Goal: Task Accomplishment & Management: Manage account settings

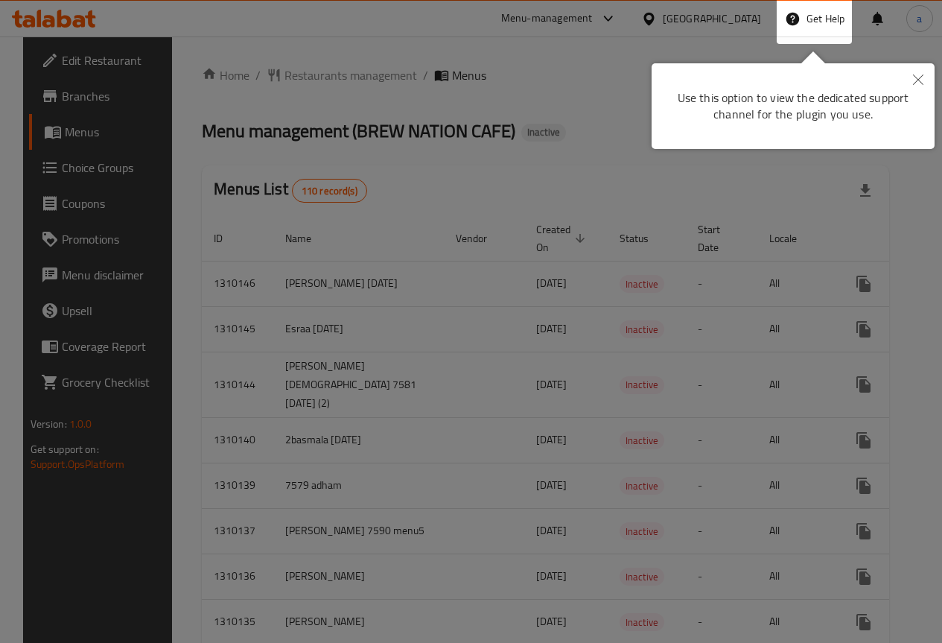
click at [915, 74] on icon "Close" at bounding box center [918, 79] width 10 height 10
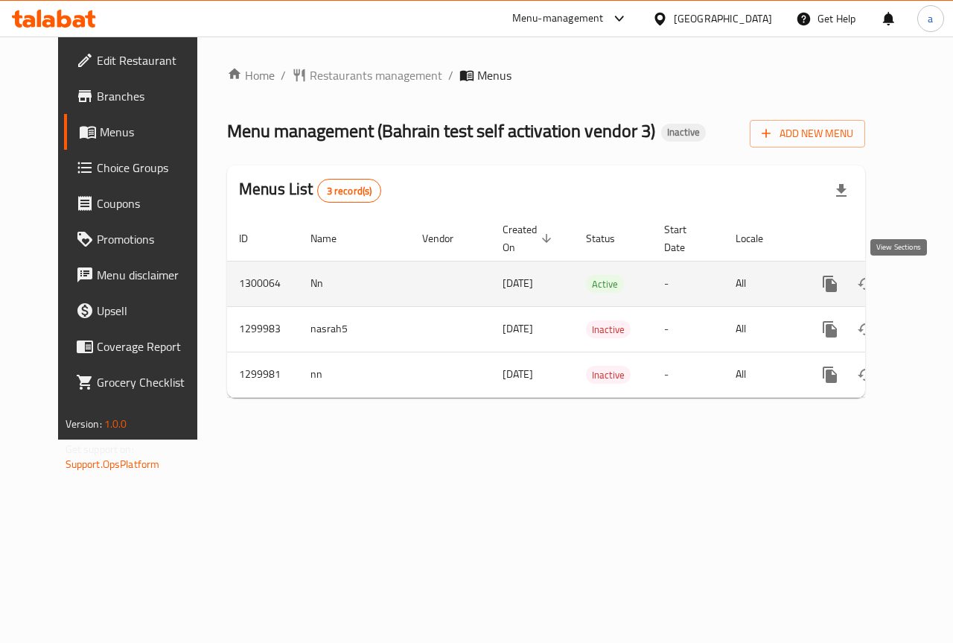
click at [929, 281] on icon "enhanced table" at bounding box center [938, 284] width 18 height 18
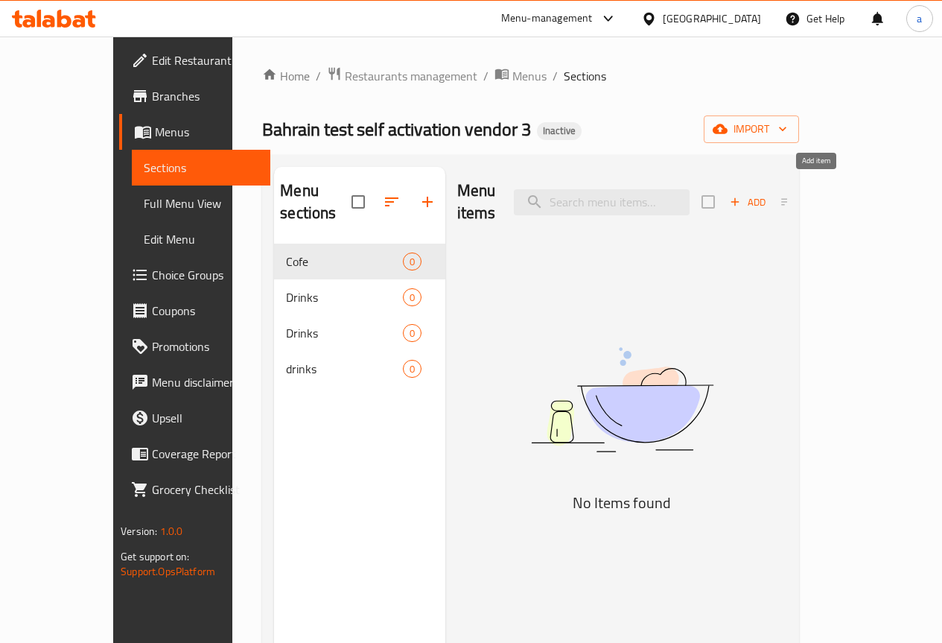
click at [768, 194] on span "Add" at bounding box center [748, 202] width 40 height 17
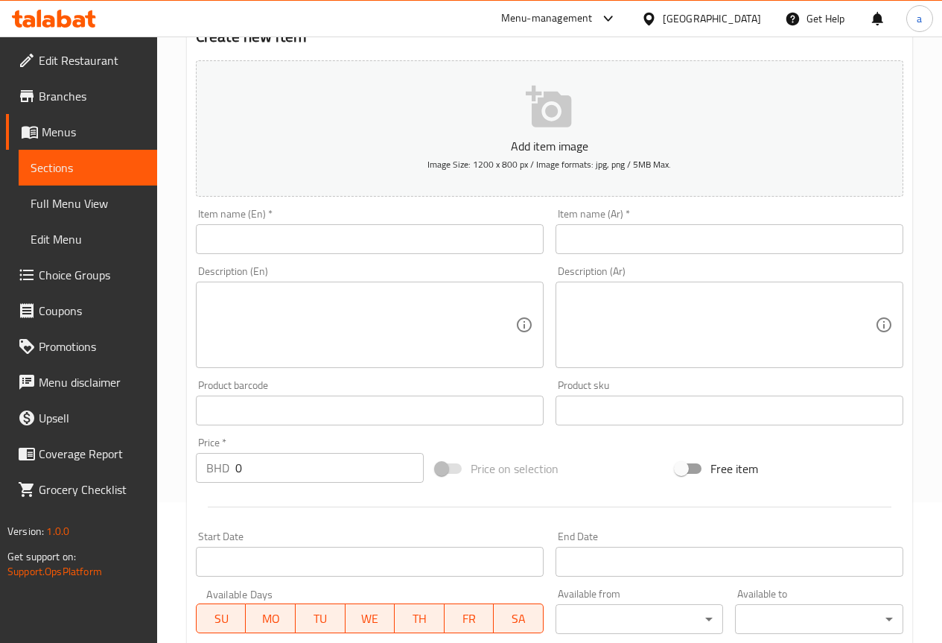
scroll to position [149, 0]
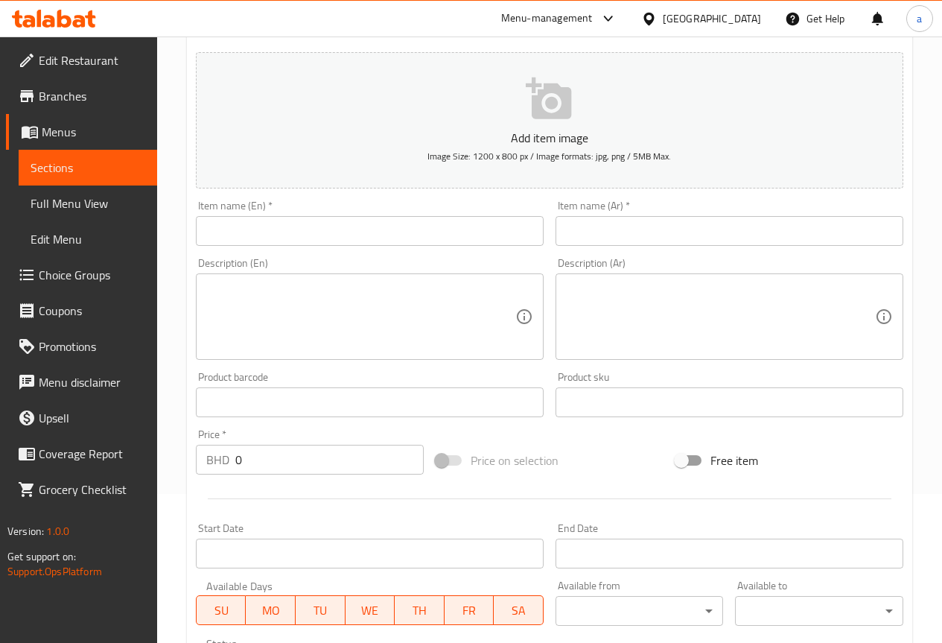
click at [381, 226] on input "text" at bounding box center [370, 231] width 348 height 30
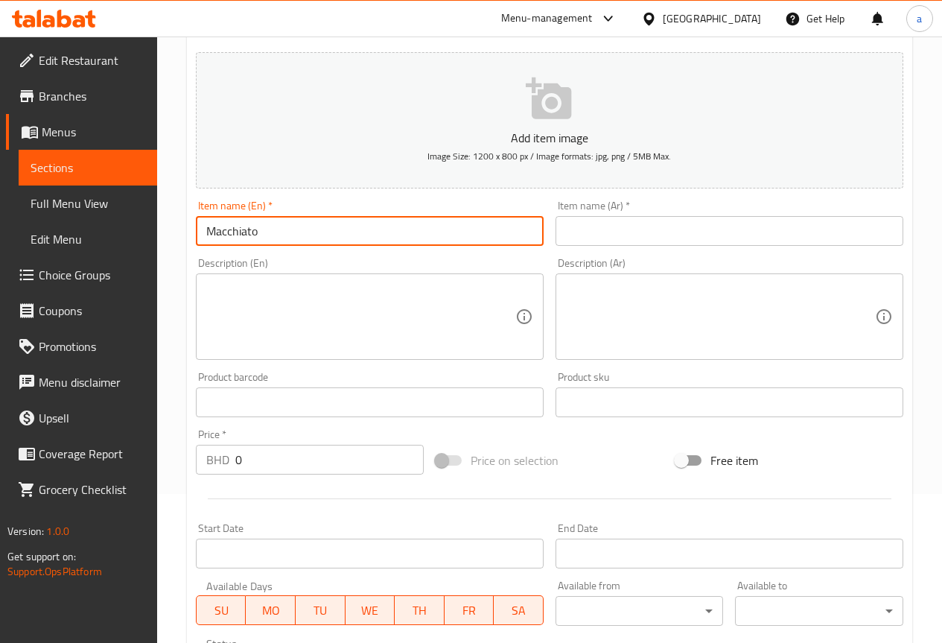
drag, startPoint x: 262, startPoint y: 235, endPoint x: 207, endPoint y: 241, distance: 55.4
click at [207, 241] on input "Macchiato" at bounding box center [370, 231] width 348 height 30
type input "Macchiato"
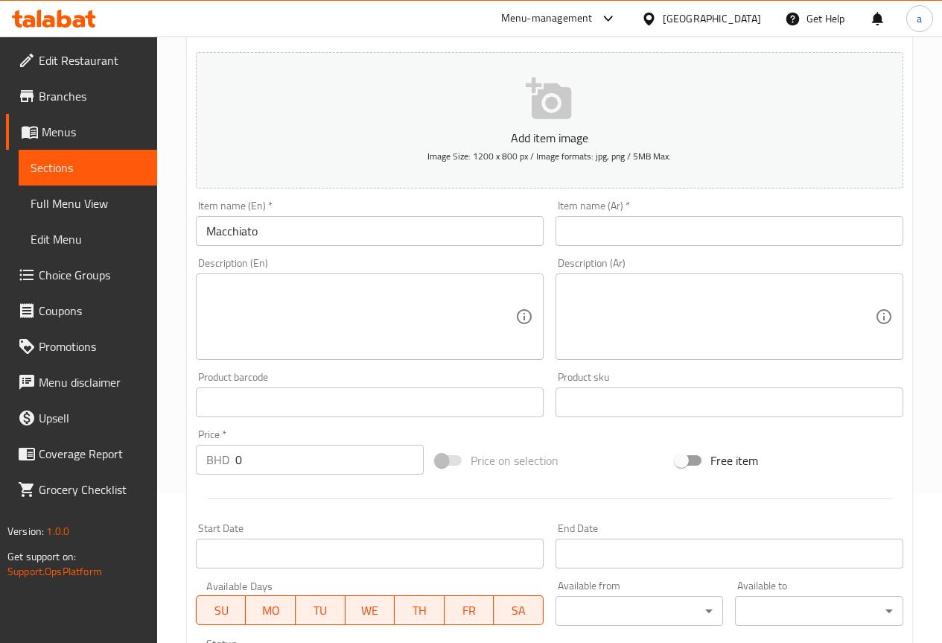
click at [644, 231] on input "text" at bounding box center [730, 231] width 348 height 30
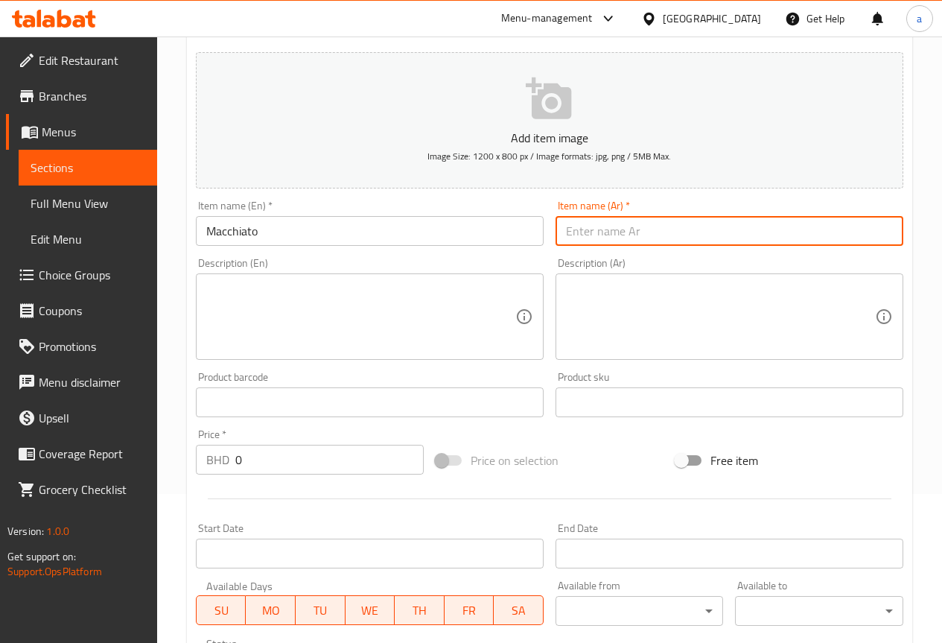
paste input "ماكياتو"
type input "ماكياتو"
click at [334, 297] on textarea at bounding box center [360, 316] width 309 height 71
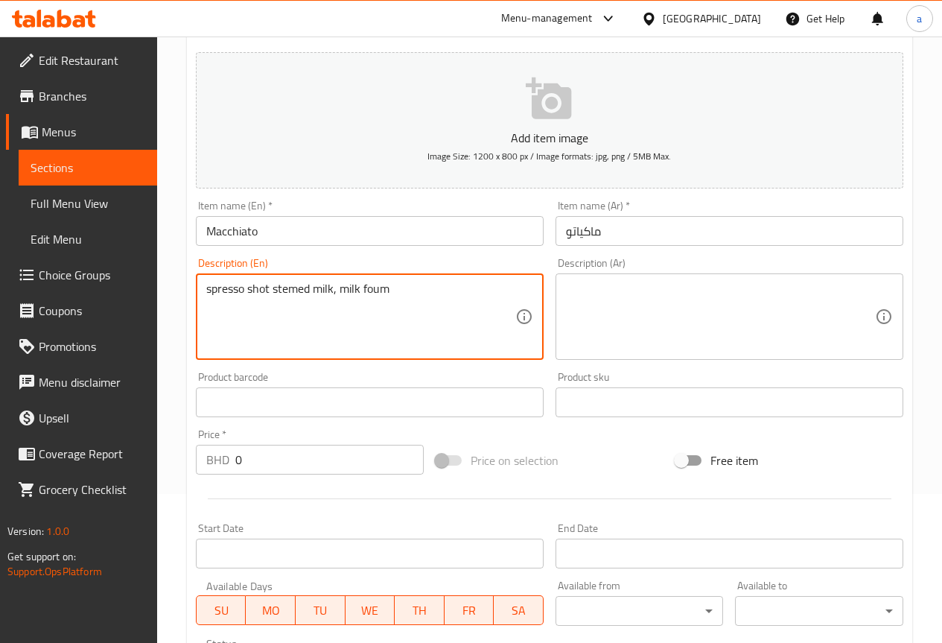
drag, startPoint x: 389, startPoint y: 286, endPoint x: 207, endPoint y: 285, distance: 182.4
click at [207, 285] on textarea "spresso shot stemed milk, milk foum" at bounding box center [360, 316] width 309 height 71
type textarea "spresso shot stemed milk, milk foum"
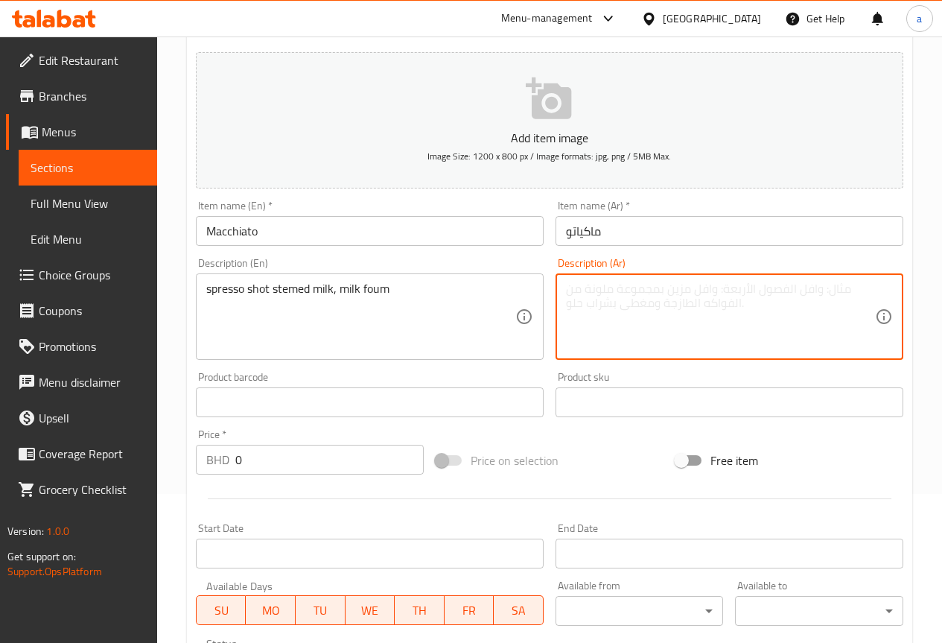
paste textarea "جرعة إسبرسو من الحليب المبخر، رغوة الحليب"
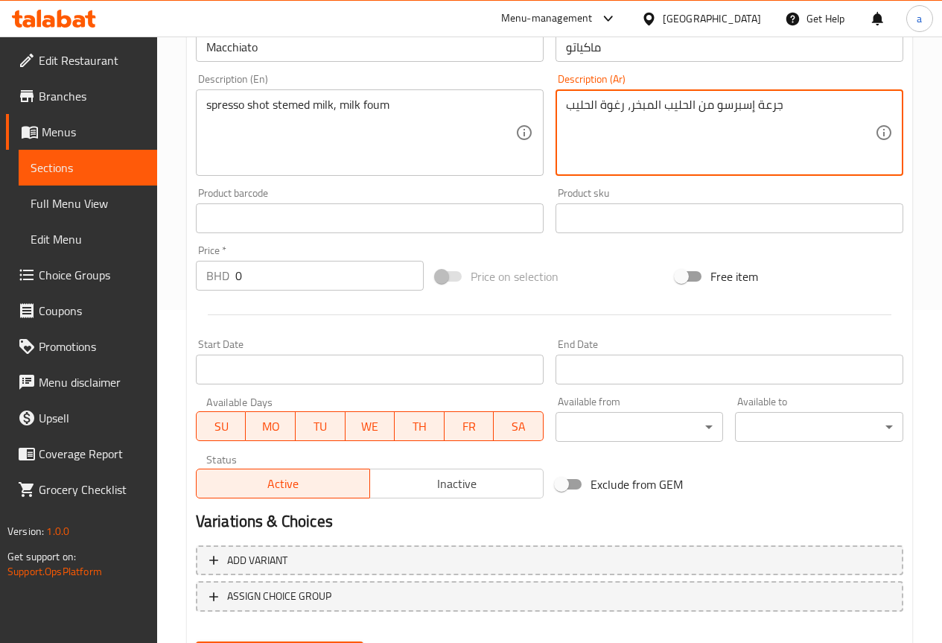
scroll to position [410, 0]
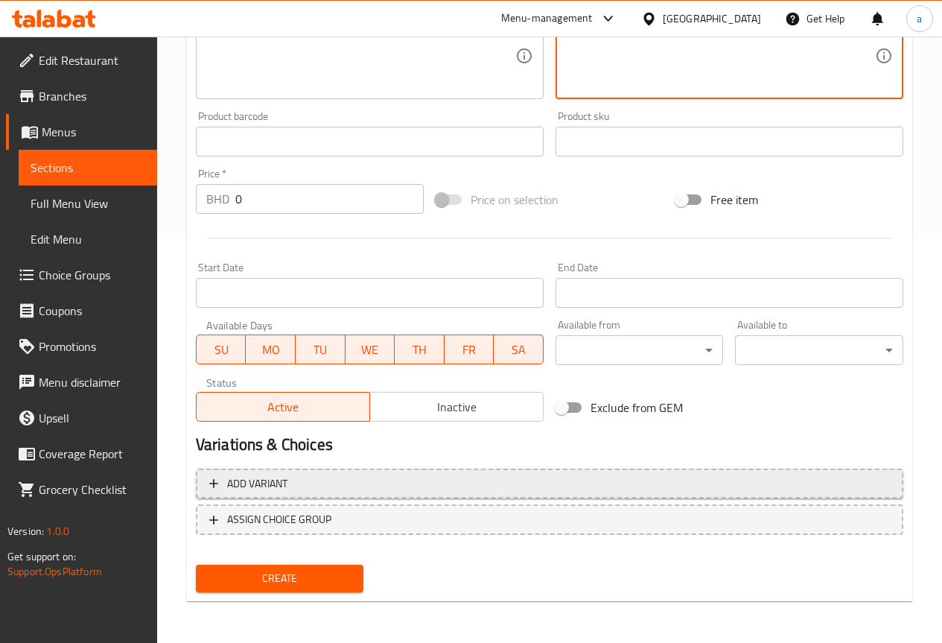
type textarea "جرعة إسبرسو من الحليب المبخر، رغوة الحليب"
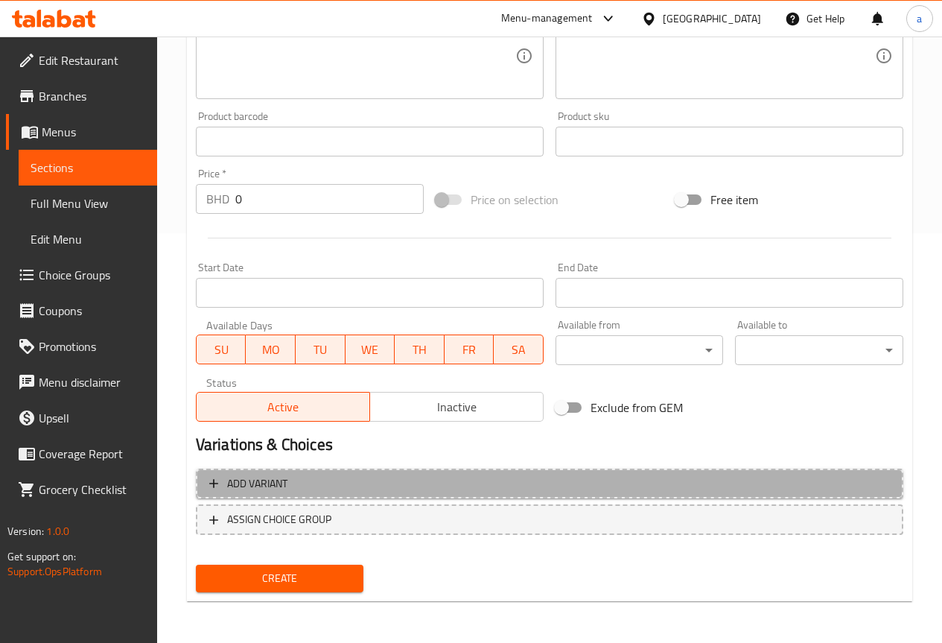
click at [319, 480] on span "Add variant" at bounding box center [549, 483] width 681 height 19
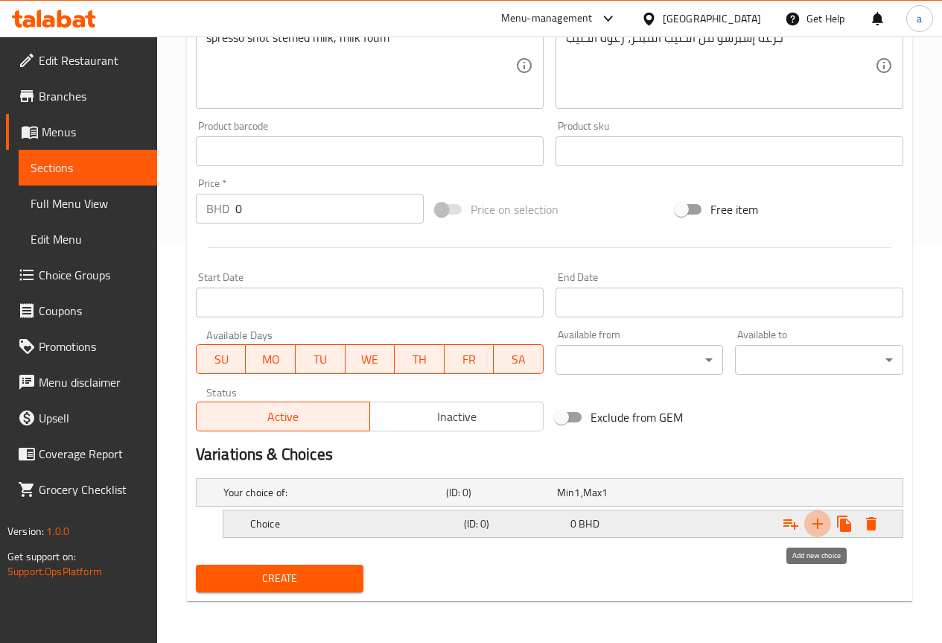
click at [815, 524] on icon "Expand" at bounding box center [818, 524] width 18 height 18
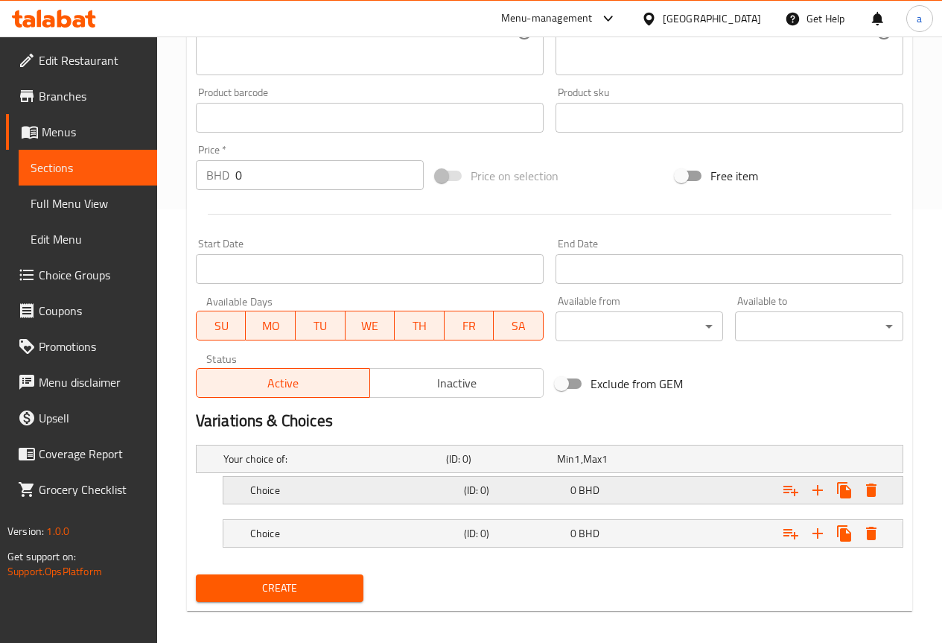
scroll to position [443, 0]
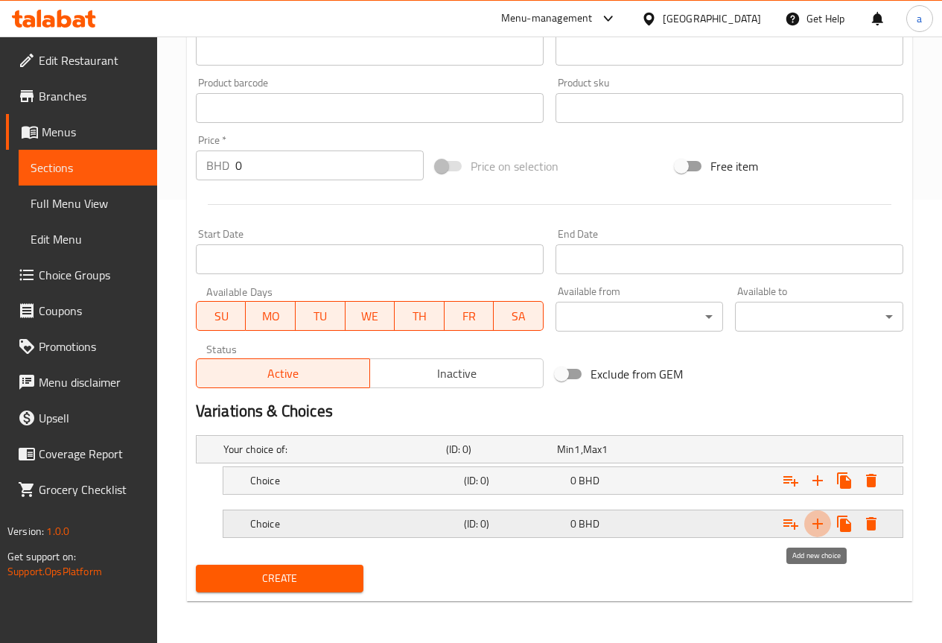
click at [812, 526] on icon "Expand" at bounding box center [818, 524] width 18 height 18
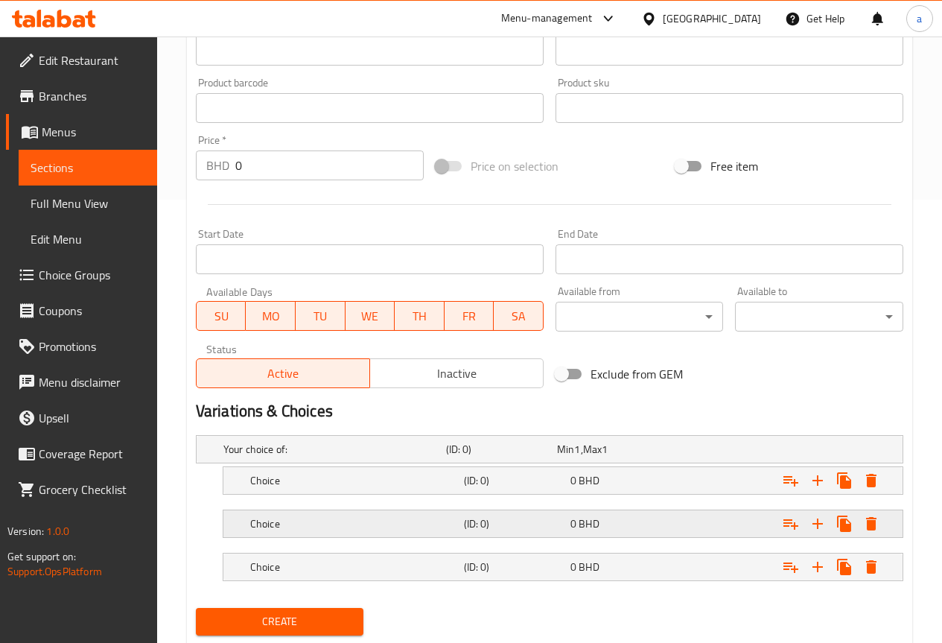
scroll to position [486, 0]
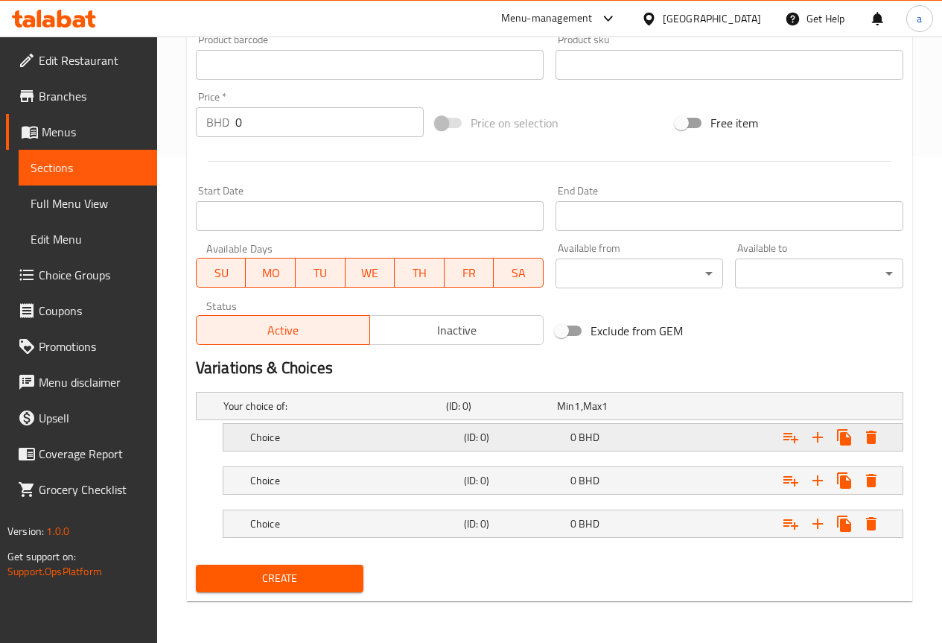
click at [461, 433] on div "(ID: 0)" at bounding box center [514, 437] width 106 height 21
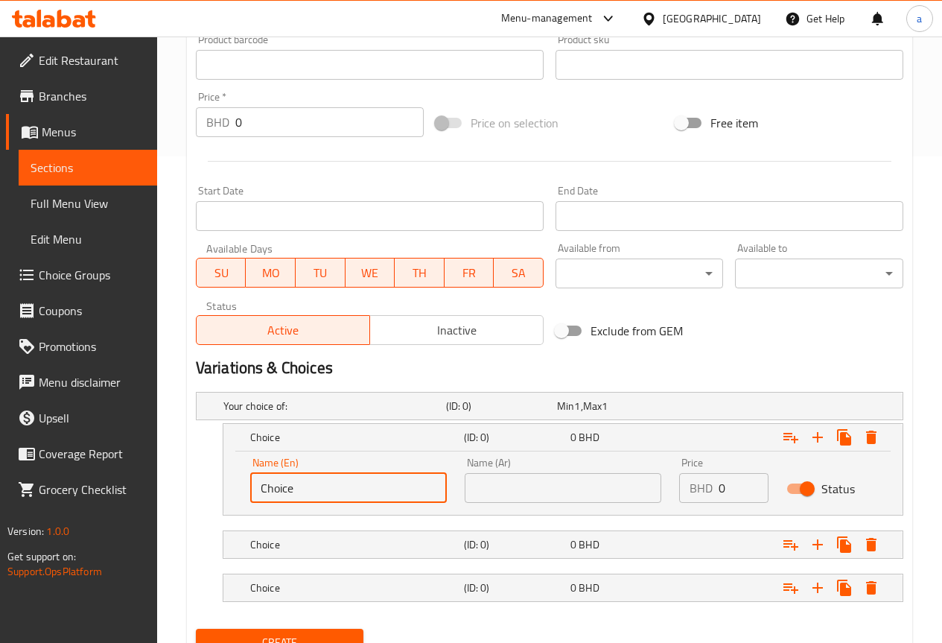
click at [363, 486] on input "Choice" at bounding box center [348, 488] width 197 height 30
type input "C"
type input "small"
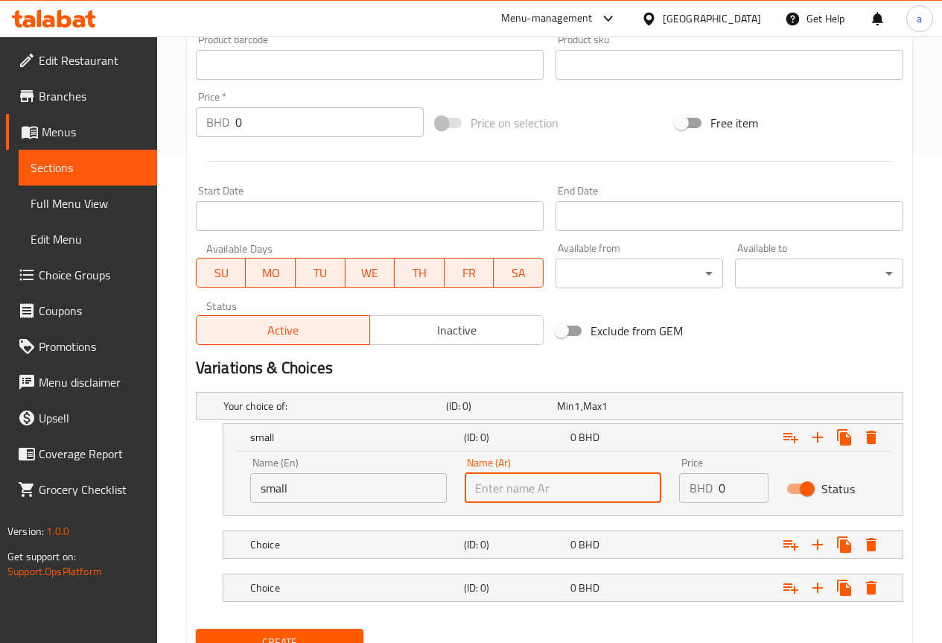
click at [497, 474] on input "text" at bounding box center [563, 488] width 197 height 30
type input "صغير"
click at [574, 537] on span "0" at bounding box center [573, 544] width 6 height 19
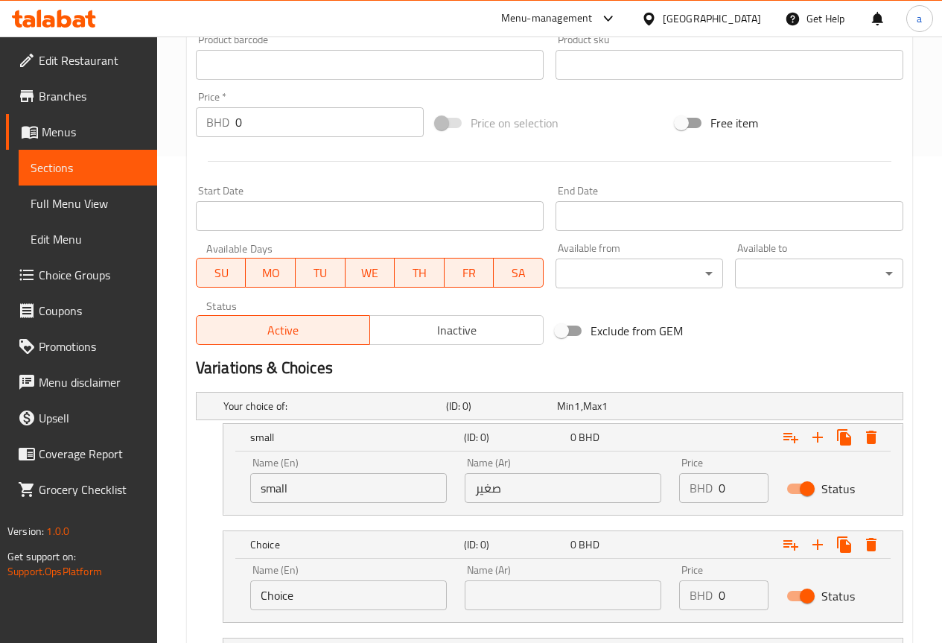
click at [564, 585] on input "text" at bounding box center [563, 595] width 197 height 30
type input "ك"
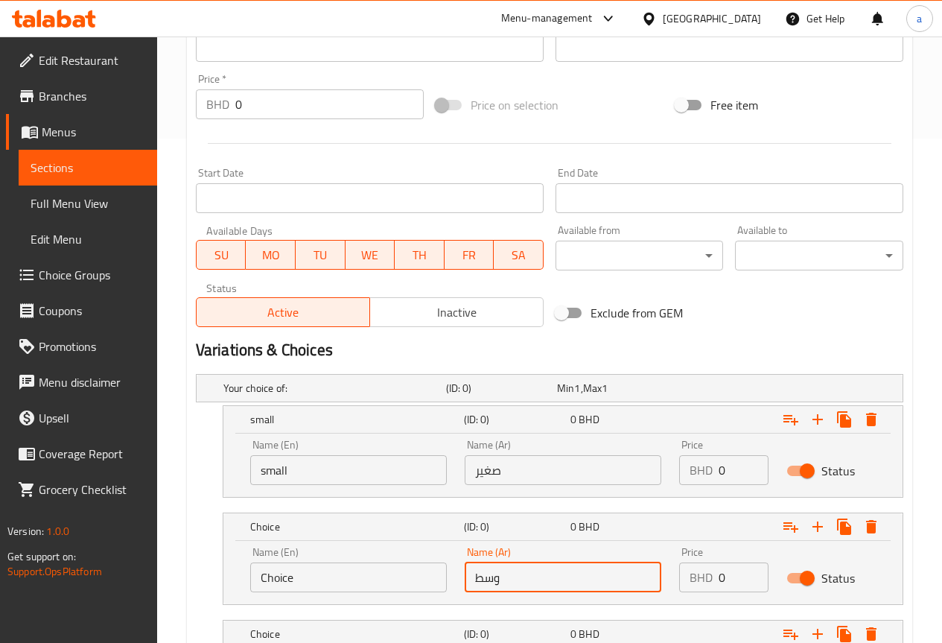
scroll to position [614, 0]
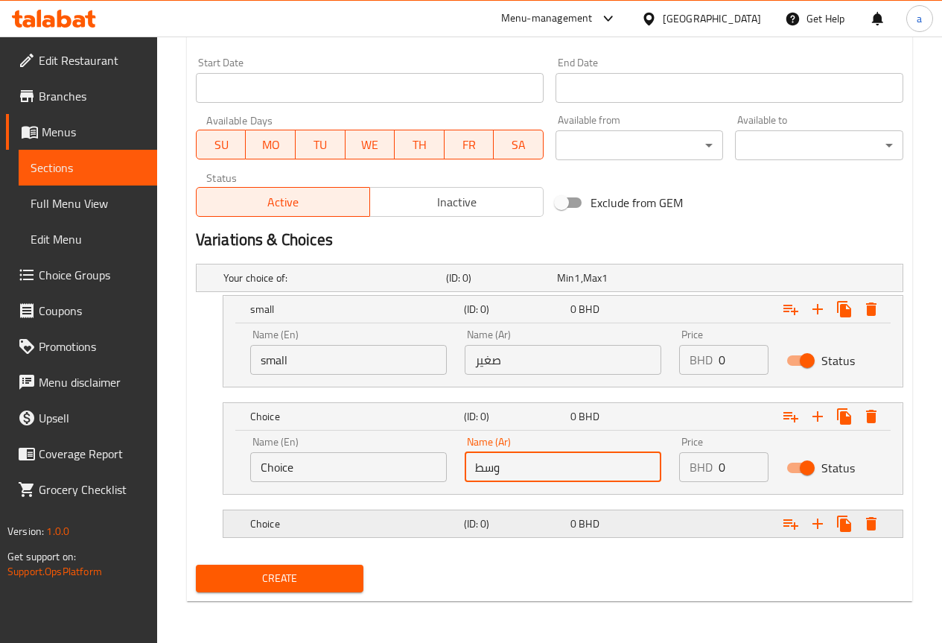
type input "وسط"
click at [535, 527] on h5 "(ID: 0)" at bounding box center [514, 523] width 101 height 15
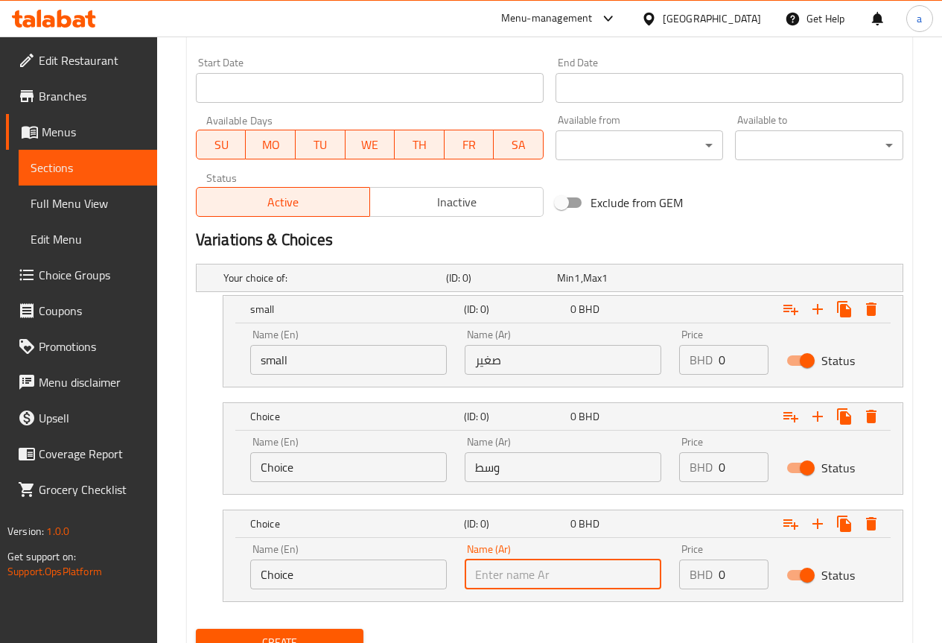
click at [546, 578] on input "text" at bounding box center [563, 574] width 197 height 30
type input "كبير"
click at [369, 470] on input "Choice" at bounding box center [348, 467] width 197 height 30
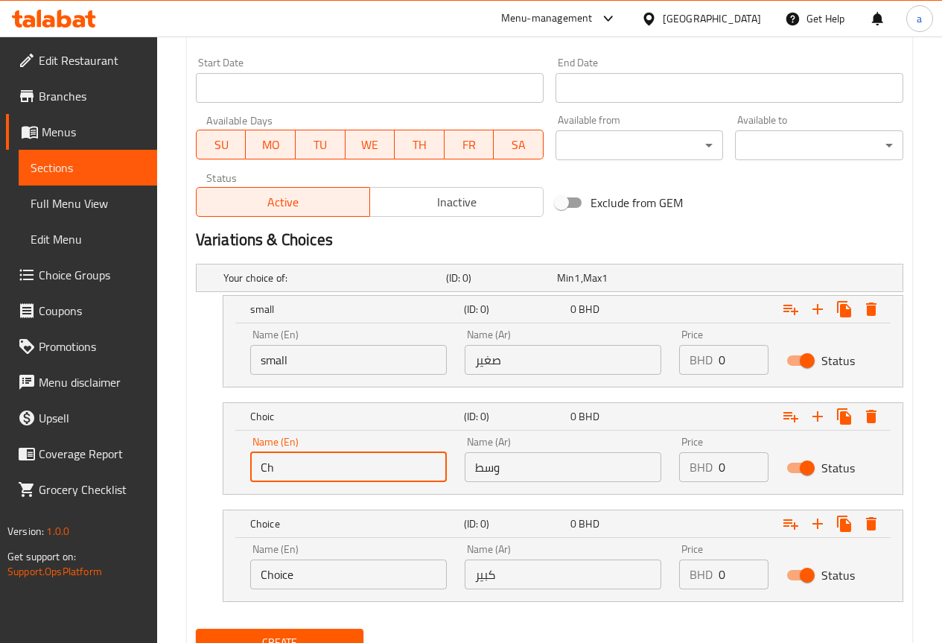
type input "C"
type input "medium"
click at [372, 585] on input "Choice" at bounding box center [348, 574] width 197 height 30
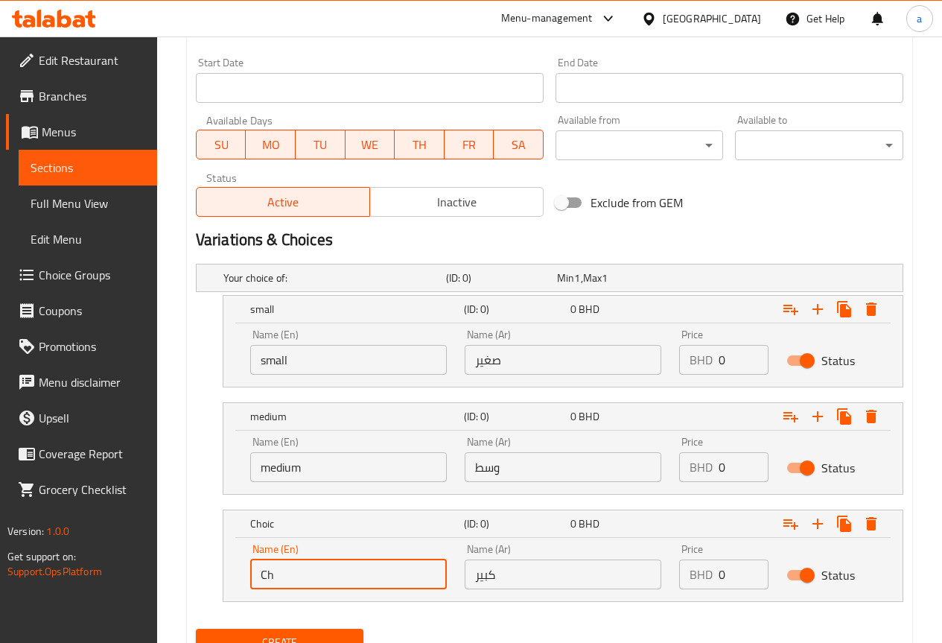
type input "C"
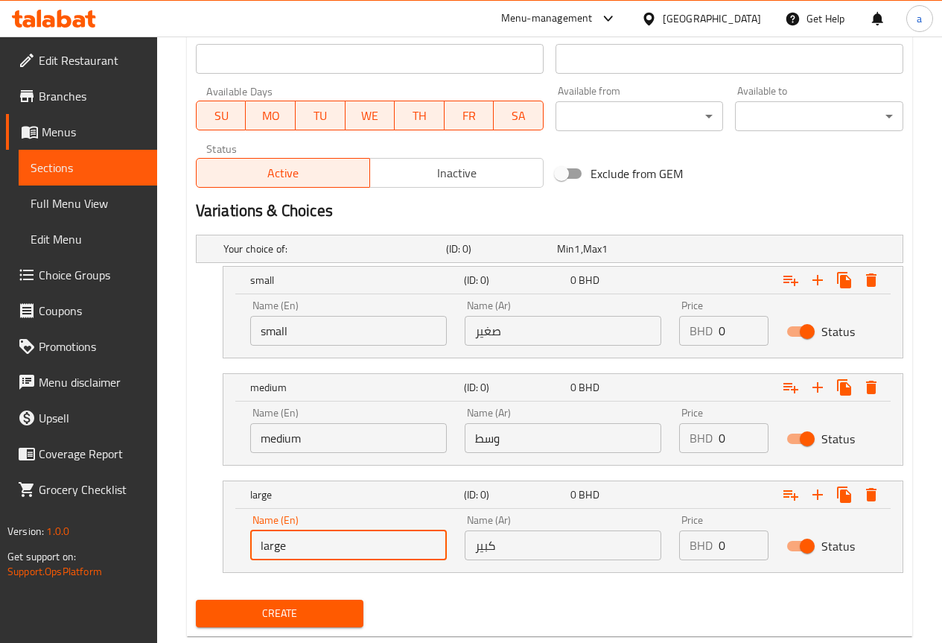
scroll to position [678, 0]
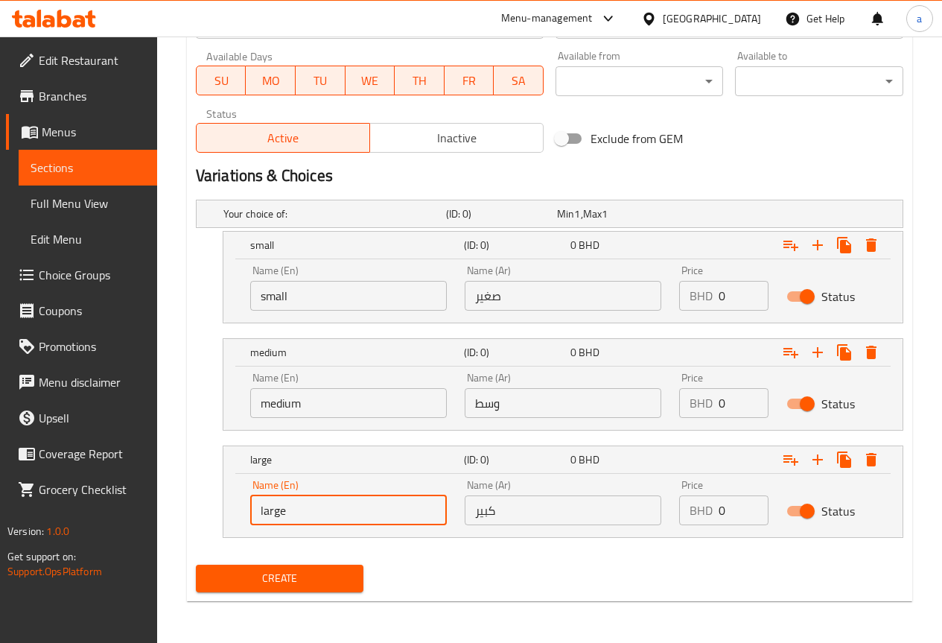
type input "large"
click at [735, 298] on input "0" at bounding box center [744, 296] width 50 height 30
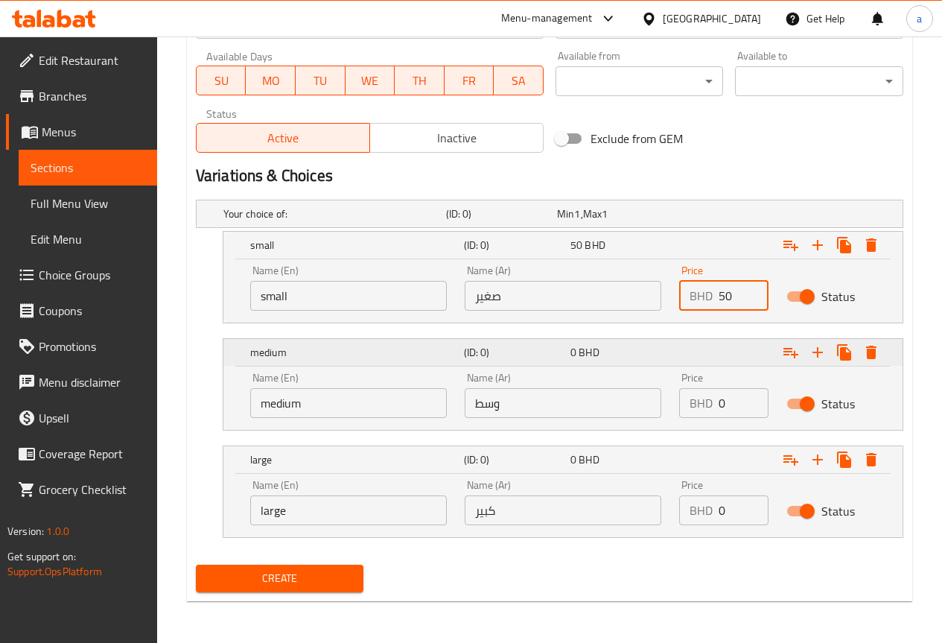
drag, startPoint x: 735, startPoint y: 298, endPoint x: 680, endPoint y: 343, distance: 71.4
type input "50"
drag, startPoint x: 680, startPoint y: 343, endPoint x: 732, endPoint y: 403, distance: 79.2
click at [732, 403] on input "0" at bounding box center [744, 403] width 50 height 30
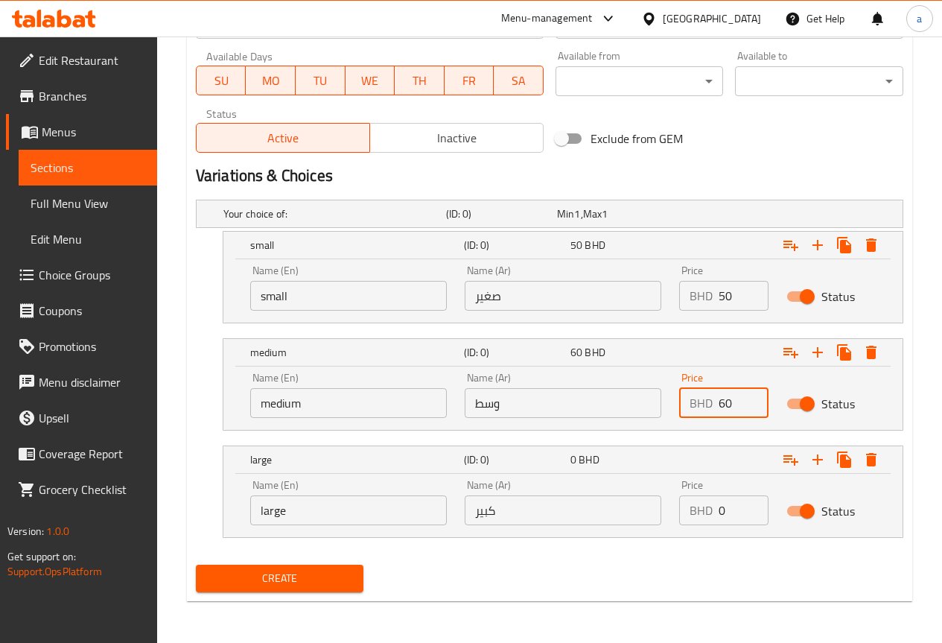
type input "60"
click at [713, 506] on div "BHD 0 Price" at bounding box center [723, 510] width 89 height 30
click at [741, 509] on input "0" at bounding box center [744, 510] width 50 height 30
type input "70"
click at [281, 576] on span "Create" at bounding box center [280, 578] width 144 height 19
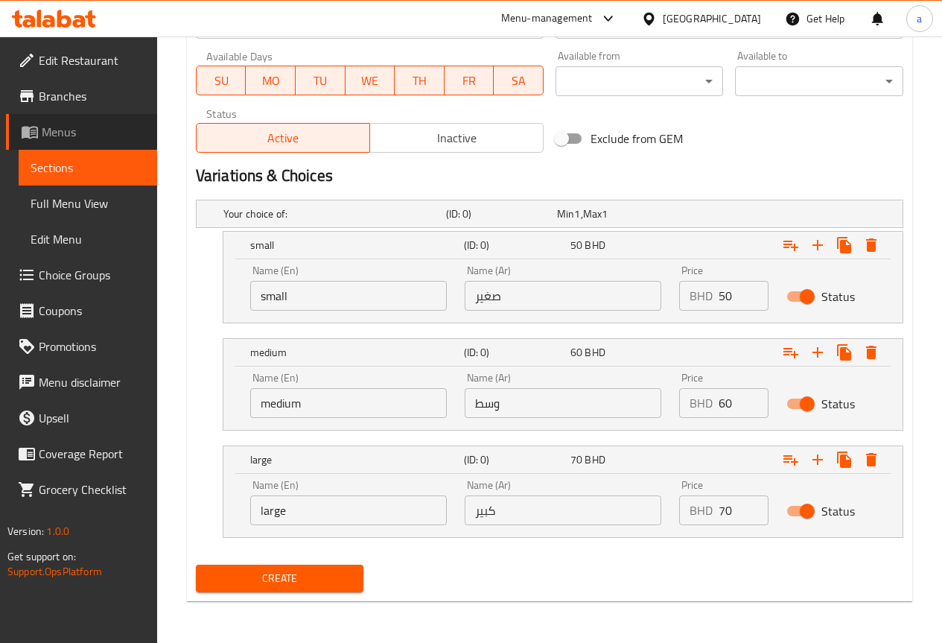
click at [100, 135] on span "Menus" at bounding box center [94, 132] width 104 height 18
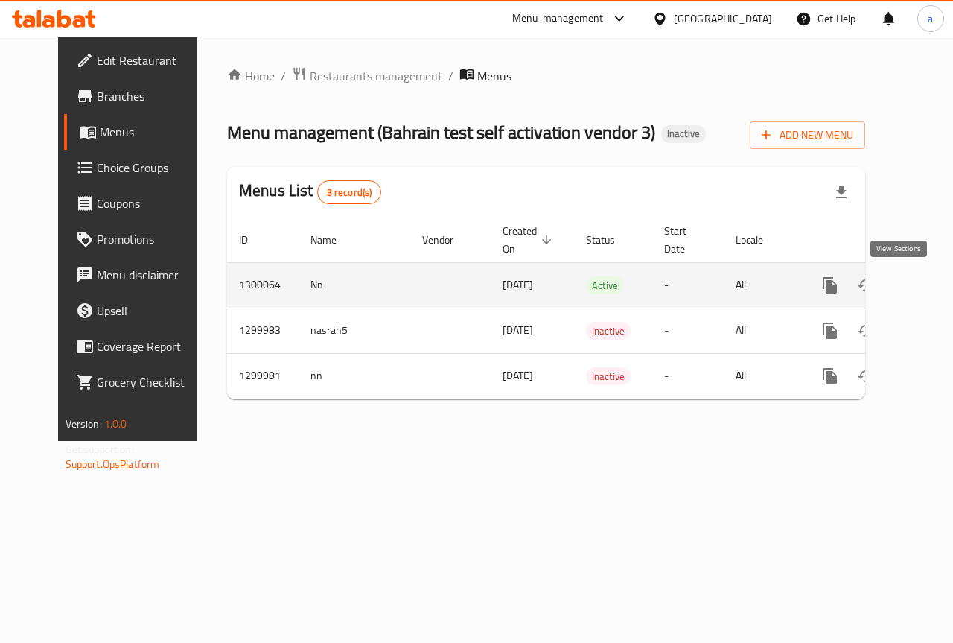
click at [929, 281] on icon "enhanced table" at bounding box center [938, 285] width 18 height 18
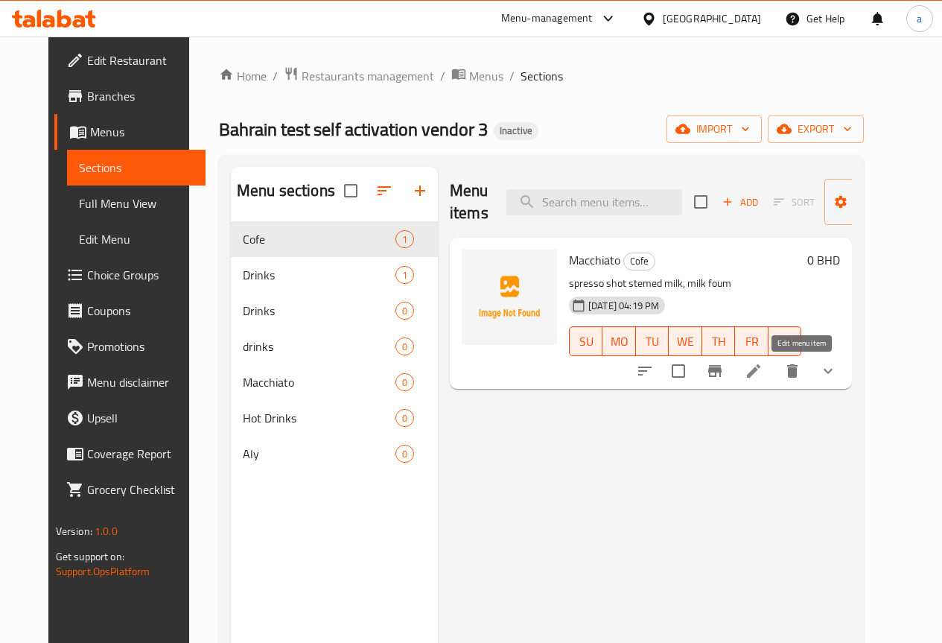
click at [760, 369] on icon at bounding box center [753, 370] width 13 height 13
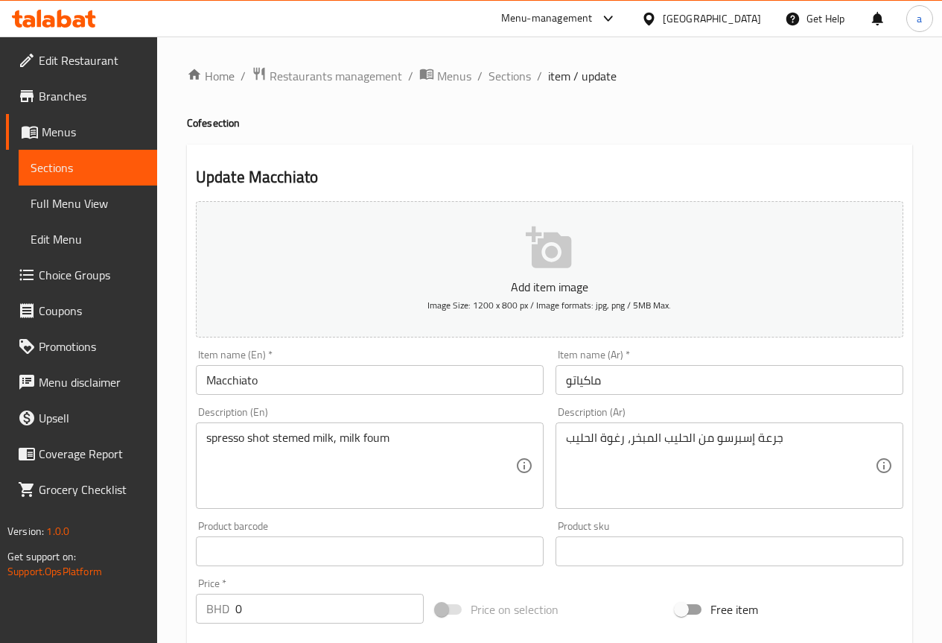
click at [92, 276] on span "Choice Groups" at bounding box center [92, 275] width 106 height 18
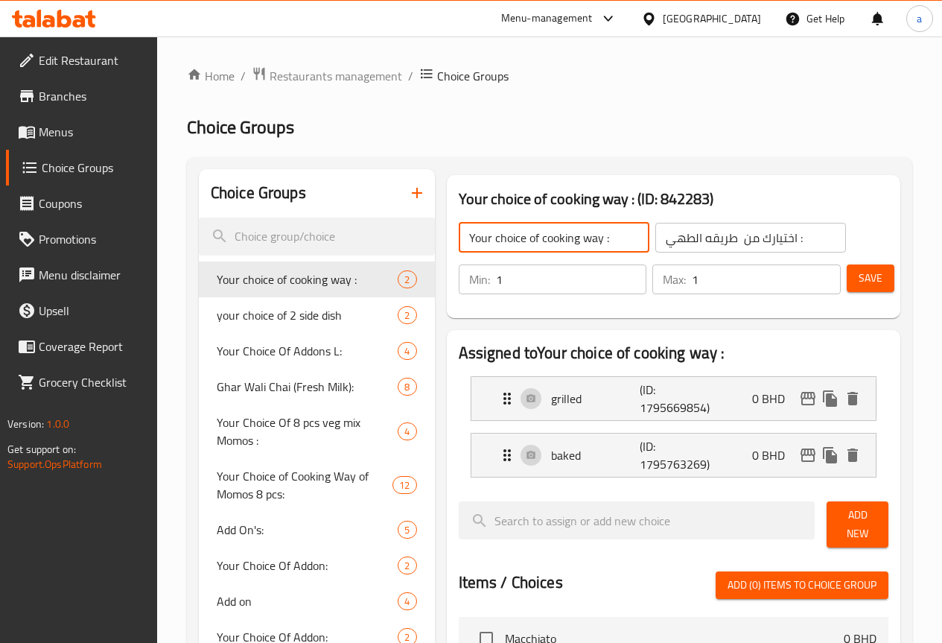
drag, startPoint x: 572, startPoint y: 233, endPoint x: 401, endPoint y: 247, distance: 171.1
click at [459, 247] on input "Your choice of cooking way :" at bounding box center [554, 238] width 191 height 30
click at [850, 389] on li "grilled (ID: 1795669854) 0 BHD Name (En) grilled Name (En) Name (Ar) مشوي Name …" at bounding box center [674, 398] width 430 height 57
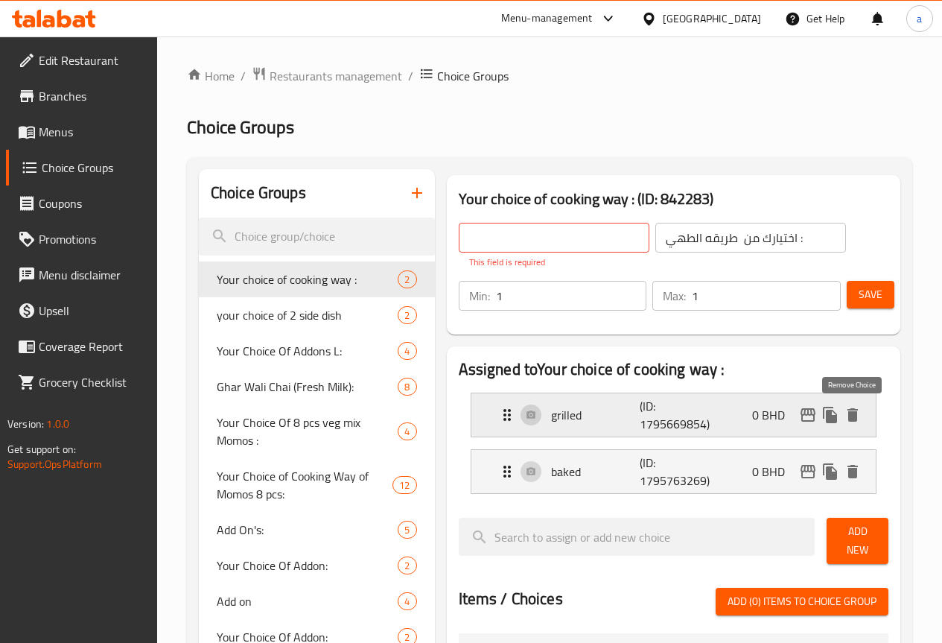
click at [859, 422] on icon "delete" at bounding box center [853, 415] width 18 height 18
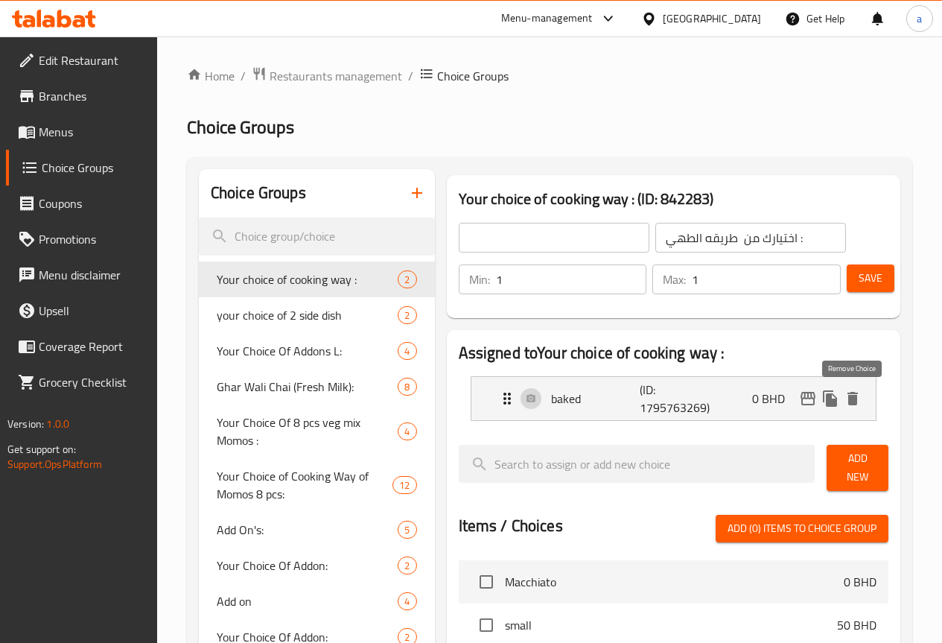
click at [855, 406] on icon "delete" at bounding box center [853, 398] width 18 height 18
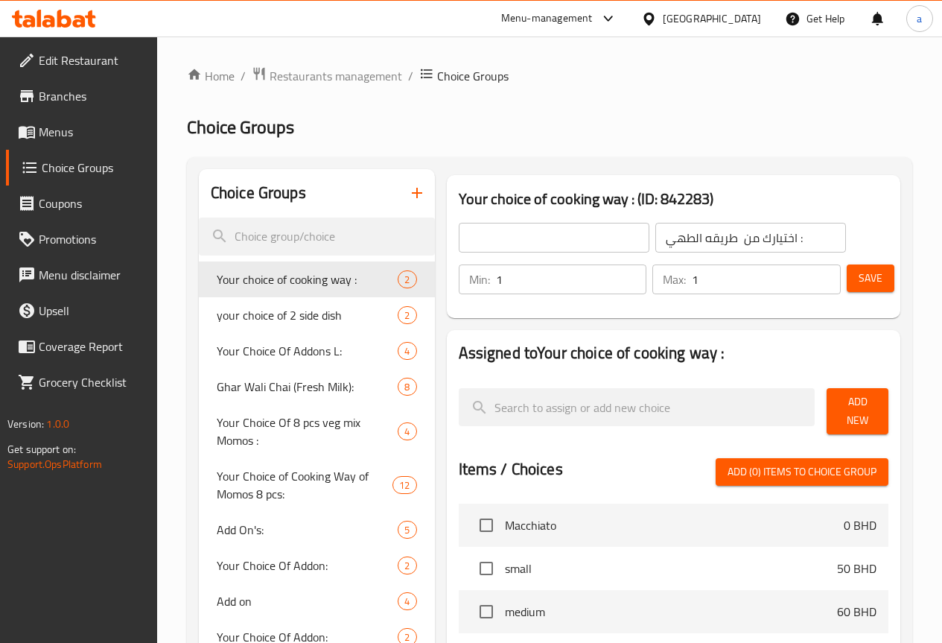
click at [506, 244] on input "text" at bounding box center [554, 238] width 191 height 30
type input "sauce of small"
drag, startPoint x: 776, startPoint y: 238, endPoint x: 763, endPoint y: 238, distance: 13.4
click at [763, 238] on input "اختيارك من طريقه الطهي :" at bounding box center [750, 238] width 191 height 30
type input "ا"
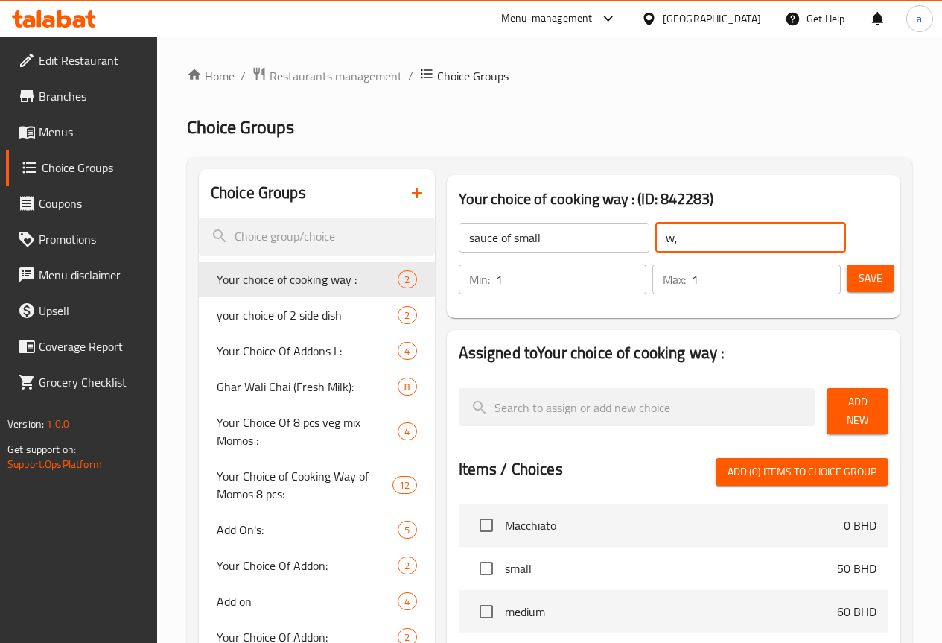
type input "w"
drag, startPoint x: 669, startPoint y: 240, endPoint x: 681, endPoint y: 236, distance: 12.5
click at [681, 236] on input "صوصات الصغير" at bounding box center [750, 238] width 191 height 30
type input "صوص الصغير"
click at [559, 284] on input "1" at bounding box center [571, 279] width 151 height 30
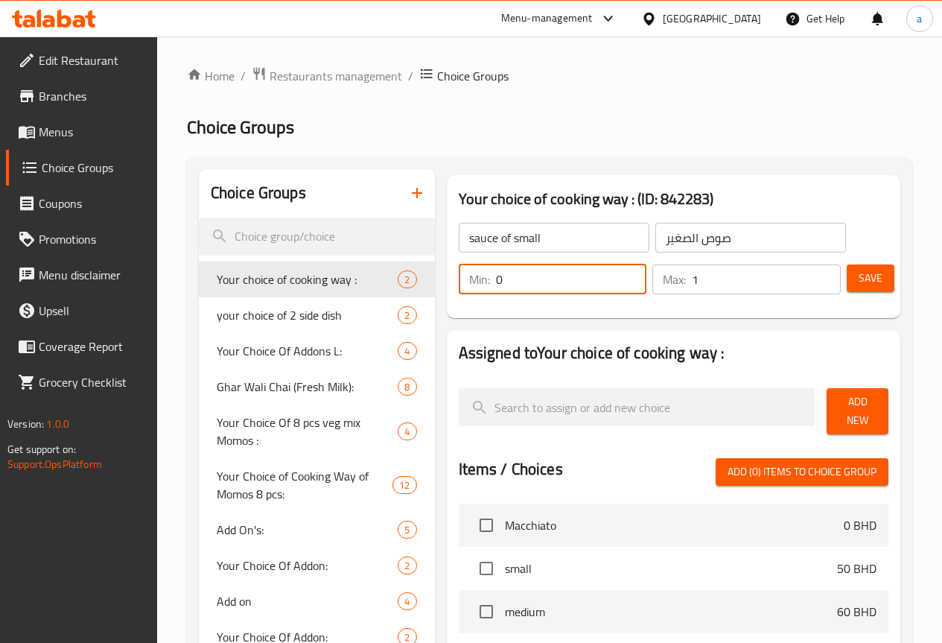
type input "0"
drag, startPoint x: 705, startPoint y: 294, endPoint x: 672, endPoint y: 283, distance: 34.6
click at [672, 283] on div "Max: 1 ​" at bounding box center [746, 279] width 194 height 36
click at [692, 282] on input "1" at bounding box center [766, 279] width 149 height 30
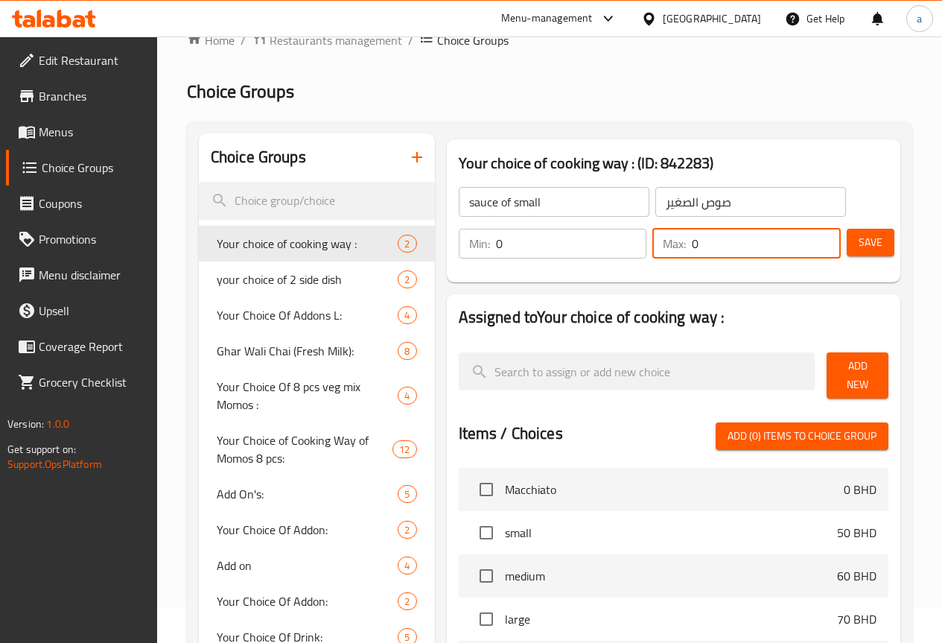
scroll to position [74, 0]
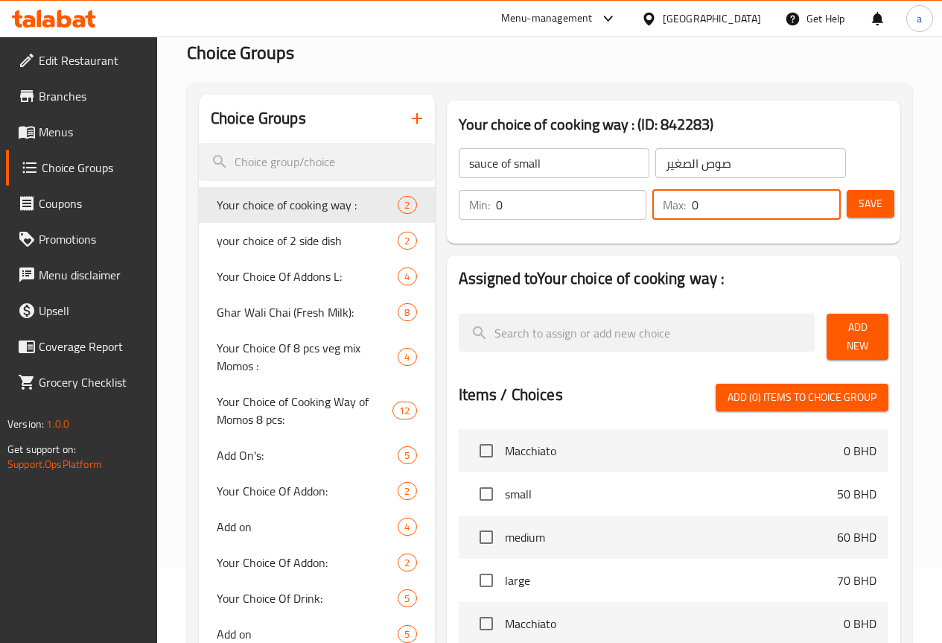
type input "0"
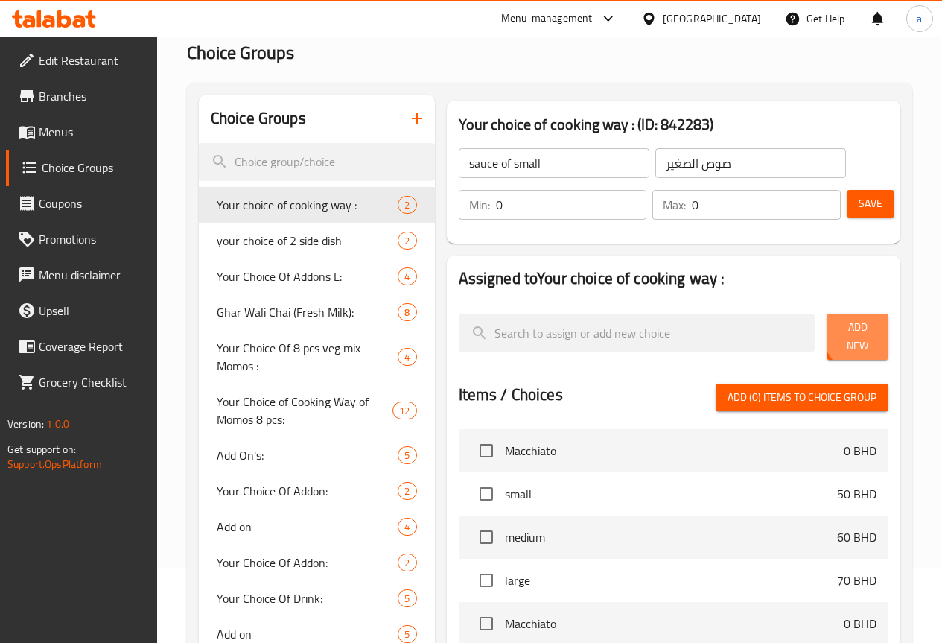
click at [858, 336] on span "Add New" at bounding box center [858, 336] width 38 height 37
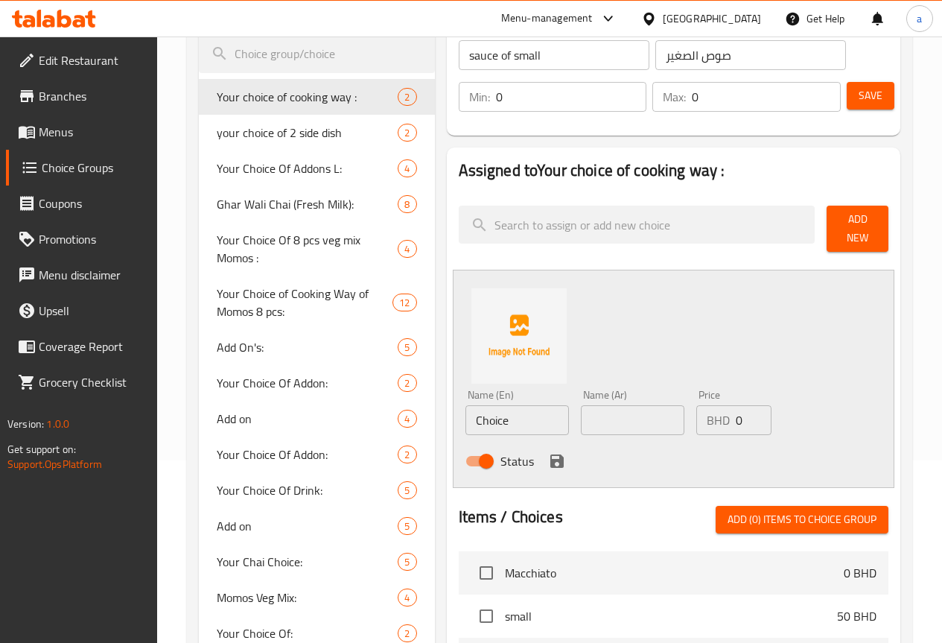
scroll to position [223, 0]
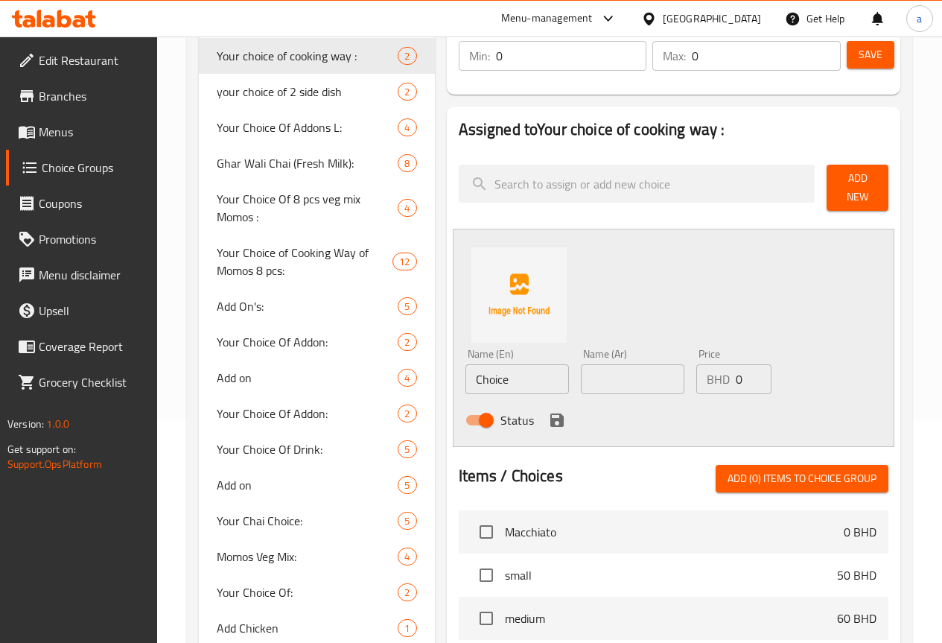
click at [490, 378] on input "Choice" at bounding box center [517, 379] width 104 height 30
type input "C"
type input "ؤ"
drag, startPoint x: 474, startPoint y: 375, endPoint x: 428, endPoint y: 363, distance: 47.7
click at [453, 364] on div "Name (En) caramel sauce Name (En) Name (Ar) Name (Ar) Price BHD 0 Price Status" at bounding box center [674, 338] width 442 height 218
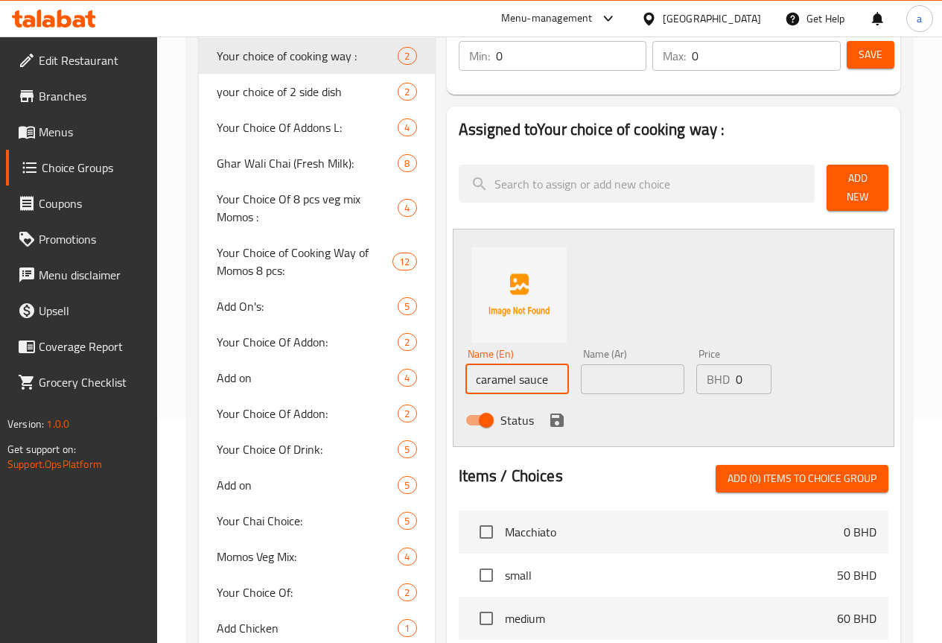
type input "caramel sauce"
paste input "صلصة الكراميل"
click at [608, 370] on input "صلصة الكراميل" at bounding box center [633, 379] width 104 height 30
click at [594, 369] on input "صوصة الكراميل" at bounding box center [633, 379] width 104 height 30
type input "صوص الكراميل"
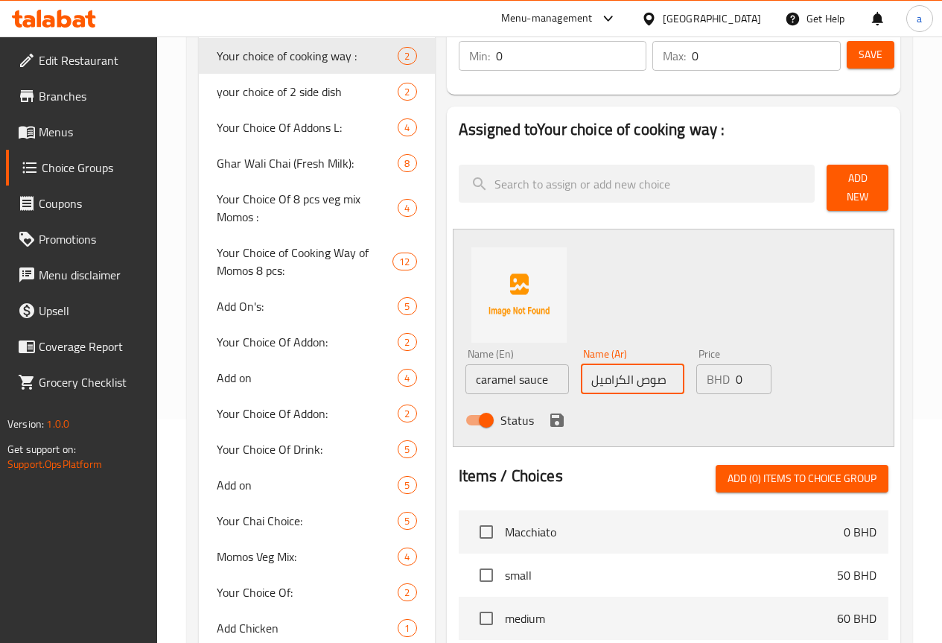
click at [550, 413] on icon "save" at bounding box center [556, 419] width 13 height 13
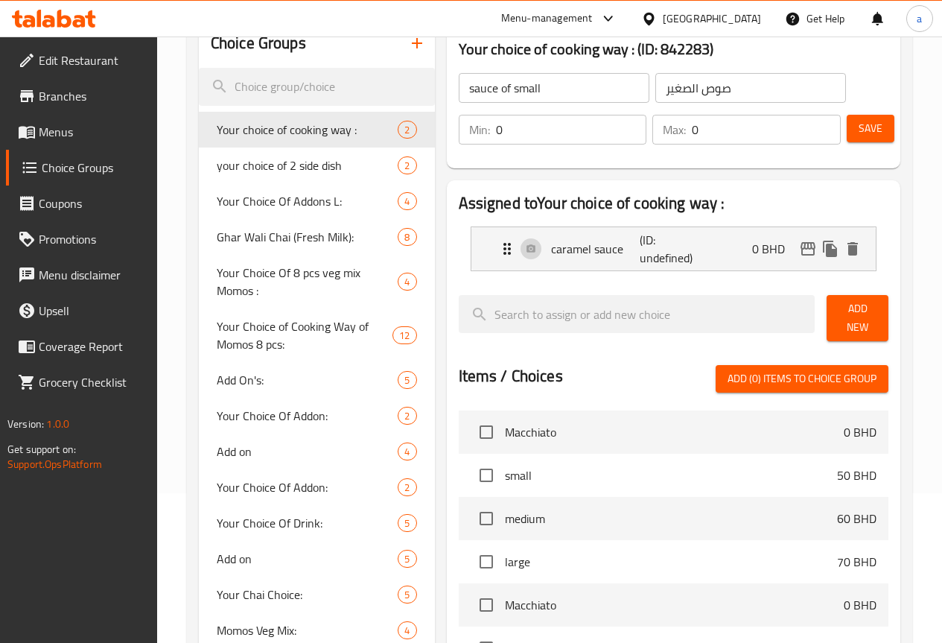
scroll to position [149, 0]
click at [839, 317] on span "Add New" at bounding box center [858, 318] width 38 height 37
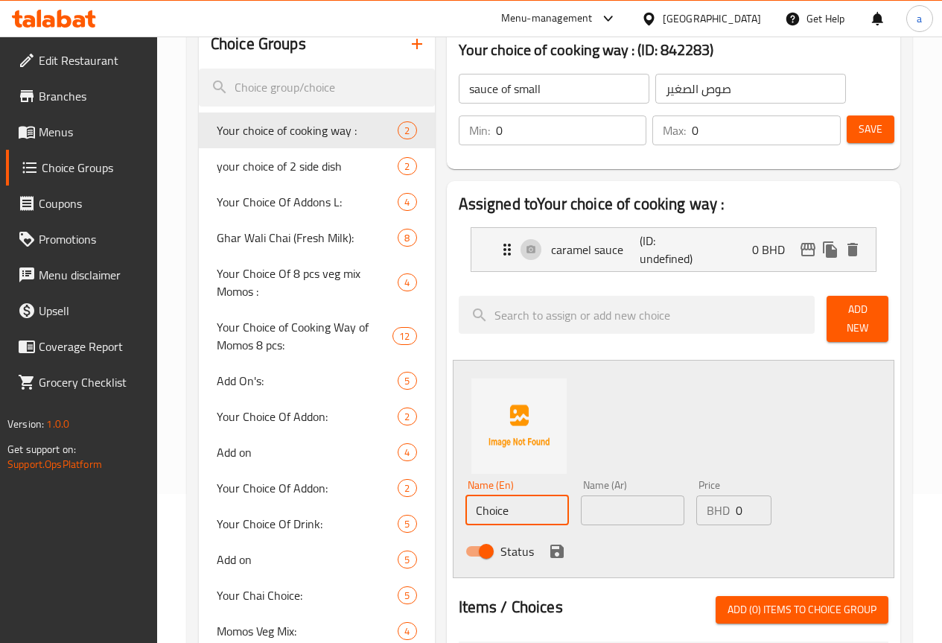
drag, startPoint x: 471, startPoint y: 500, endPoint x: 395, endPoint y: 507, distance: 77.1
click at [453, 507] on div "Name (En) Choice Name (En) Name (Ar) Name (Ar) Price BHD 0 Price Status" at bounding box center [674, 469] width 442 height 218
drag, startPoint x: 500, startPoint y: 507, endPoint x: 411, endPoint y: 508, distance: 88.6
click at [465, 508] on input "choclate sauce" at bounding box center [517, 510] width 104 height 30
type input "choclate sauce"
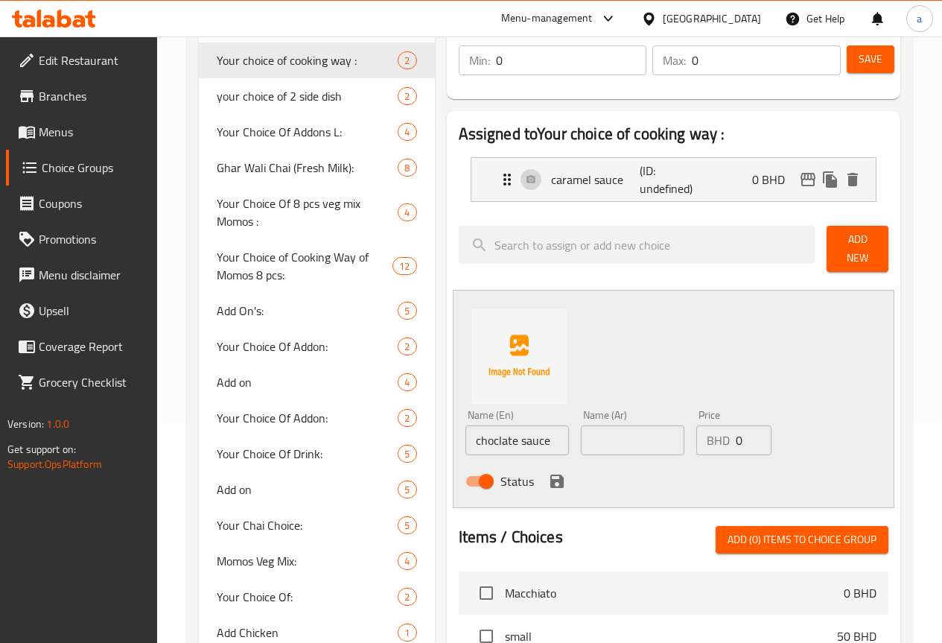
scroll to position [223, 0]
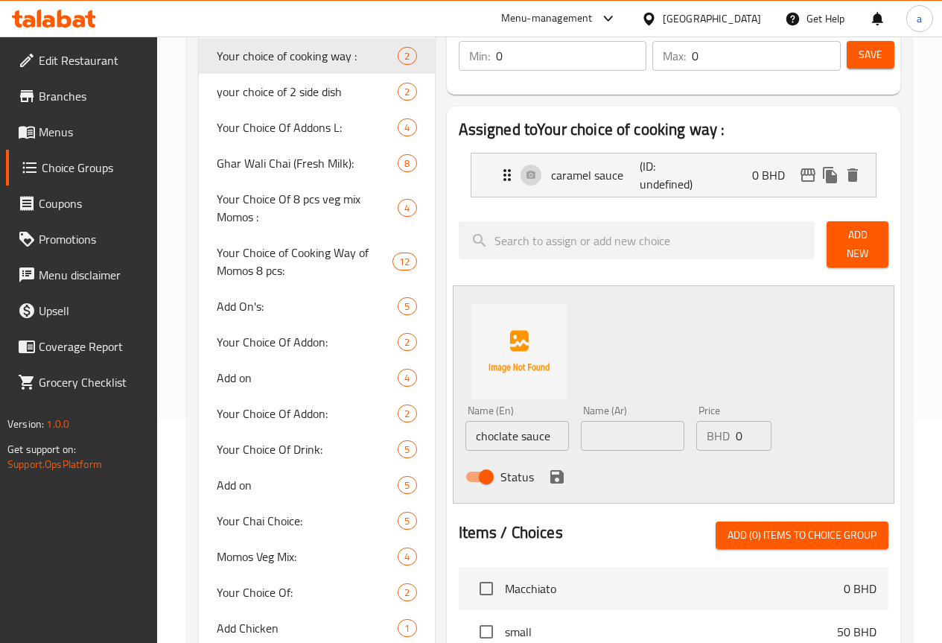
drag, startPoint x: 619, startPoint y: 410, endPoint x: 619, endPoint y: 421, distance: 11.2
click at [619, 410] on div "Name (Ar) Name (Ar)" at bounding box center [633, 427] width 104 height 45
click at [615, 427] on input "text" at bounding box center [633, 436] width 104 height 30
drag, startPoint x: 550, startPoint y: 427, endPoint x: 591, endPoint y: 429, distance: 40.3
click at [591, 429] on input "صوص الكراميل" at bounding box center [633, 436] width 104 height 30
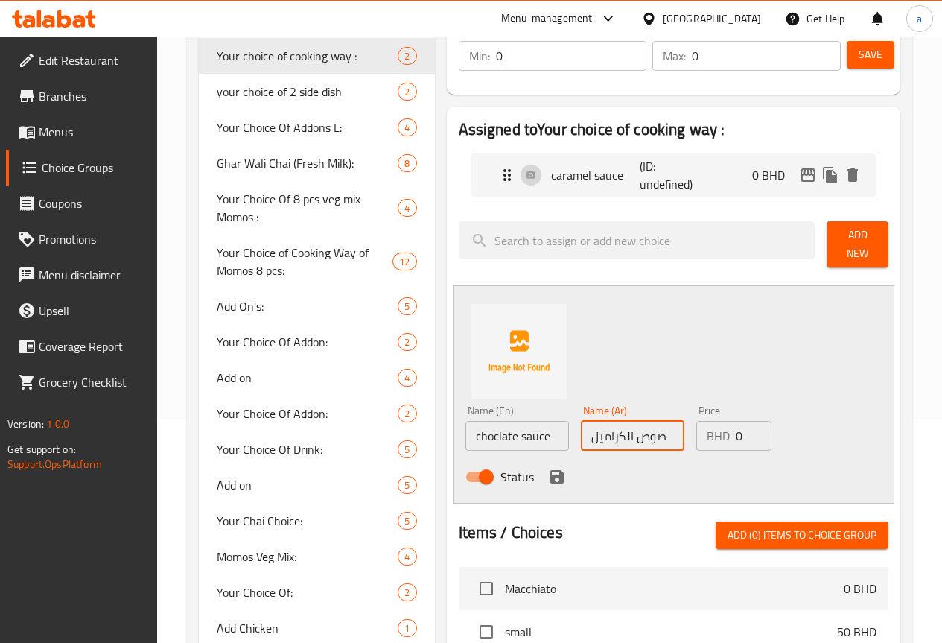
paste input "لصة الشوكولاتة"
drag, startPoint x: 586, startPoint y: 423, endPoint x: 617, endPoint y: 427, distance: 30.8
click at [617, 427] on input "صوص صلصة الشوكولاتة" at bounding box center [633, 436] width 104 height 30
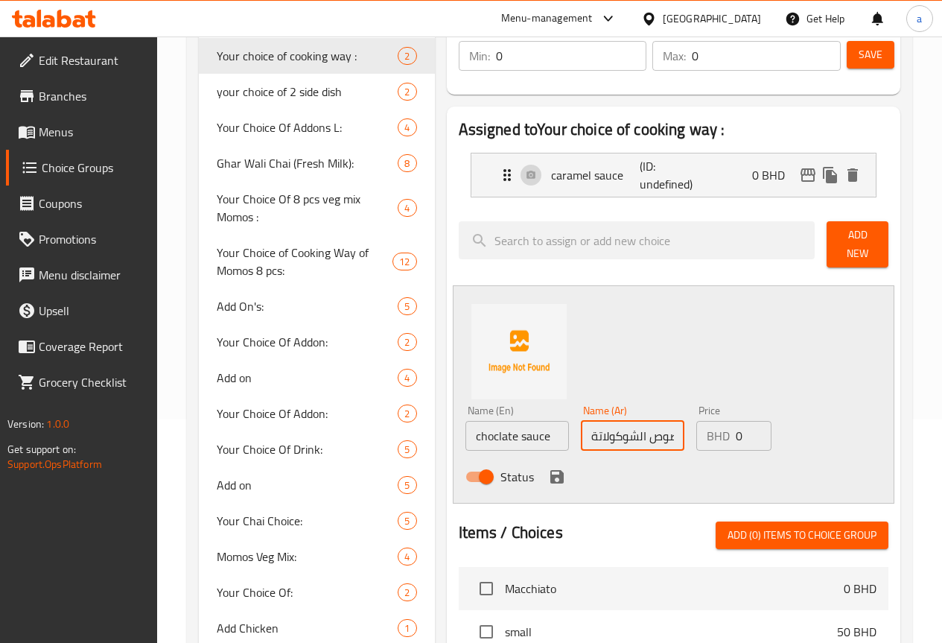
type input "صوص الشوكولاتة"
click at [550, 470] on icon "save" at bounding box center [556, 476] width 13 height 13
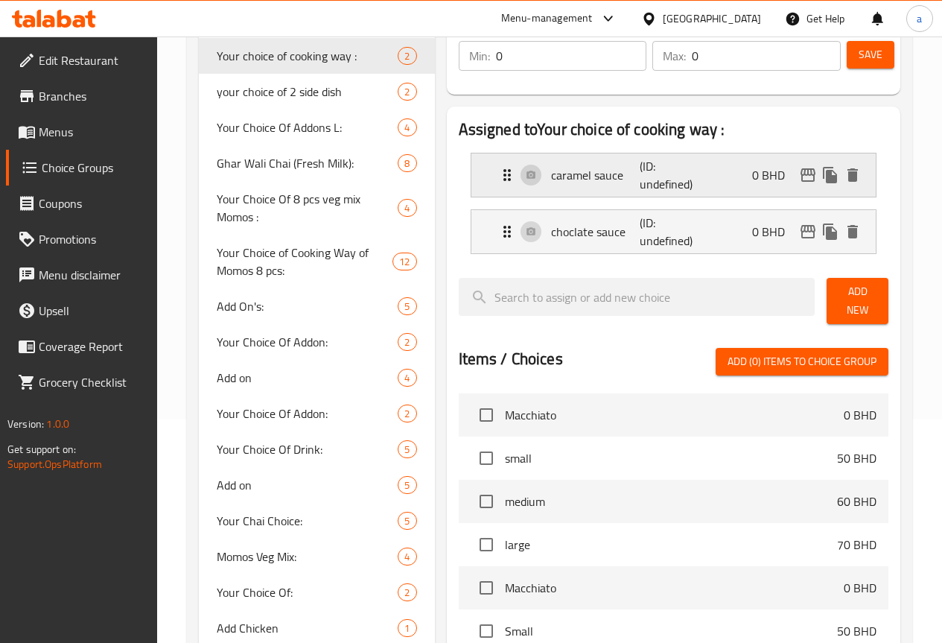
click at [498, 176] on icon "Expand" at bounding box center [507, 175] width 18 height 18
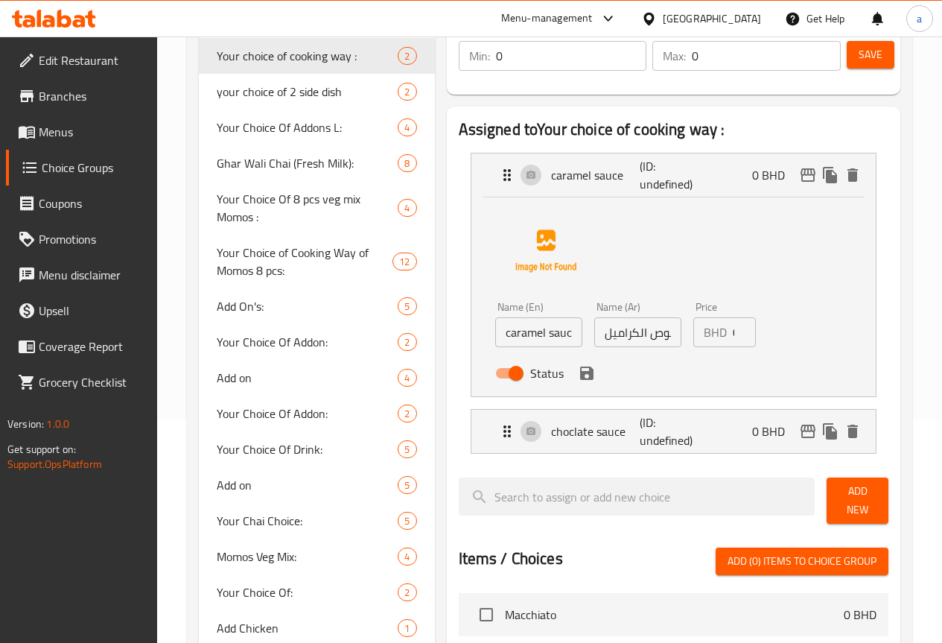
click at [701, 329] on div "BHD 0 Price" at bounding box center [724, 332] width 63 height 30
click at [578, 381] on icon "save" at bounding box center [587, 373] width 18 height 18
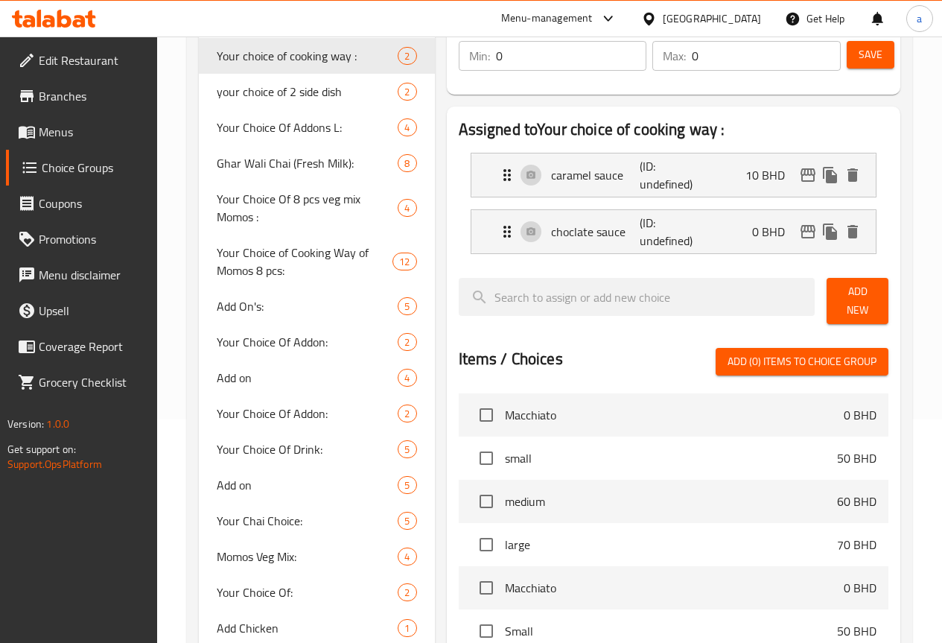
type input "10"
click at [498, 230] on icon "Expand" at bounding box center [507, 232] width 18 height 18
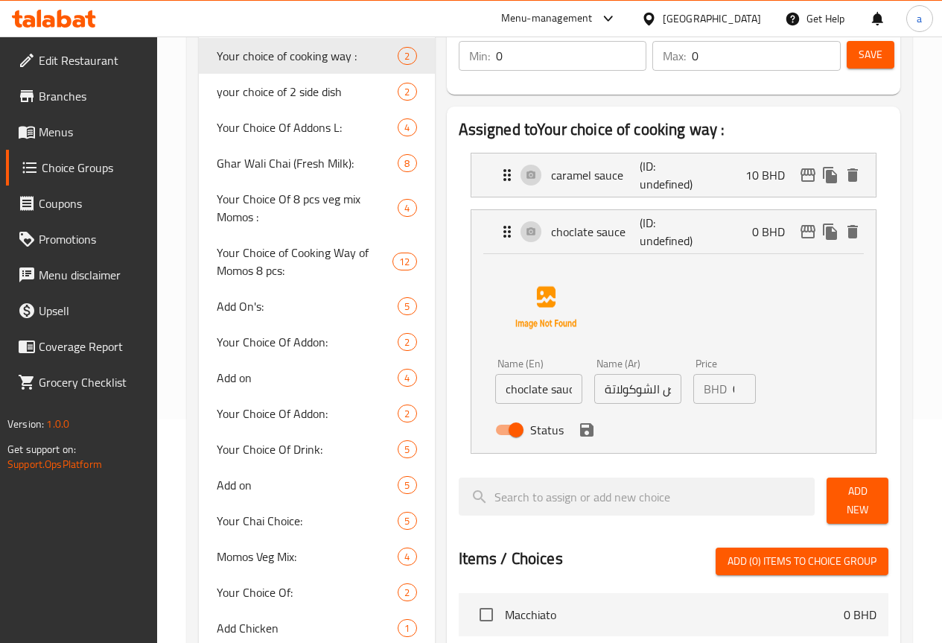
click at [733, 394] on input "0" at bounding box center [744, 389] width 23 height 30
click at [526, 441] on div "Status" at bounding box center [638, 430] width 298 height 40
type input "15"
click at [576, 439] on button "save" at bounding box center [587, 430] width 22 height 22
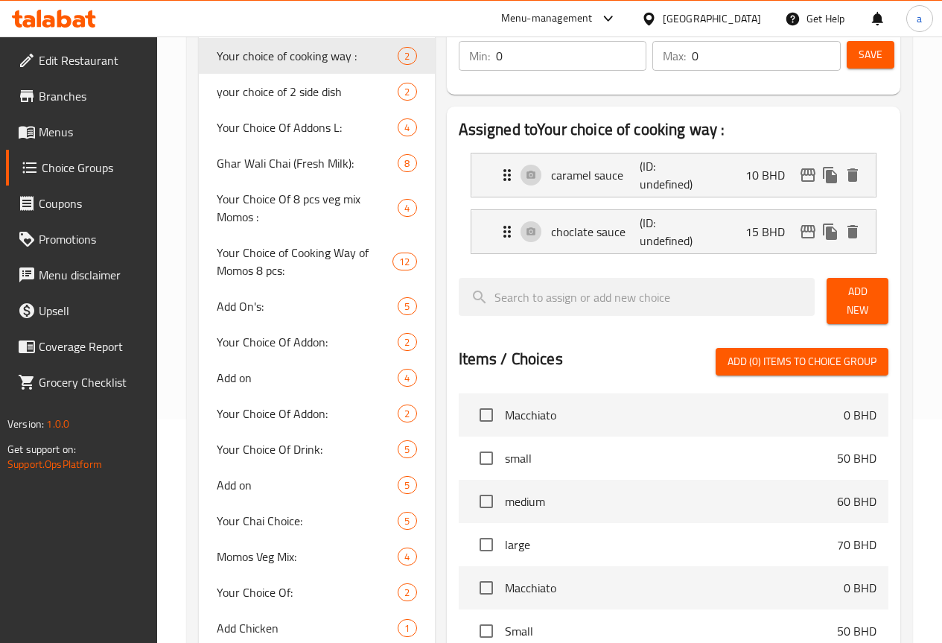
click at [868, 296] on span "Add New" at bounding box center [858, 300] width 38 height 37
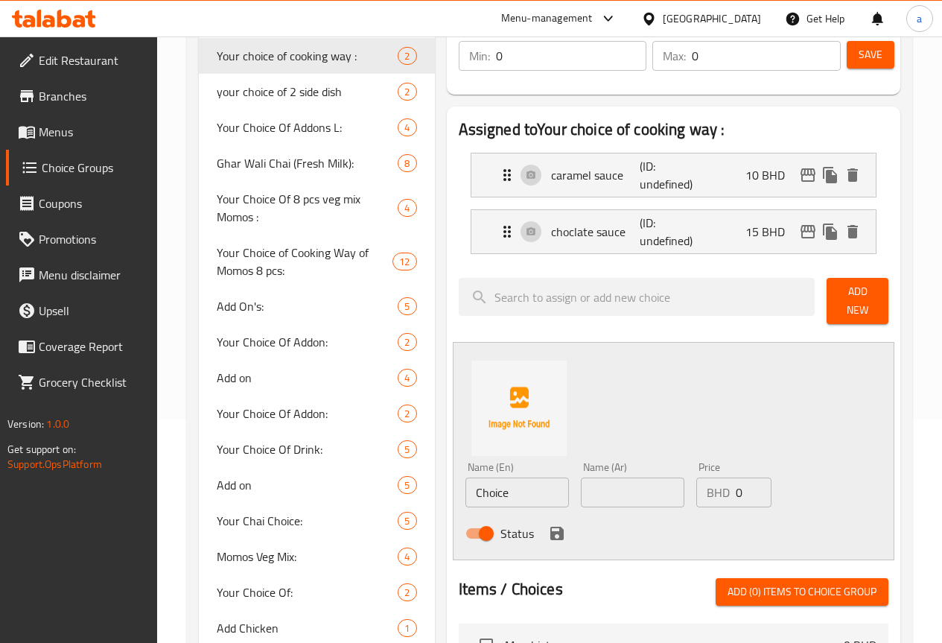
click at [474, 486] on input "Choice" at bounding box center [517, 492] width 104 height 30
type input "C"
click at [581, 478] on input "text" at bounding box center [633, 492] width 104 height 30
drag, startPoint x: 444, startPoint y: 477, endPoint x: 420, endPoint y: 484, distance: 25.0
click at [465, 484] on input "vanilla sauce" at bounding box center [517, 492] width 104 height 30
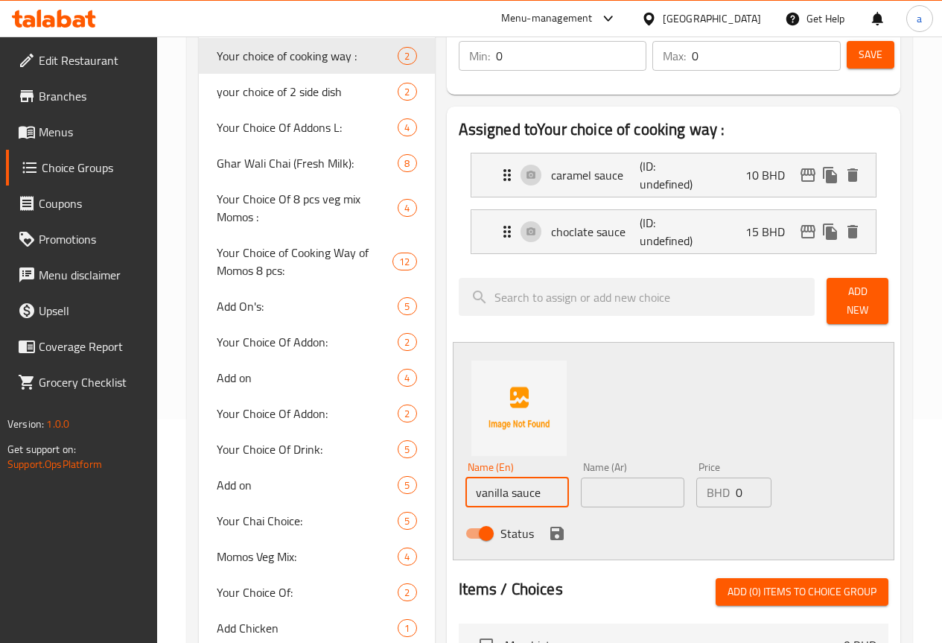
click at [465, 487] on input "vanilla sauce" at bounding box center [517, 492] width 104 height 30
drag, startPoint x: 411, startPoint y: 487, endPoint x: 433, endPoint y: 483, distance: 22.1
click at [465, 483] on input "vanilla sauce" at bounding box center [517, 492] width 104 height 30
type input "vanilla sauce"
click at [465, 482] on input "vanilla sauce" at bounding box center [517, 492] width 104 height 30
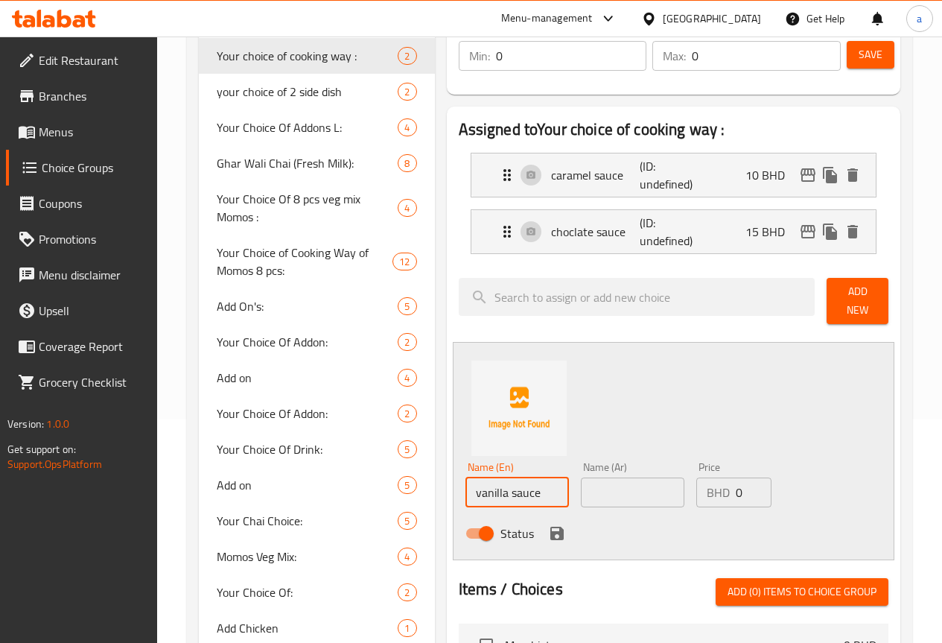
click at [465, 482] on input "vanilla sauce" at bounding box center [517, 492] width 104 height 30
click at [581, 480] on input "text" at bounding box center [633, 492] width 104 height 30
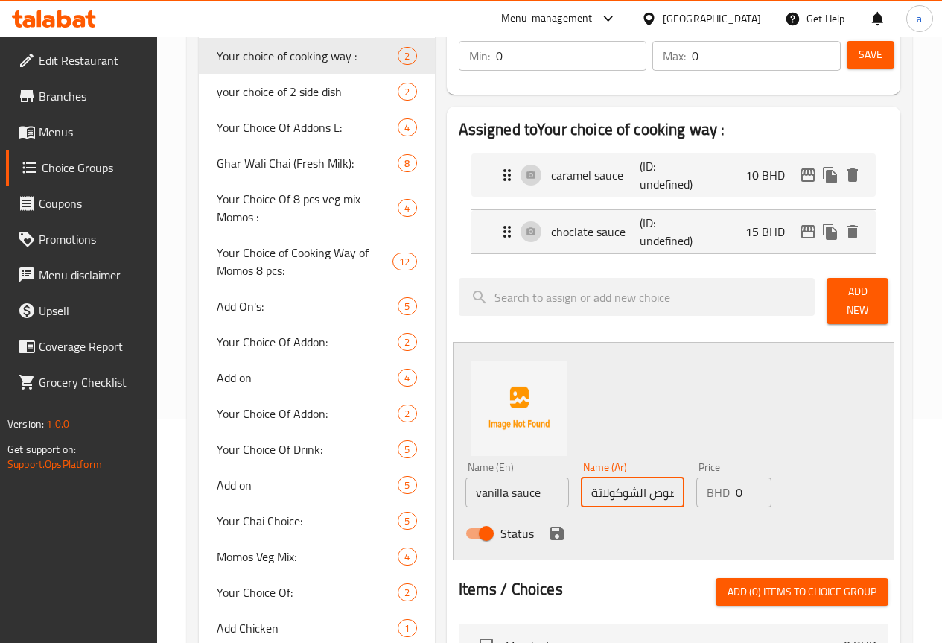
drag, startPoint x: 548, startPoint y: 483, endPoint x: 603, endPoint y: 484, distance: 55.1
click at [603, 484] on input "صوص الشوكولاتة" at bounding box center [633, 492] width 104 height 30
paste input "فانيليا"
type input "صوص الفانيليا"
click at [736, 492] on input "0" at bounding box center [754, 492] width 36 height 30
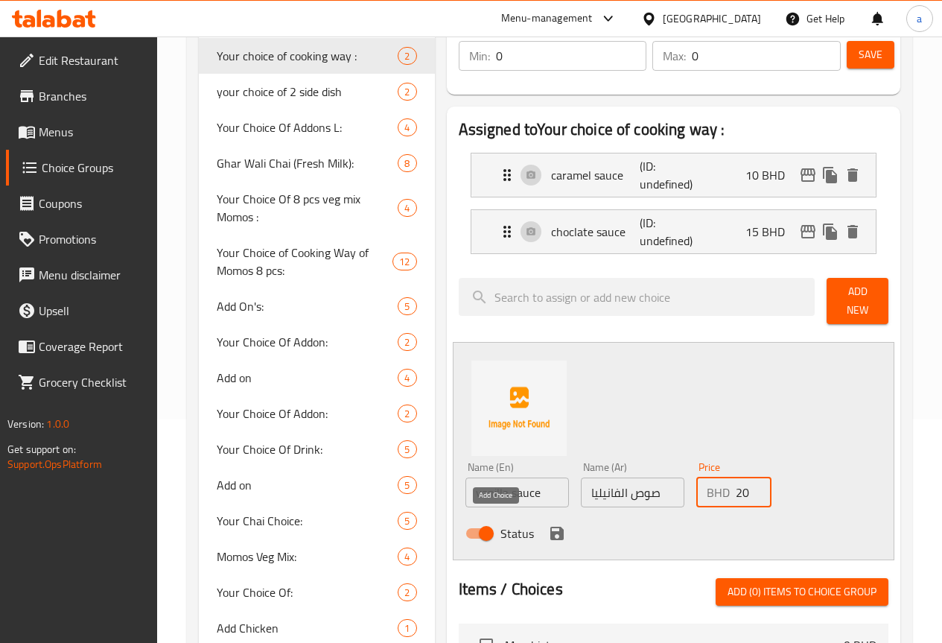
type input "20"
click at [548, 528] on icon "save" at bounding box center [557, 533] width 18 height 18
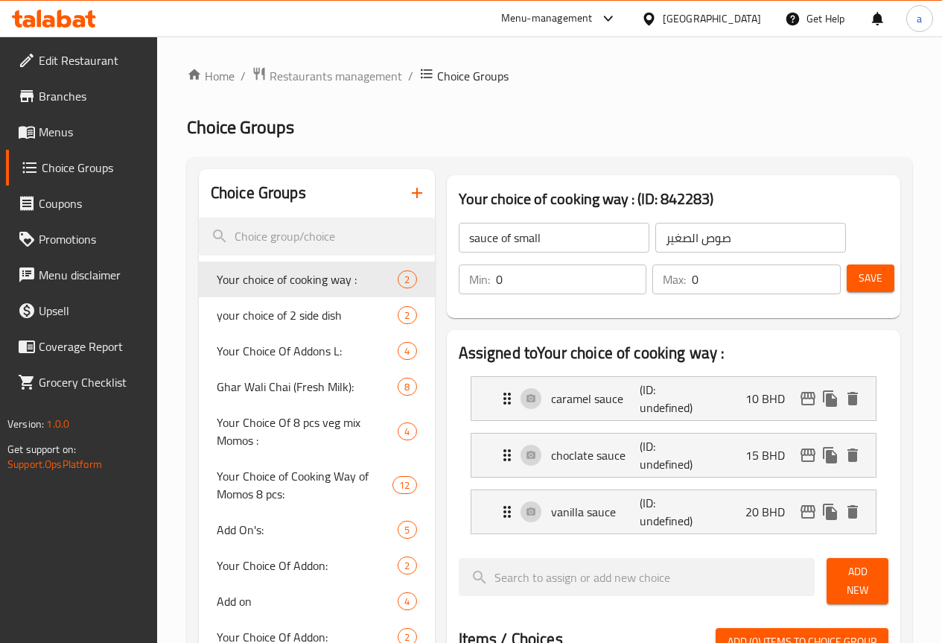
click at [874, 280] on span "Save" at bounding box center [871, 278] width 24 height 19
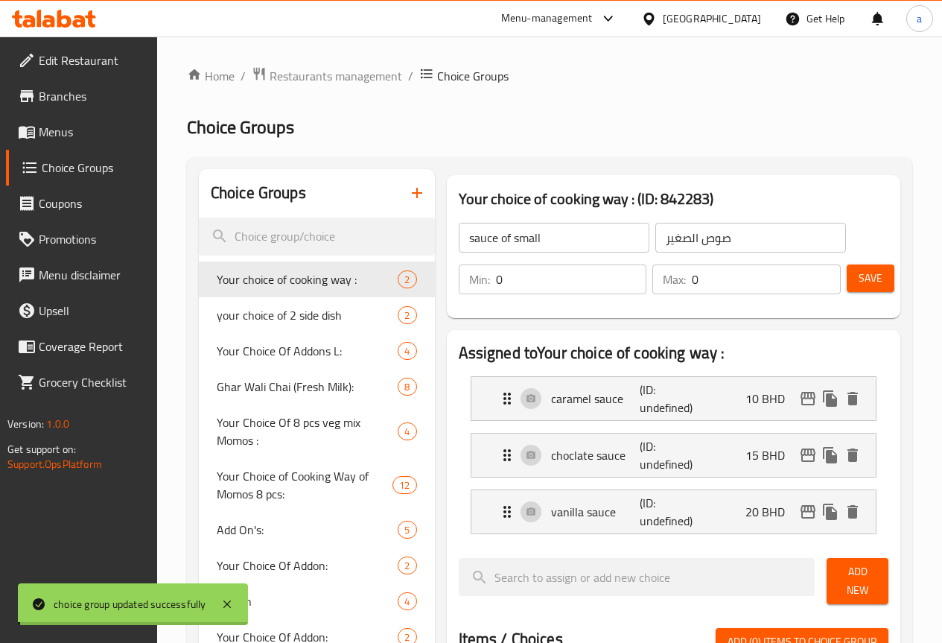
type input "your choice of 2 side dish"
type input "اختيارك من 2طبق جانبي"
type input "1"
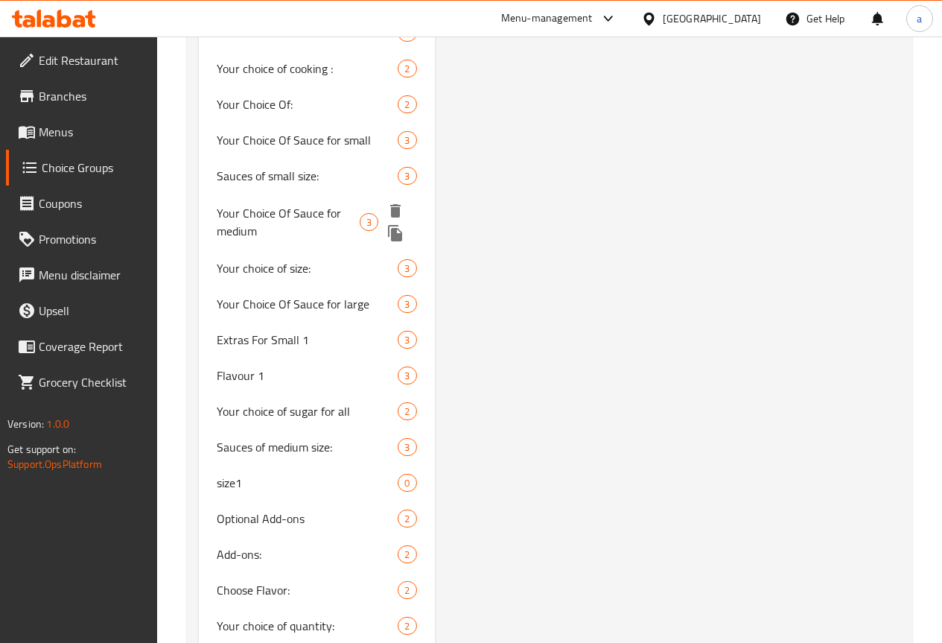
scroll to position [1862, 0]
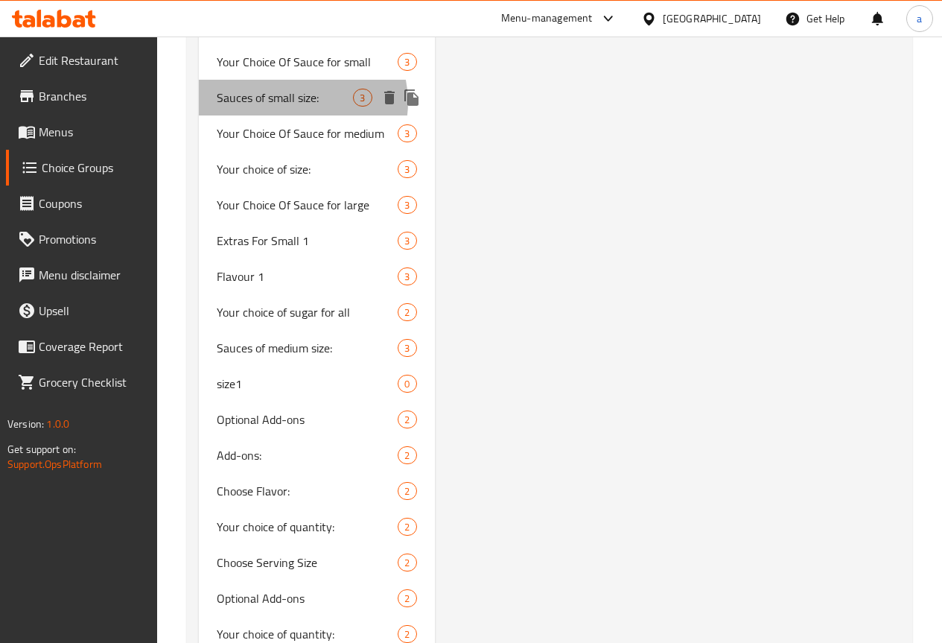
click at [300, 106] on span "Sauces of small size:" at bounding box center [285, 98] width 137 height 18
type input "Sauces of small size:"
type input "صوصات الحجم الصغير:"
type input "0"
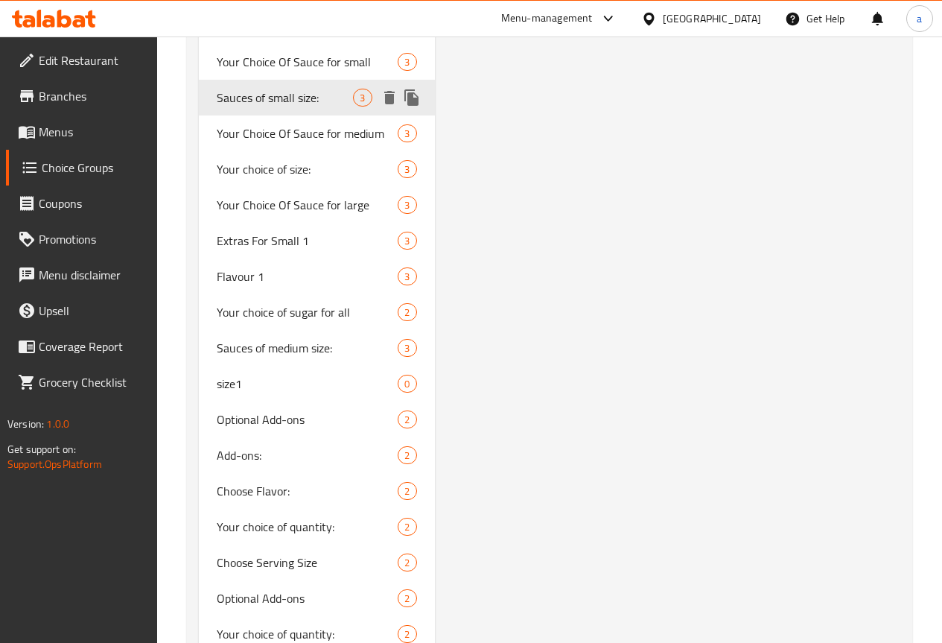
click at [264, 106] on span "Sauces of small size:" at bounding box center [285, 98] width 137 height 18
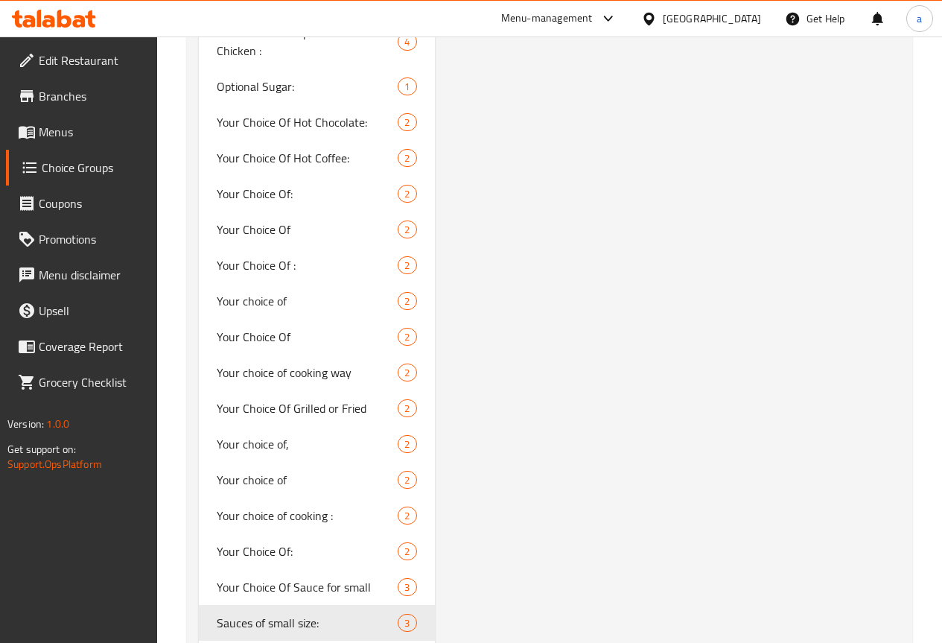
scroll to position [1284, 0]
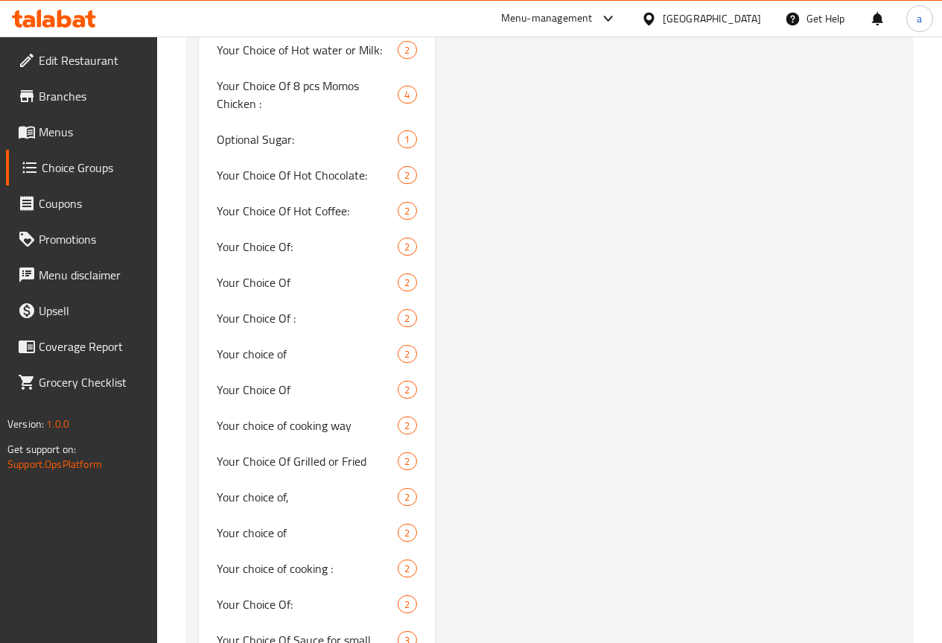
click at [75, 133] on span "Menus" at bounding box center [92, 132] width 106 height 18
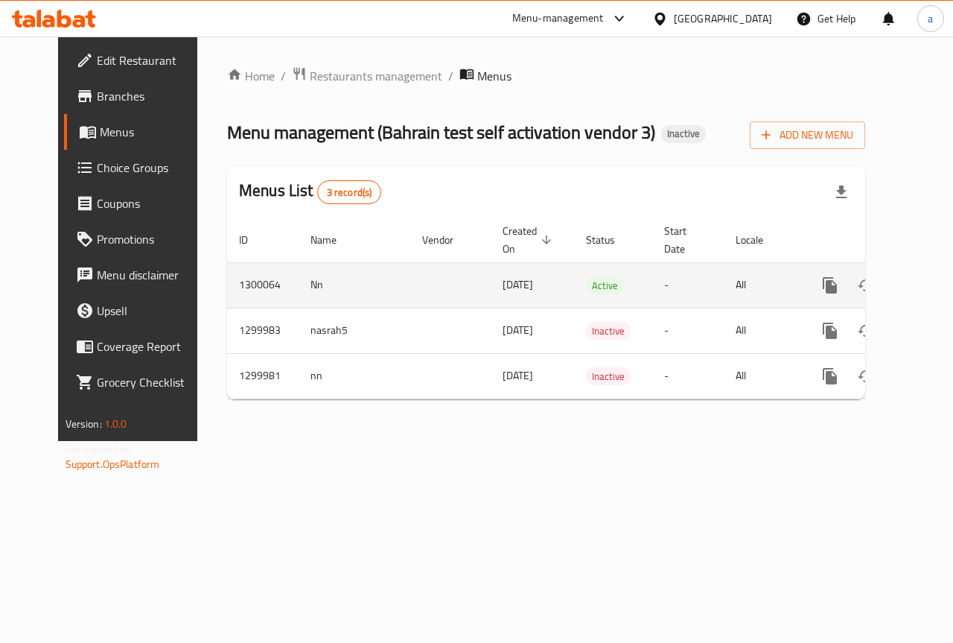
click at [931, 284] on icon "enhanced table" at bounding box center [937, 285] width 13 height 13
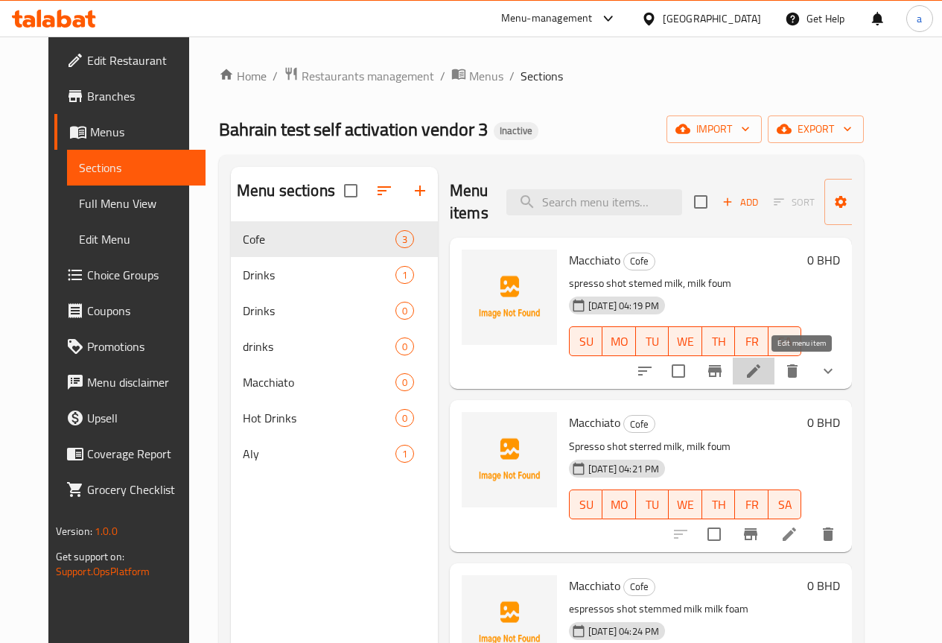
click at [760, 373] on icon at bounding box center [753, 370] width 13 height 13
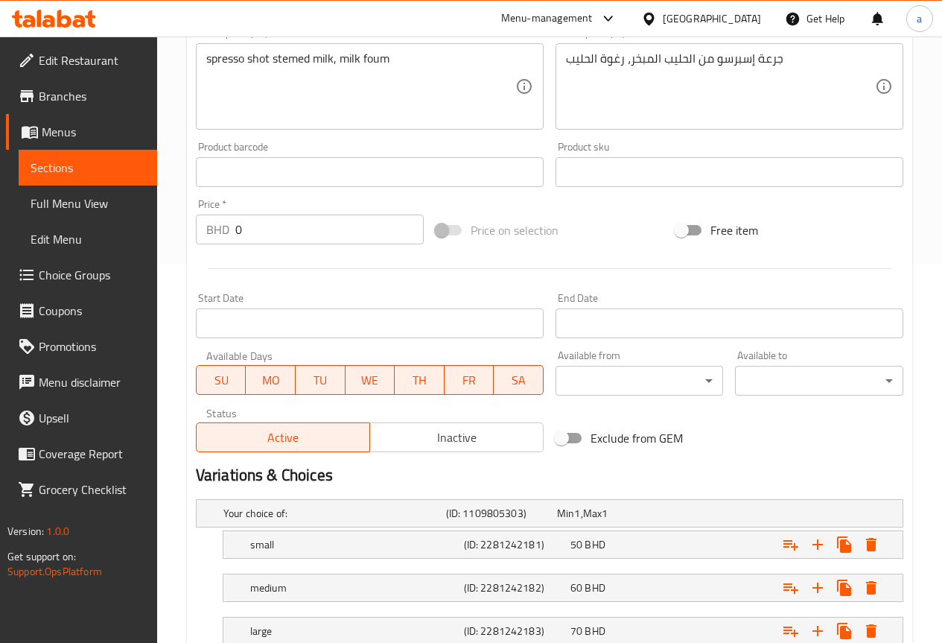
scroll to position [486, 0]
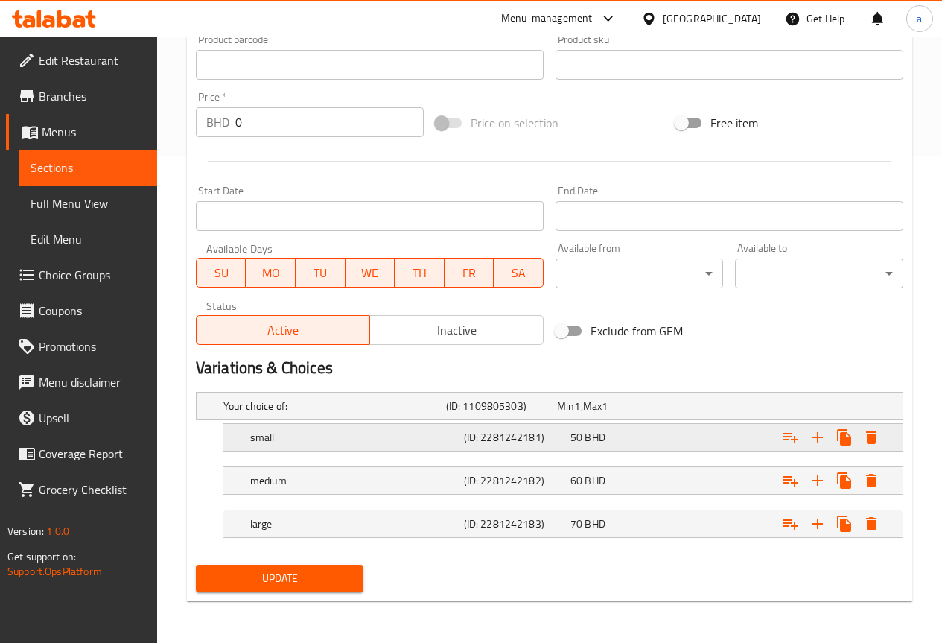
click at [424, 442] on h5 "small" at bounding box center [354, 437] width 208 height 15
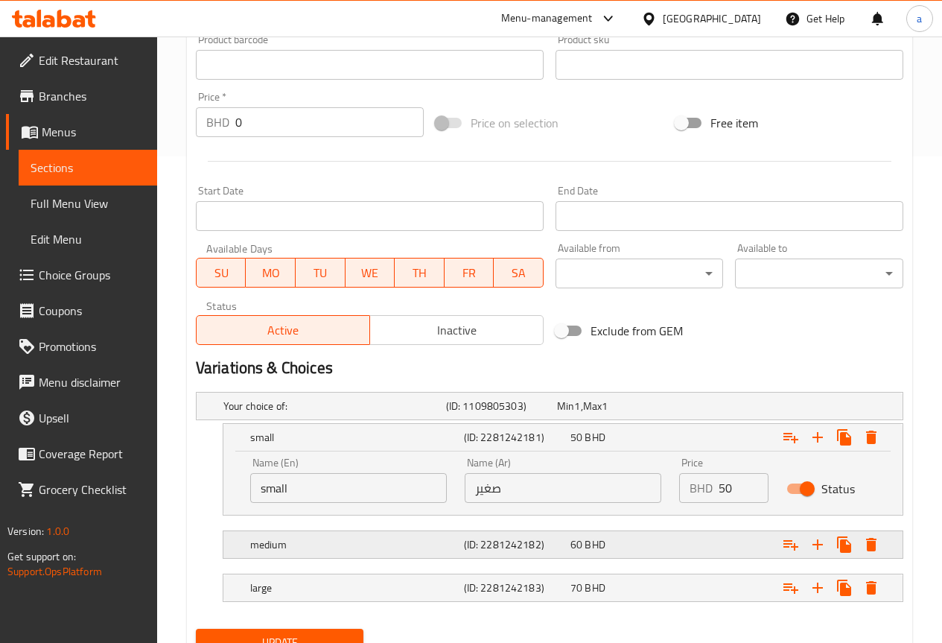
click at [435, 534] on div "medium" at bounding box center [354, 544] width 214 height 21
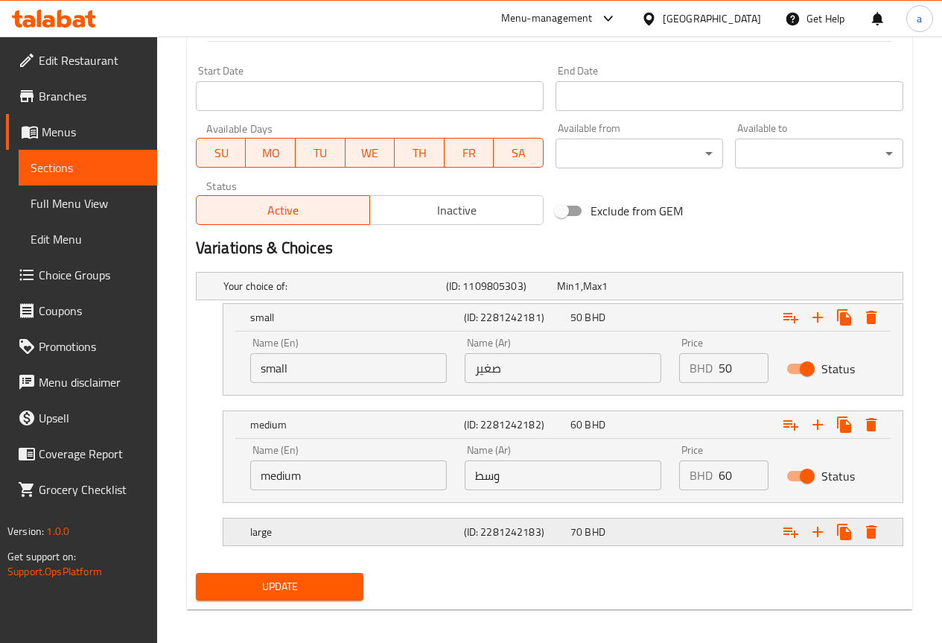
scroll to position [614, 0]
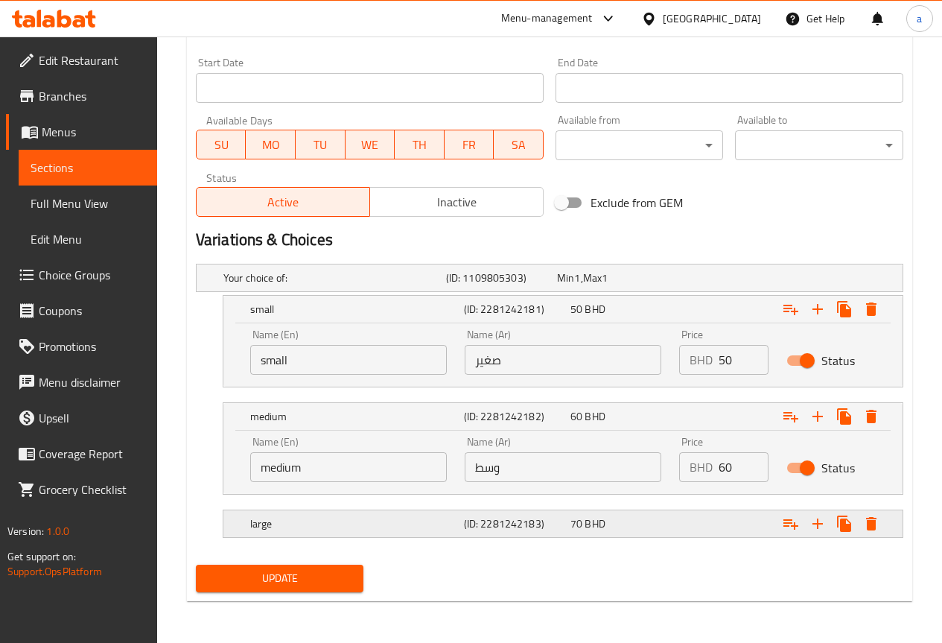
click at [431, 518] on h5 "large" at bounding box center [354, 523] width 208 height 15
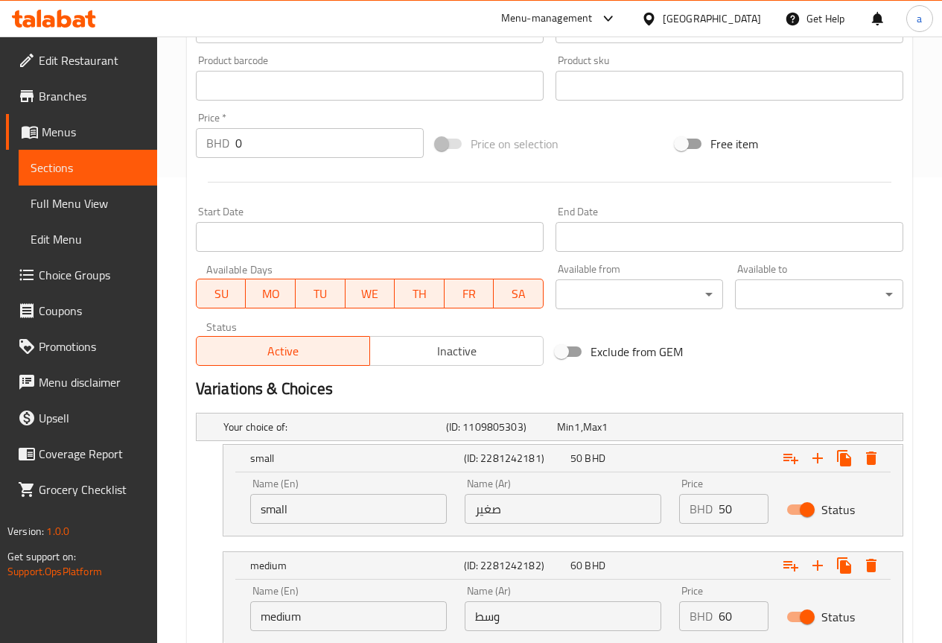
scroll to position [242, 0]
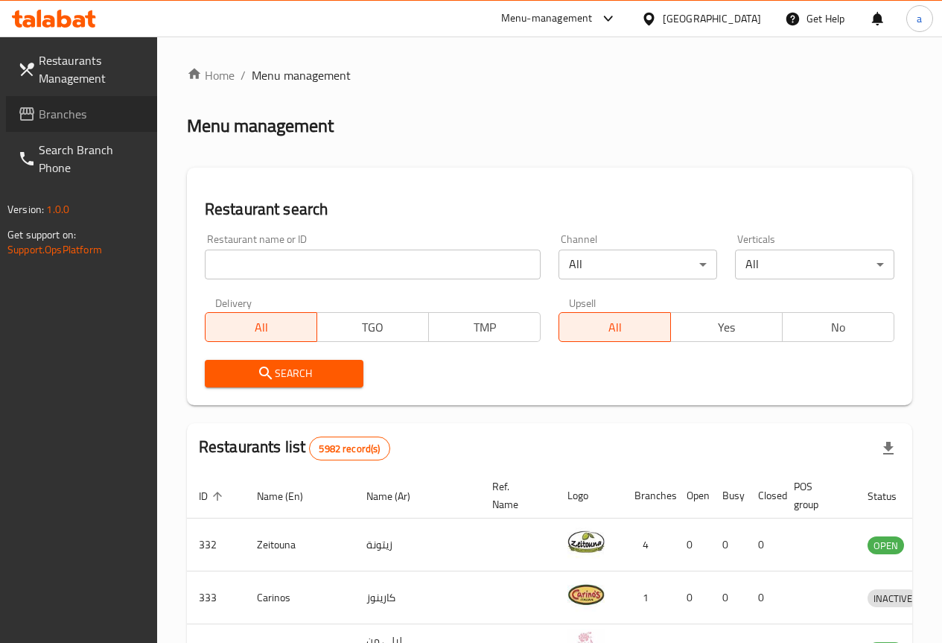
click at [58, 122] on span "Branches" at bounding box center [92, 114] width 106 height 18
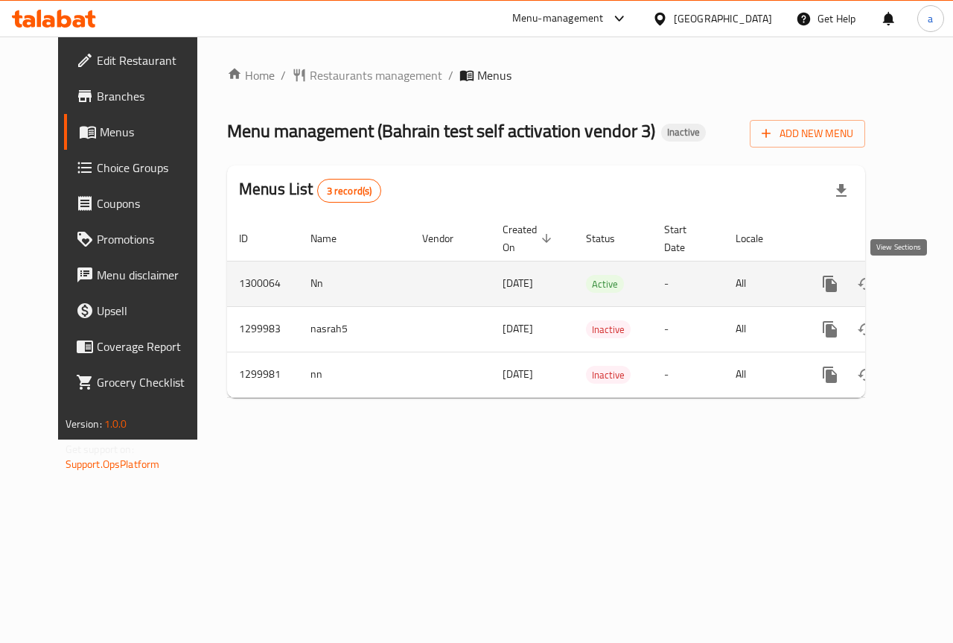
click at [920, 280] on link "enhanced table" at bounding box center [938, 284] width 36 height 36
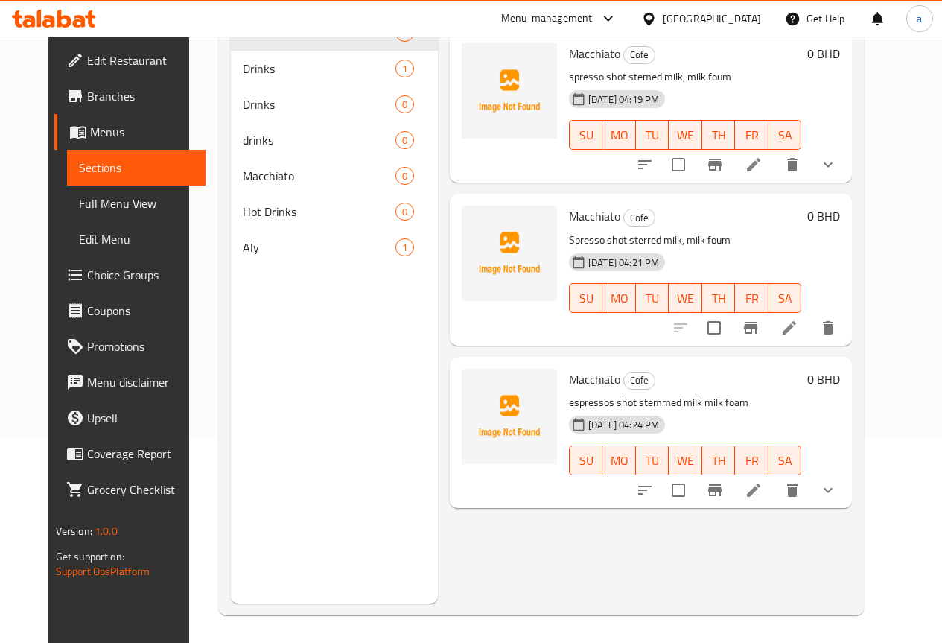
scroll to position [209, 0]
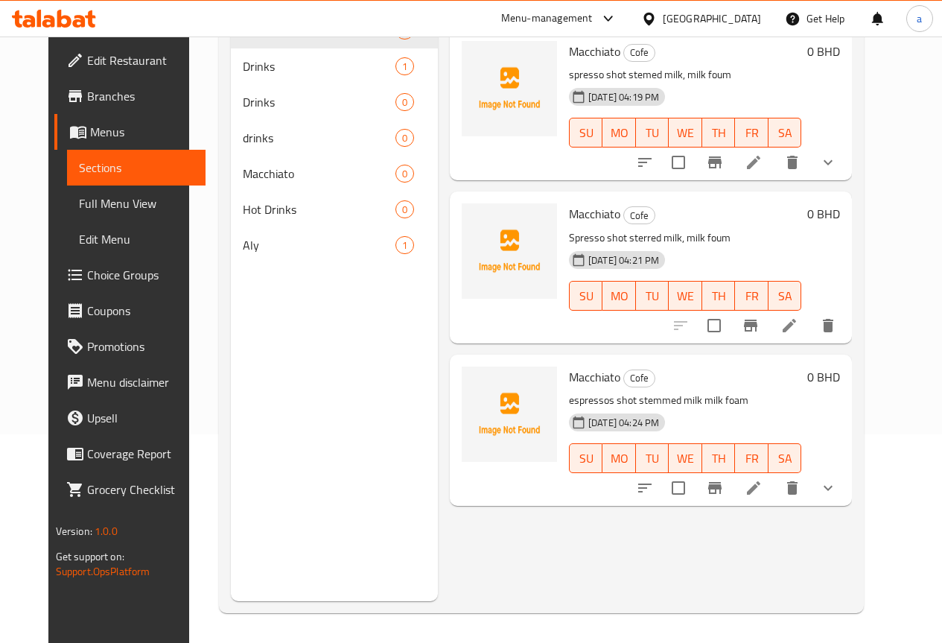
click at [774, 482] on li at bounding box center [754, 487] width 42 height 27
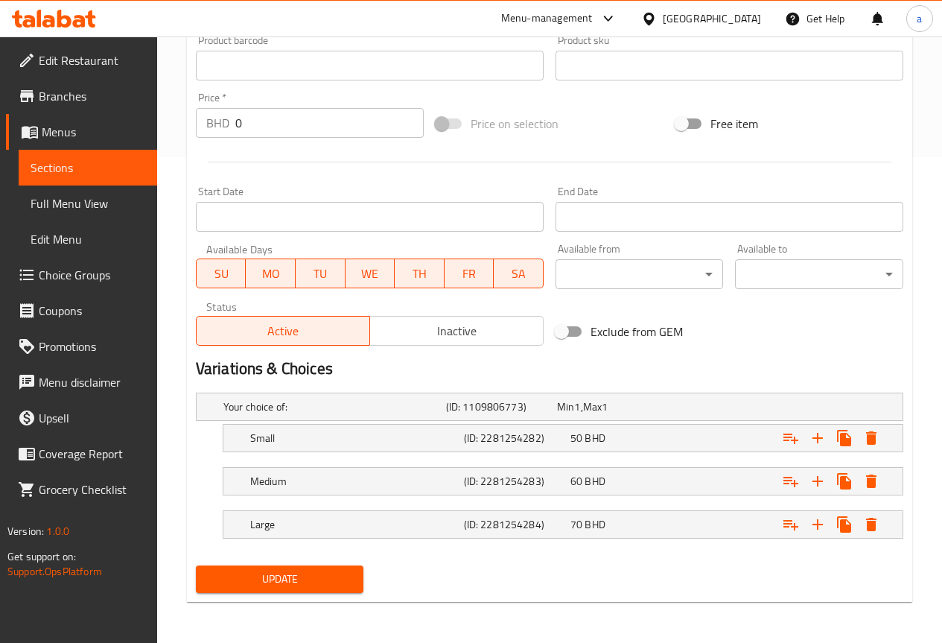
scroll to position [486, 0]
click at [620, 443] on div "50 BHD" at bounding box center [620, 437] width 101 height 15
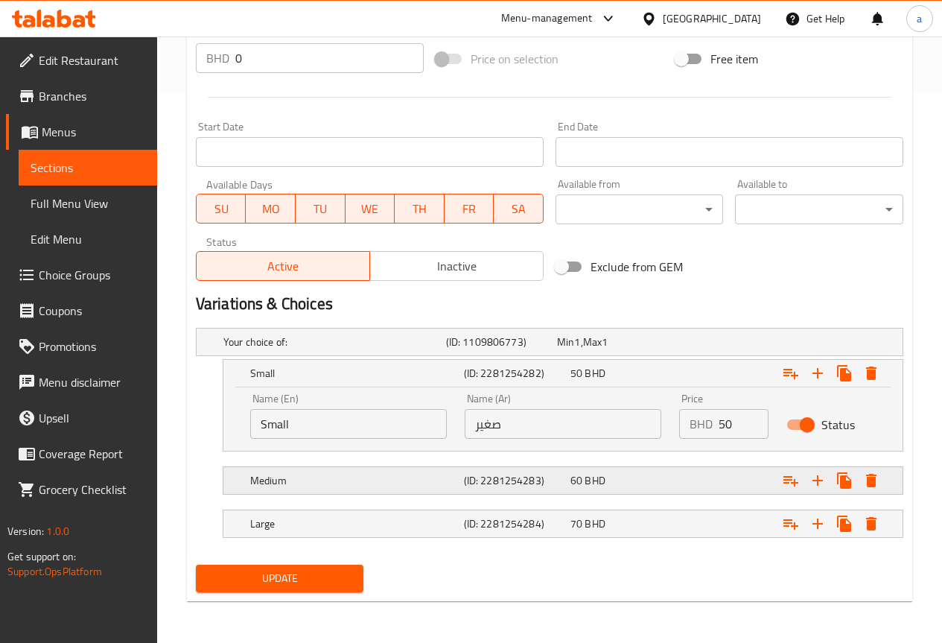
click at [617, 481] on div "60 BHD" at bounding box center [620, 480] width 101 height 15
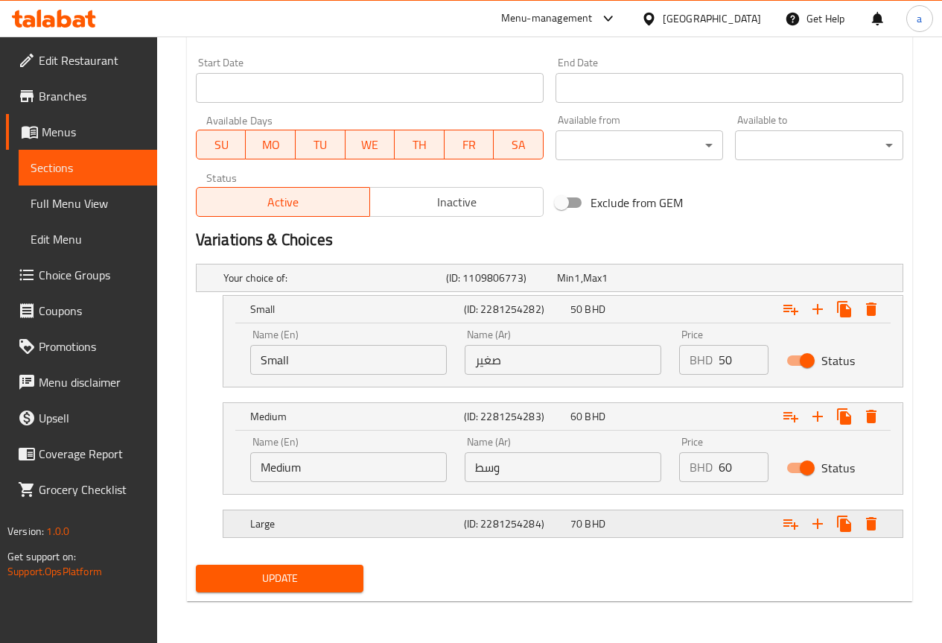
click at [613, 512] on div "Large (ID: 2281254284) 70 BHD" at bounding box center [567, 523] width 640 height 33
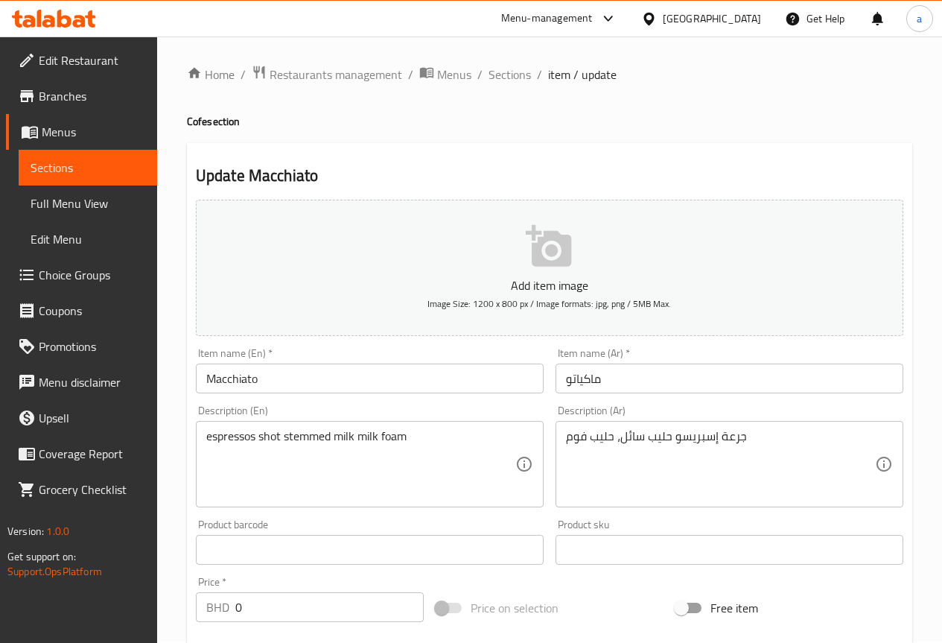
scroll to position [0, 0]
click at [519, 77] on span "Sections" at bounding box center [510, 76] width 42 height 18
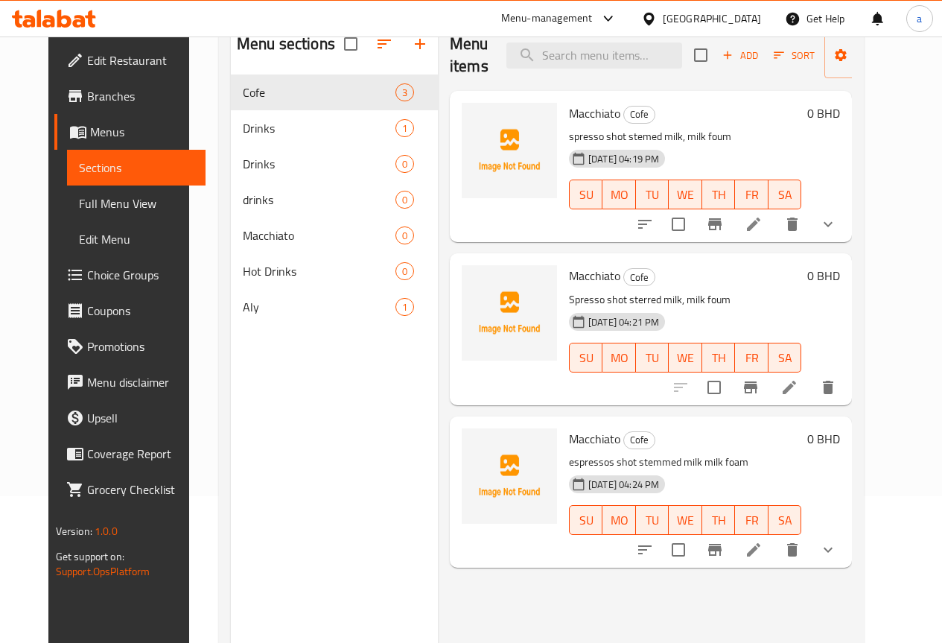
scroll to position [149, 0]
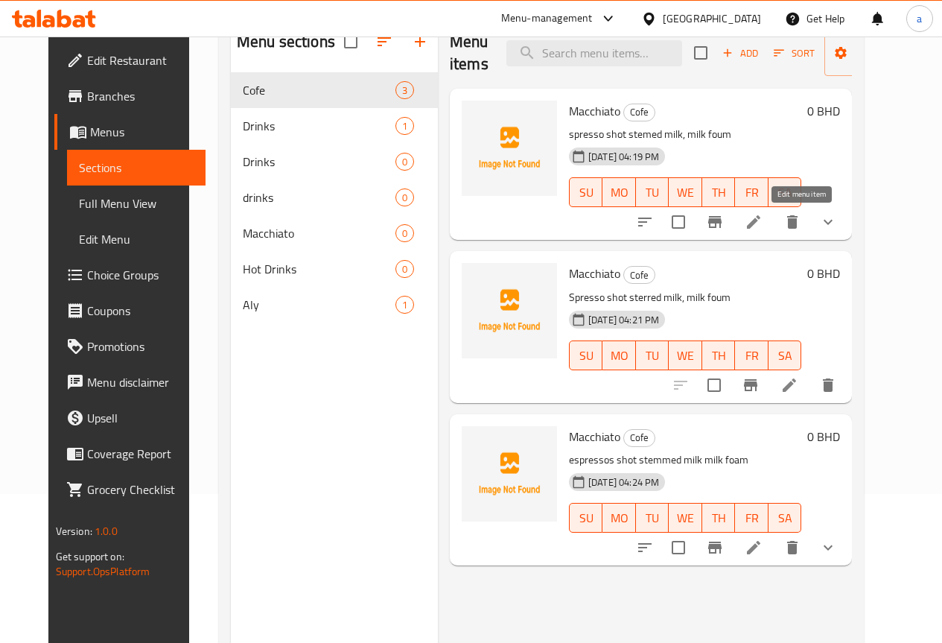
click at [760, 219] on icon at bounding box center [753, 221] width 13 height 13
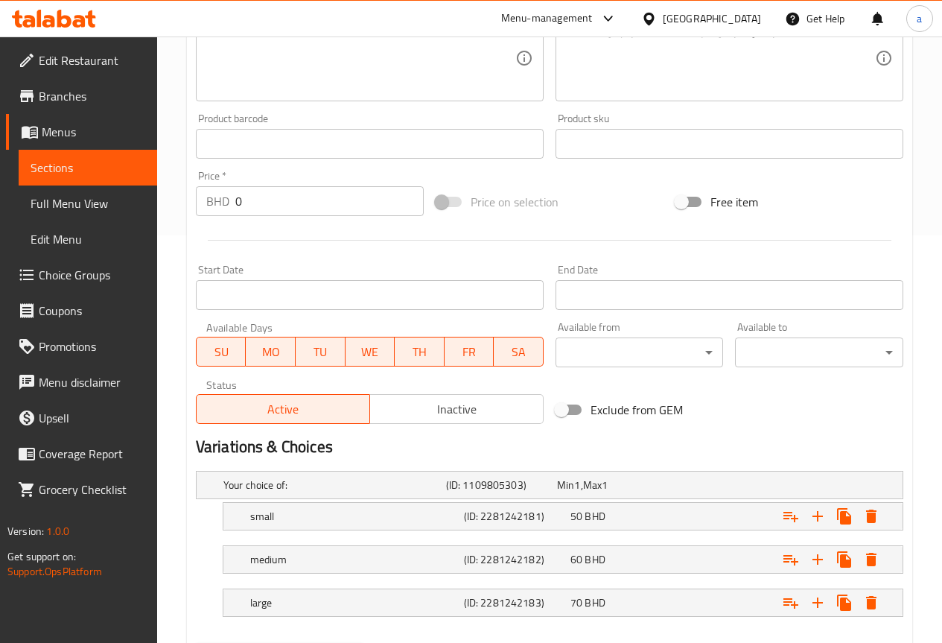
scroll to position [447, 0]
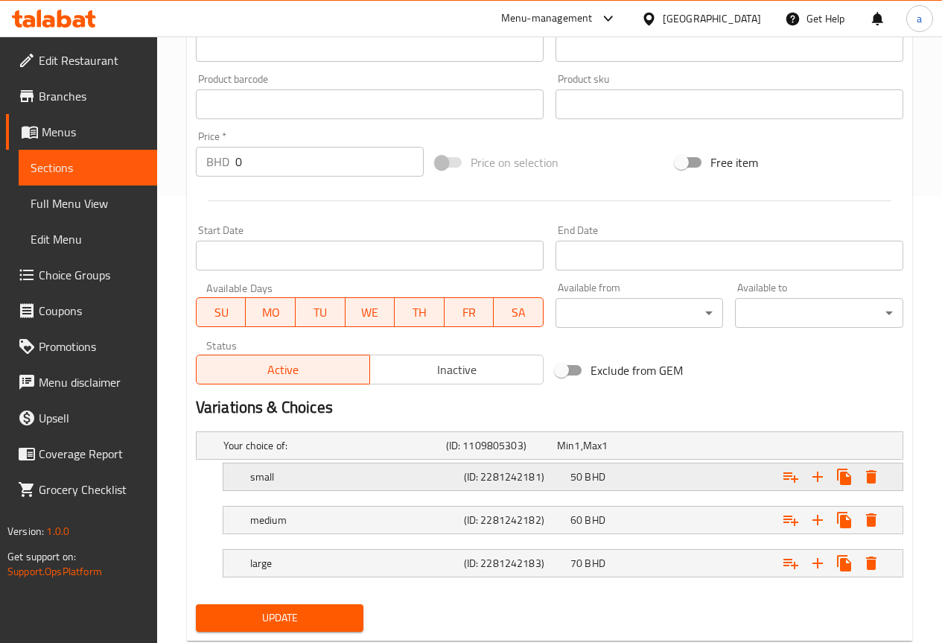
click at [438, 486] on div "small" at bounding box center [354, 476] width 214 height 21
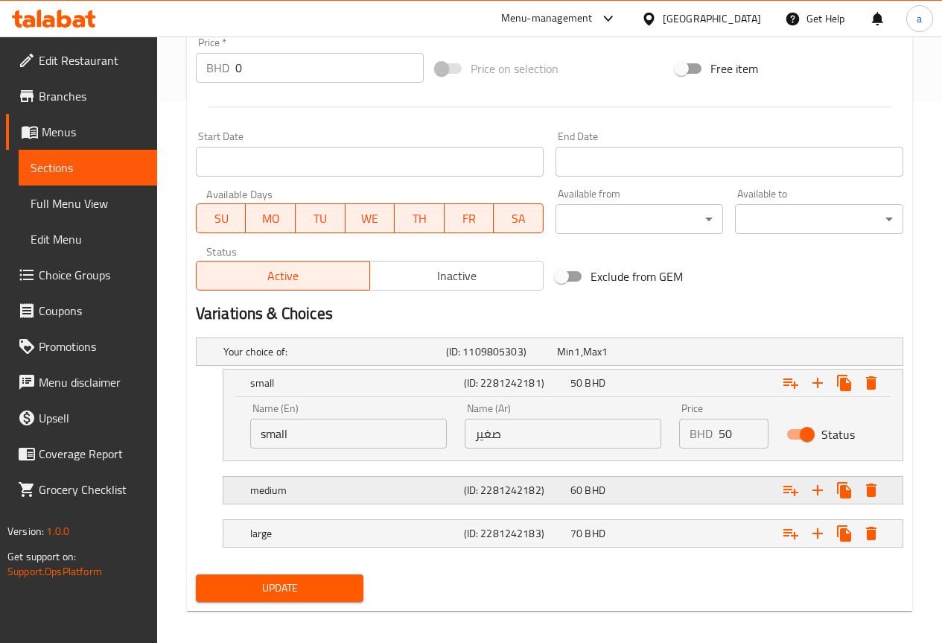
scroll to position [550, 0]
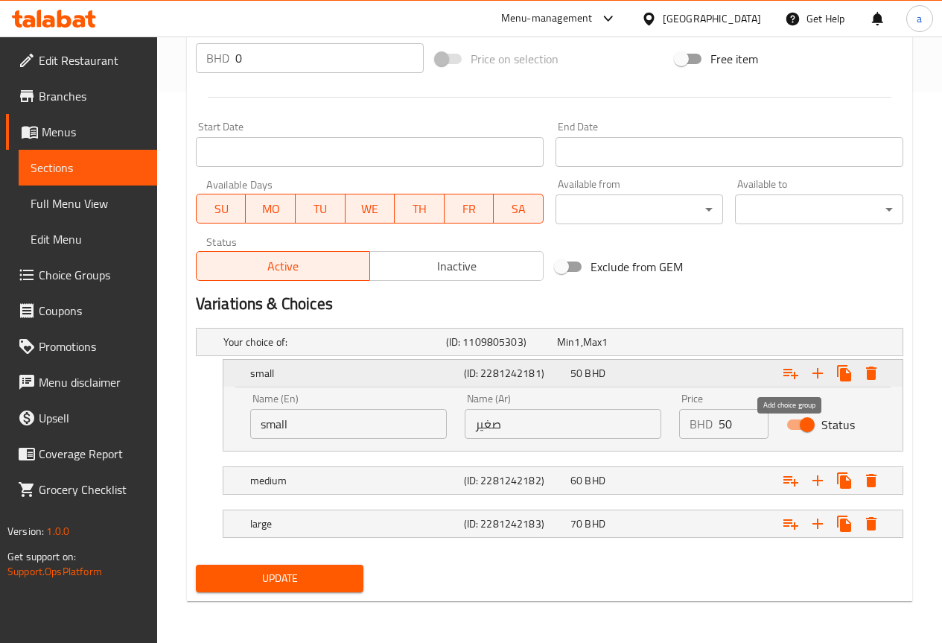
click at [784, 373] on icon "Expand" at bounding box center [791, 373] width 18 height 18
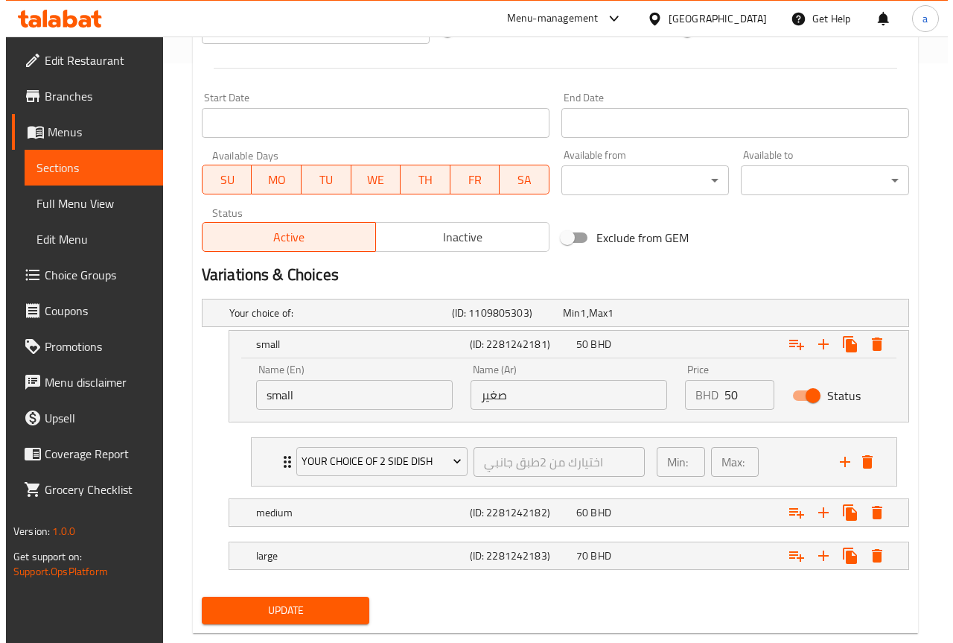
scroll to position [611, 0]
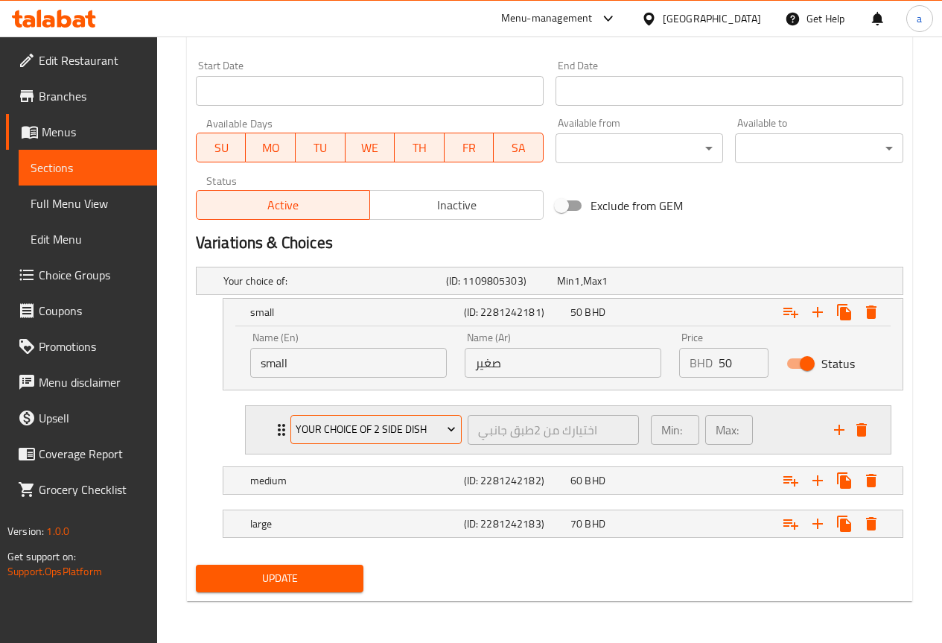
click at [437, 430] on span "your choice of 2 side dish" at bounding box center [376, 429] width 160 height 19
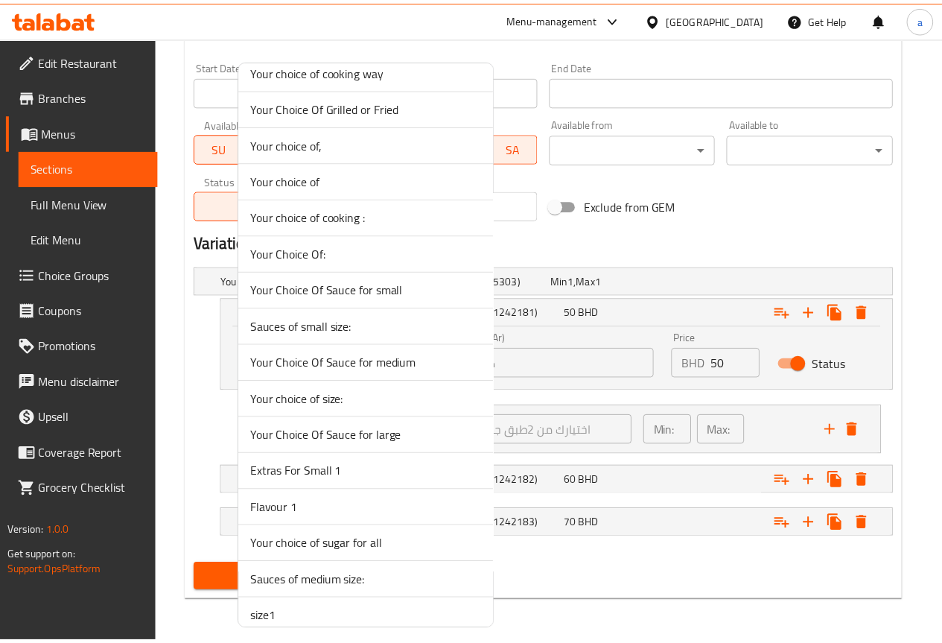
scroll to position [1415, 0]
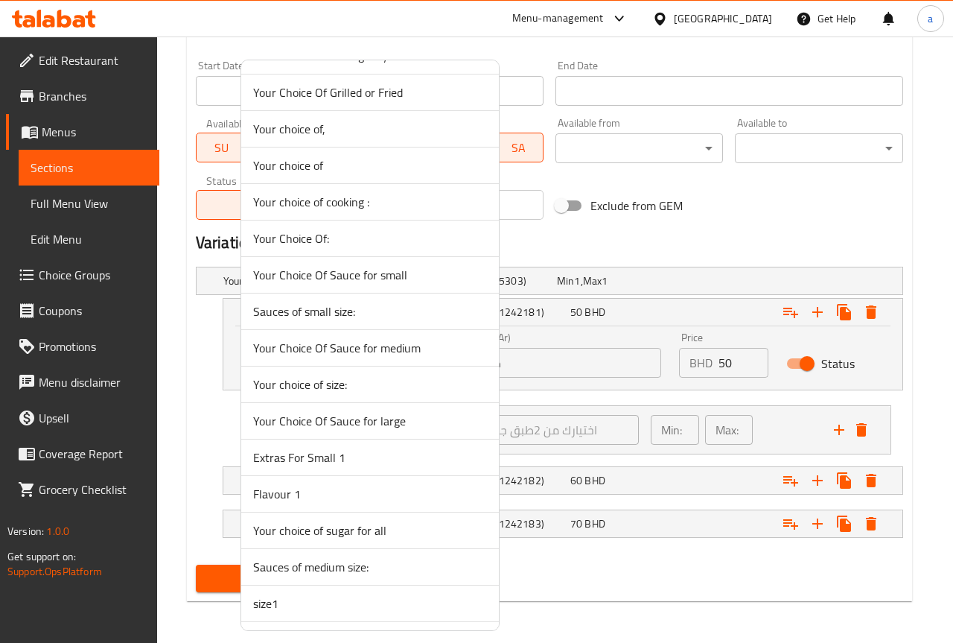
click at [403, 315] on span "Sauces of small size:" at bounding box center [370, 311] width 234 height 18
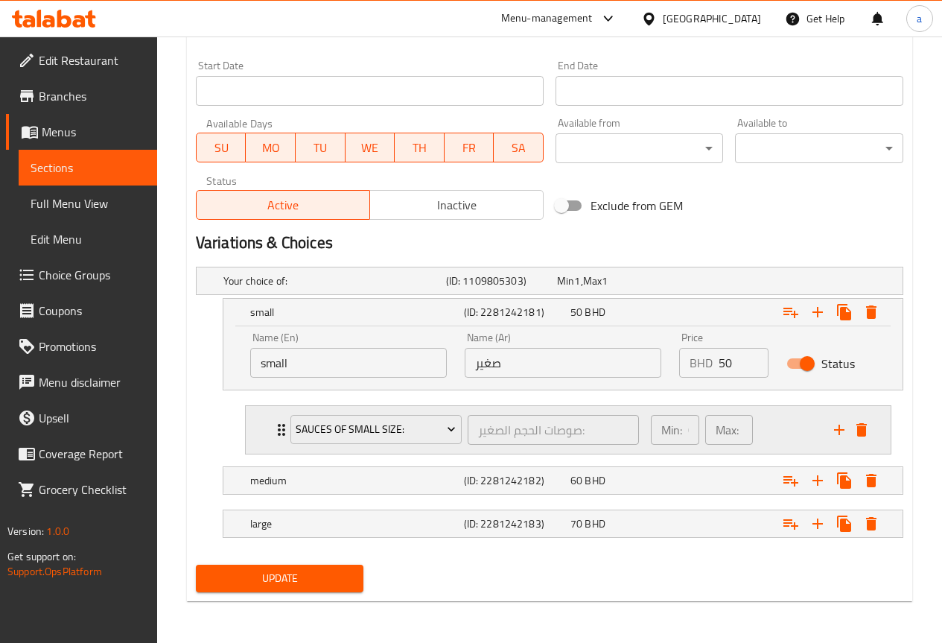
click at [284, 432] on div "Sauces of small size: صوصات الحجم الصغير: ​" at bounding box center [464, 430] width 366 height 48
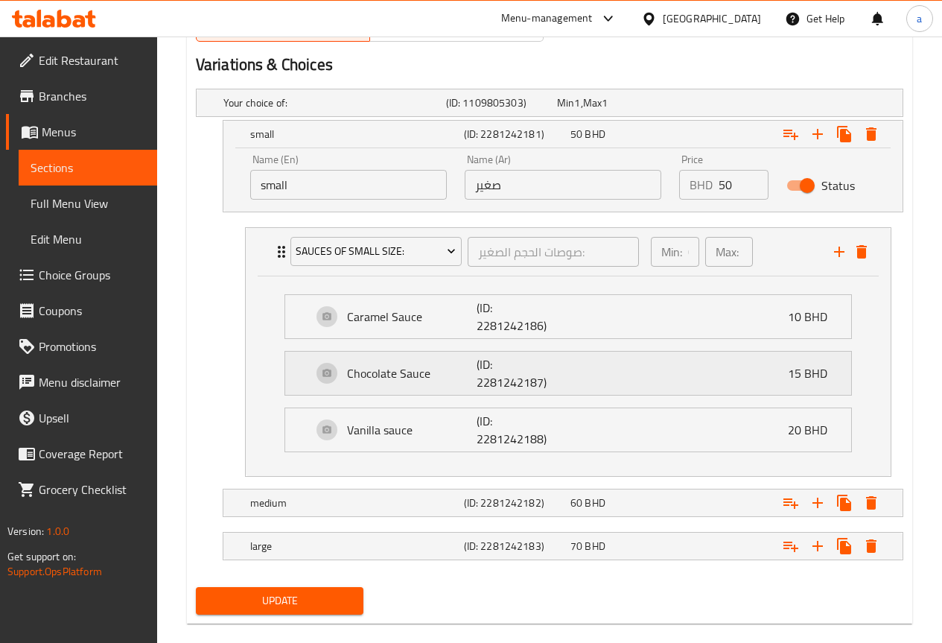
scroll to position [812, 0]
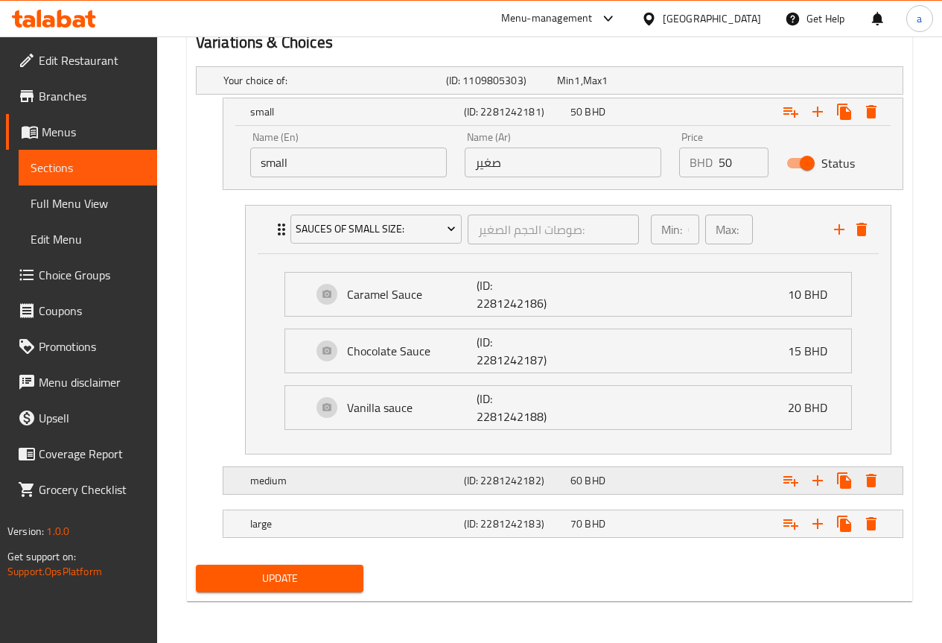
click at [416, 487] on h5 "medium" at bounding box center [354, 480] width 208 height 15
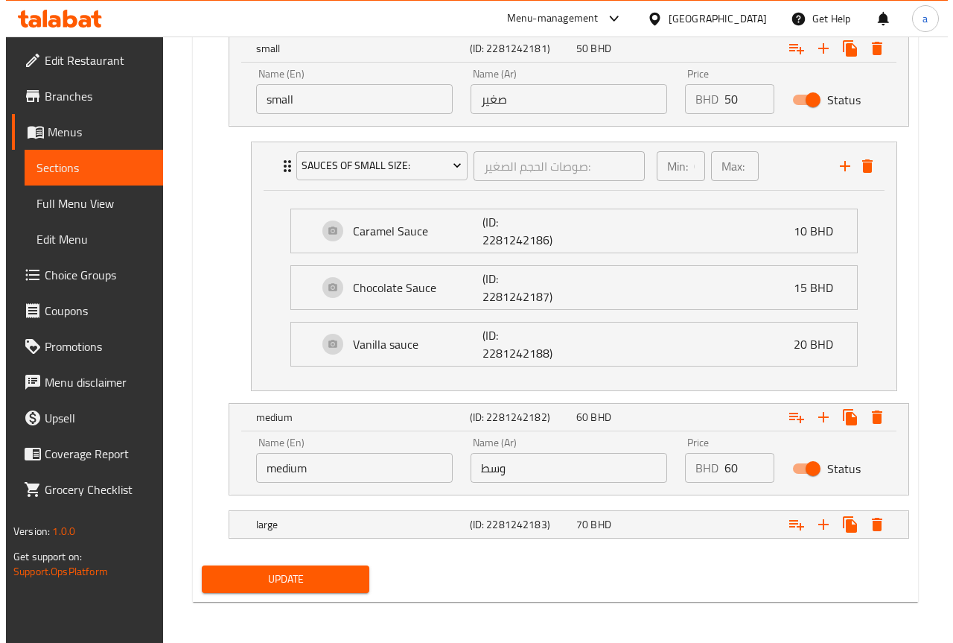
scroll to position [876, 0]
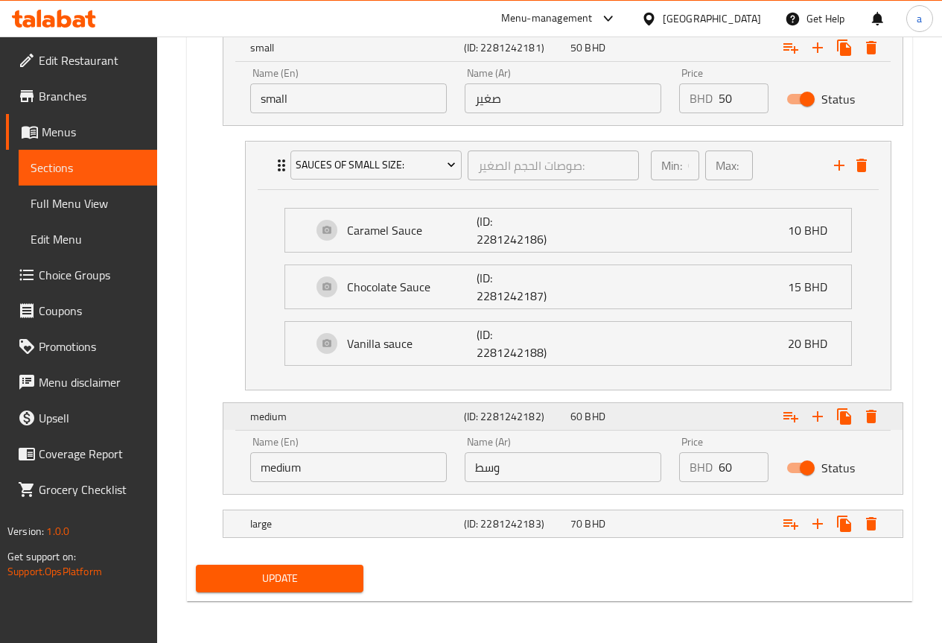
click at [786, 418] on icon "Expand" at bounding box center [790, 417] width 15 height 10
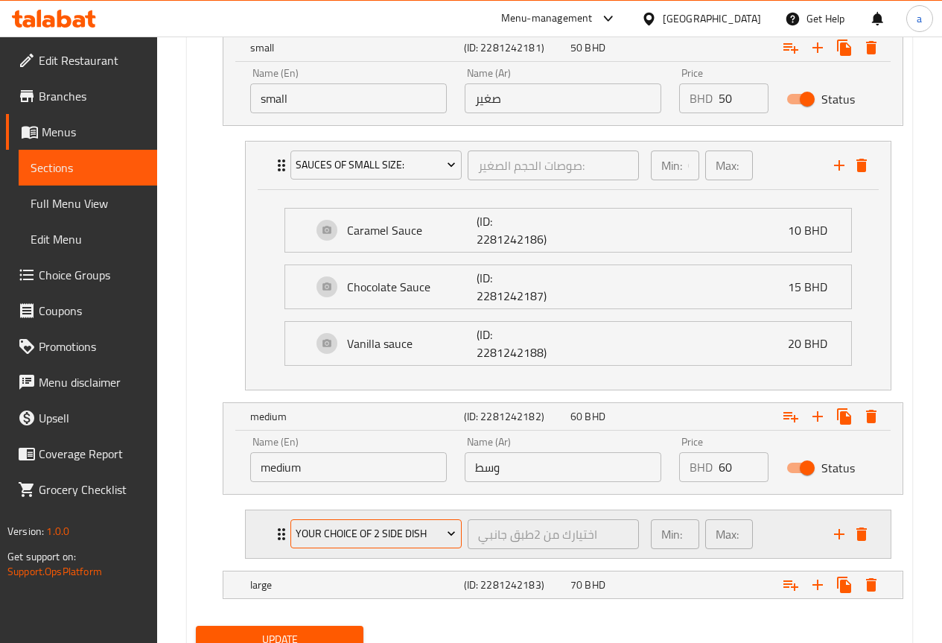
click at [445, 532] on icon "Expand" at bounding box center [451, 533] width 15 height 15
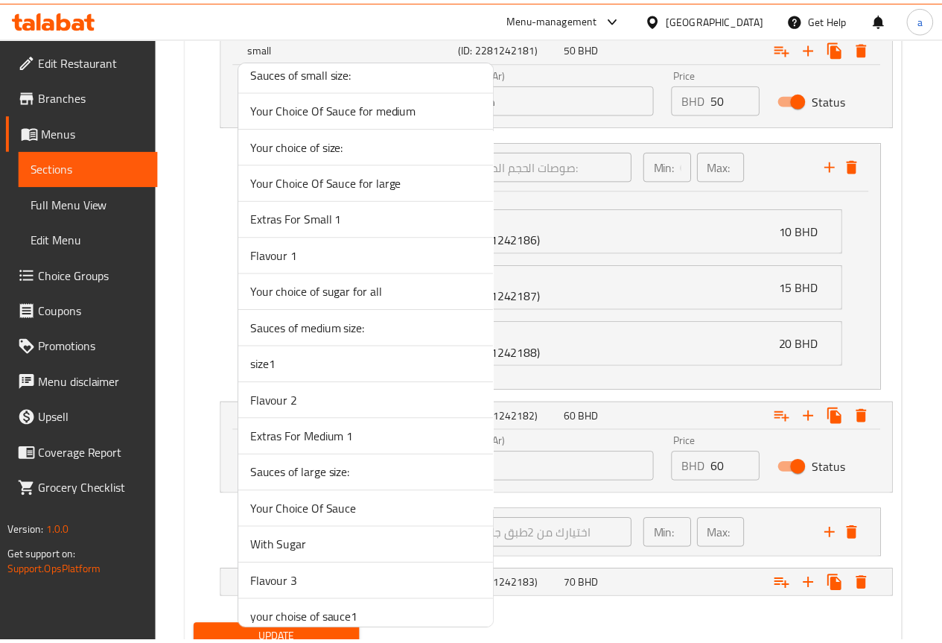
scroll to position [1579, 0]
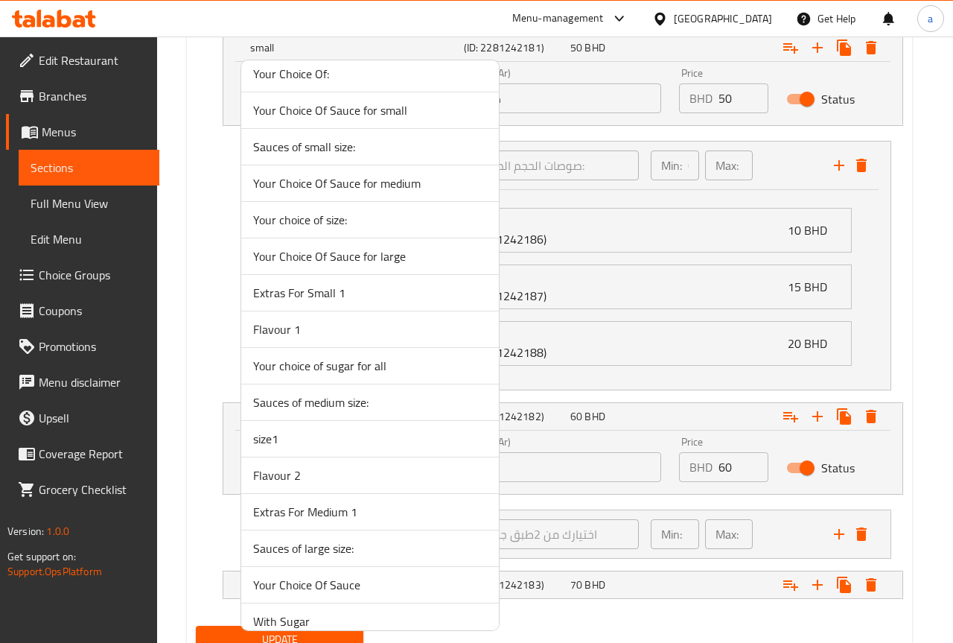
click at [389, 402] on span "Sauces of medium size:" at bounding box center [370, 402] width 234 height 18
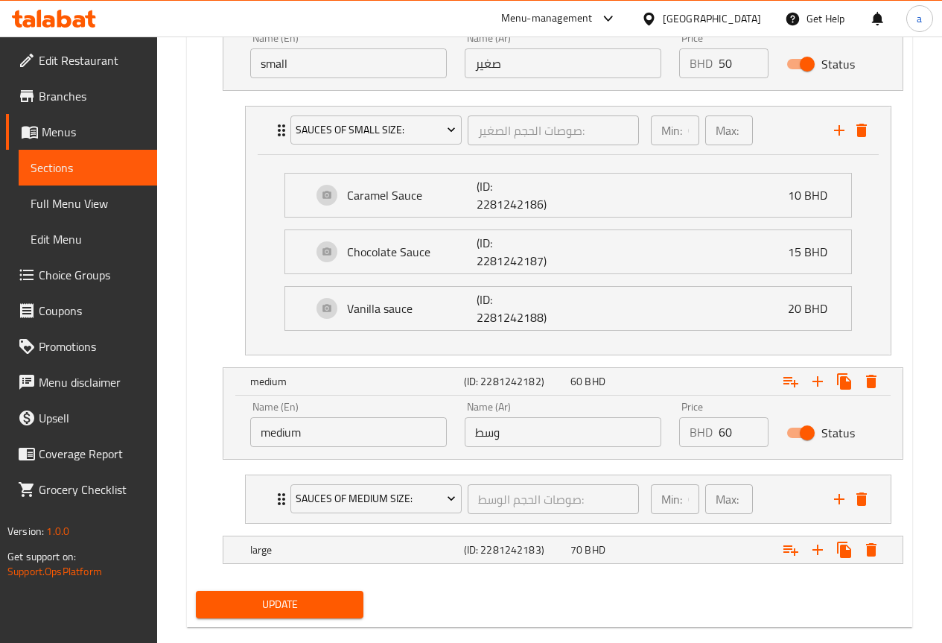
scroll to position [937, 0]
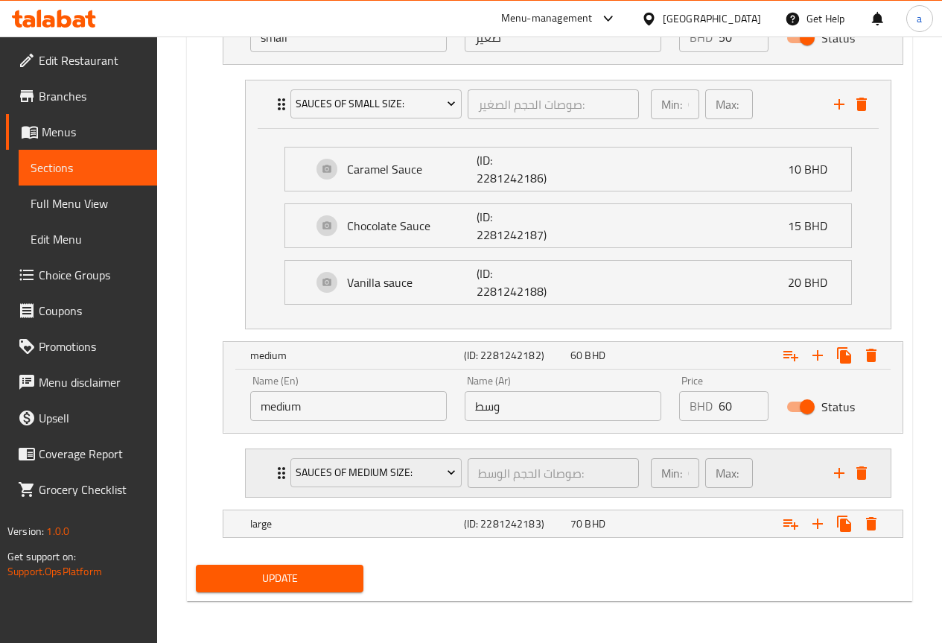
click at [281, 466] on div "Sauces of medium size: صوصات الحجم الوسط: ​" at bounding box center [464, 473] width 366 height 48
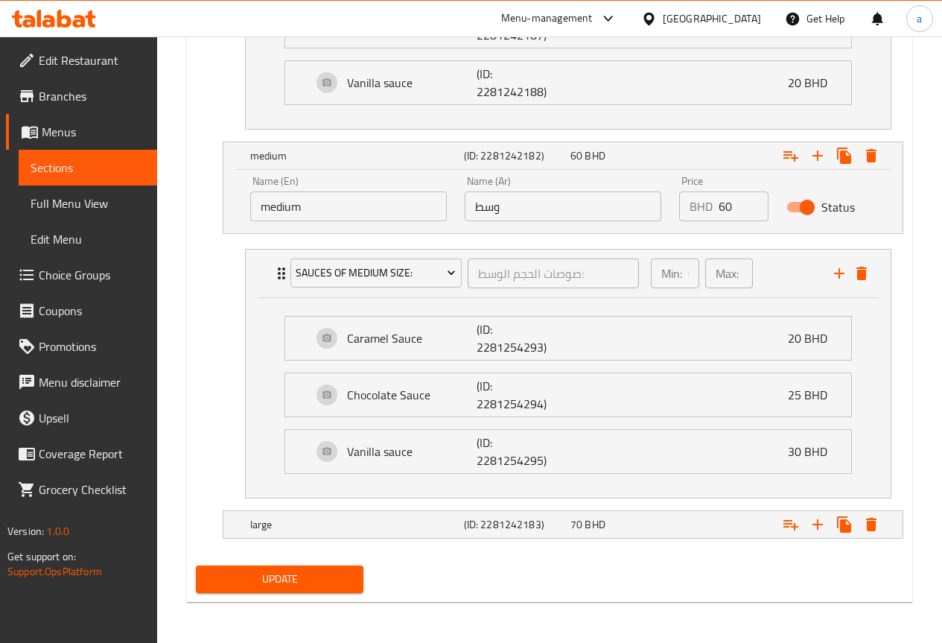
scroll to position [1137, 0]
click at [784, 519] on icon "Expand" at bounding box center [790, 524] width 15 height 10
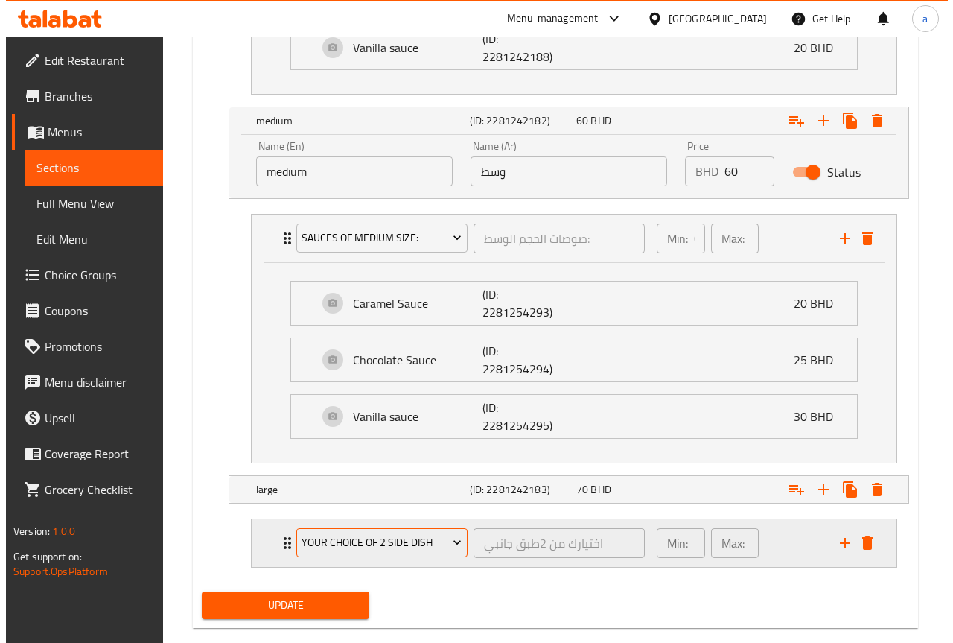
scroll to position [1198, 0]
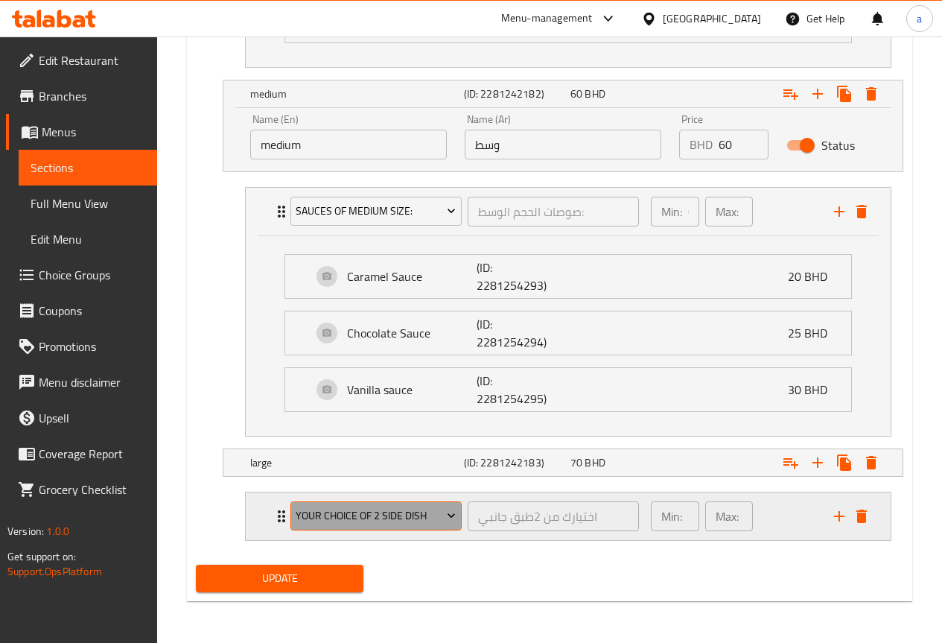
click at [434, 511] on span "your choice of 2 side dish" at bounding box center [376, 515] width 160 height 19
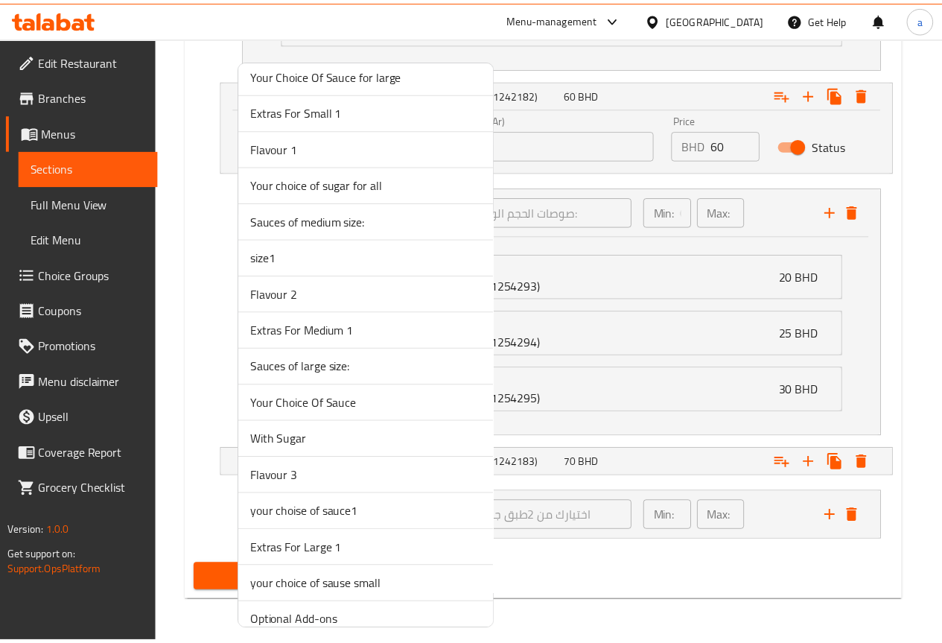
scroll to position [1728, 0]
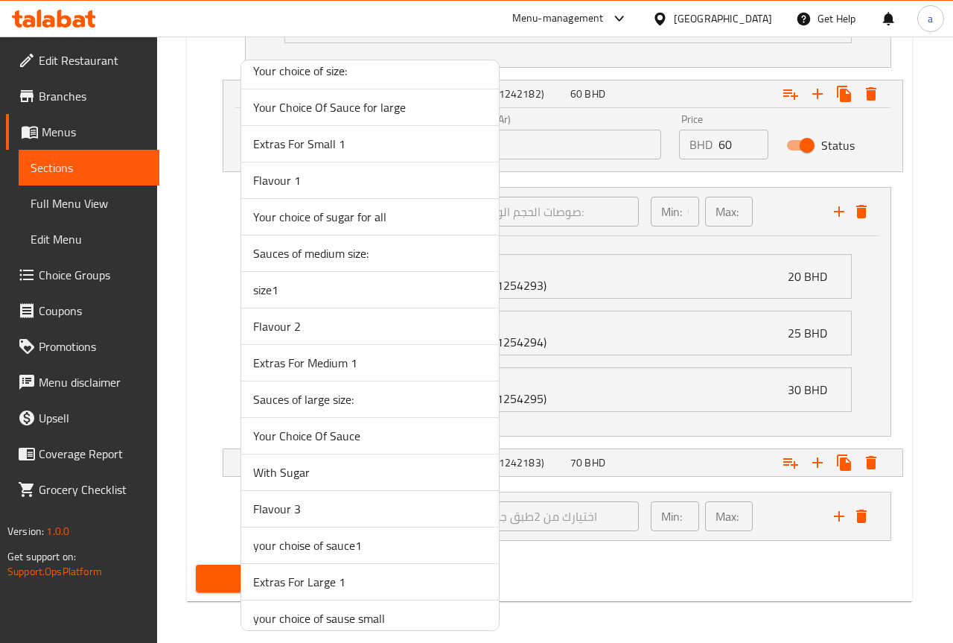
click at [384, 401] on span "Sauces of large size:" at bounding box center [370, 399] width 234 height 18
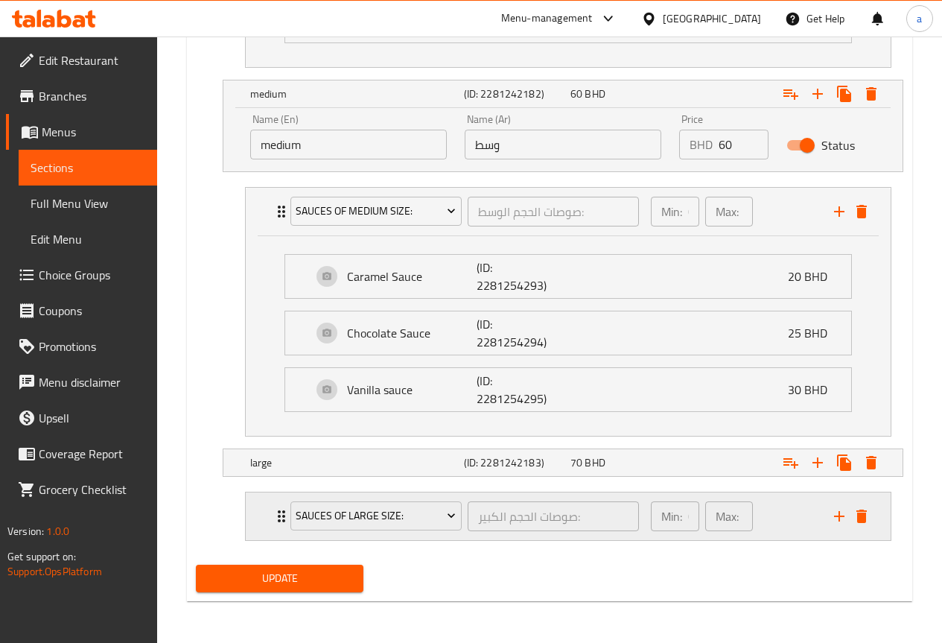
click at [284, 520] on div "Sauces of large size: صوصات الحجم الكبير: ​" at bounding box center [464, 516] width 366 height 48
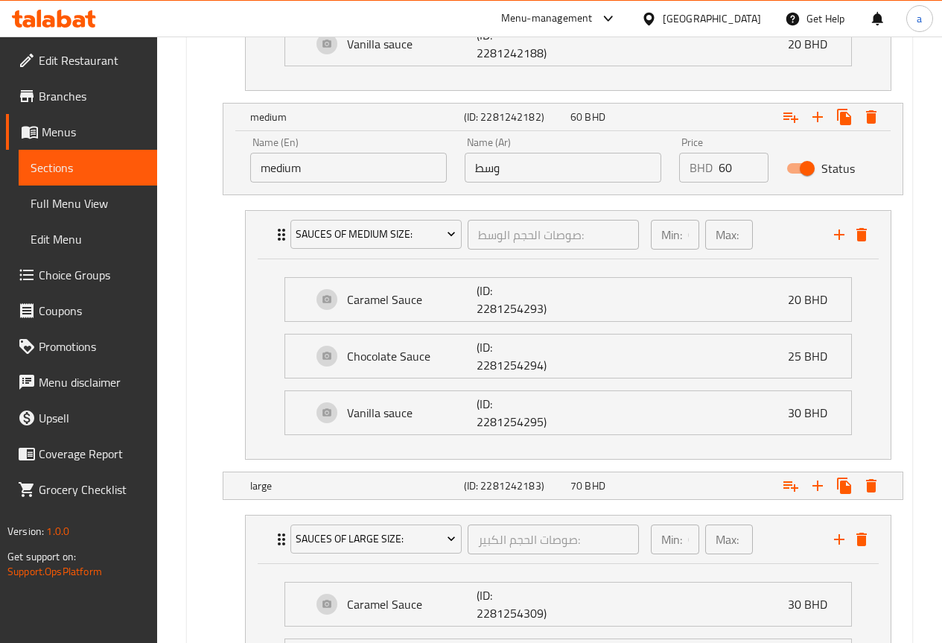
scroll to position [1399, 0]
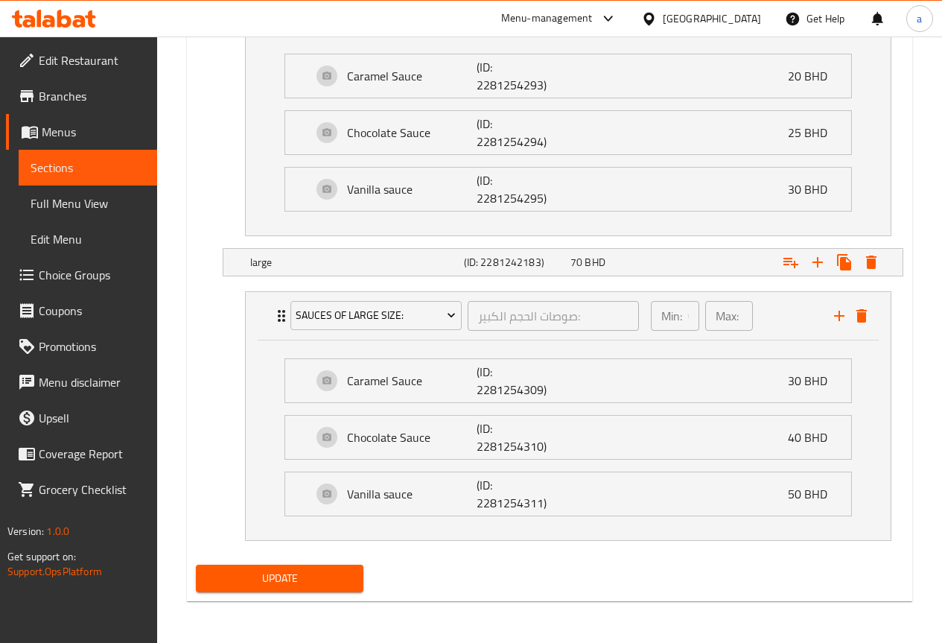
click at [314, 570] on span "Update" at bounding box center [280, 578] width 144 height 19
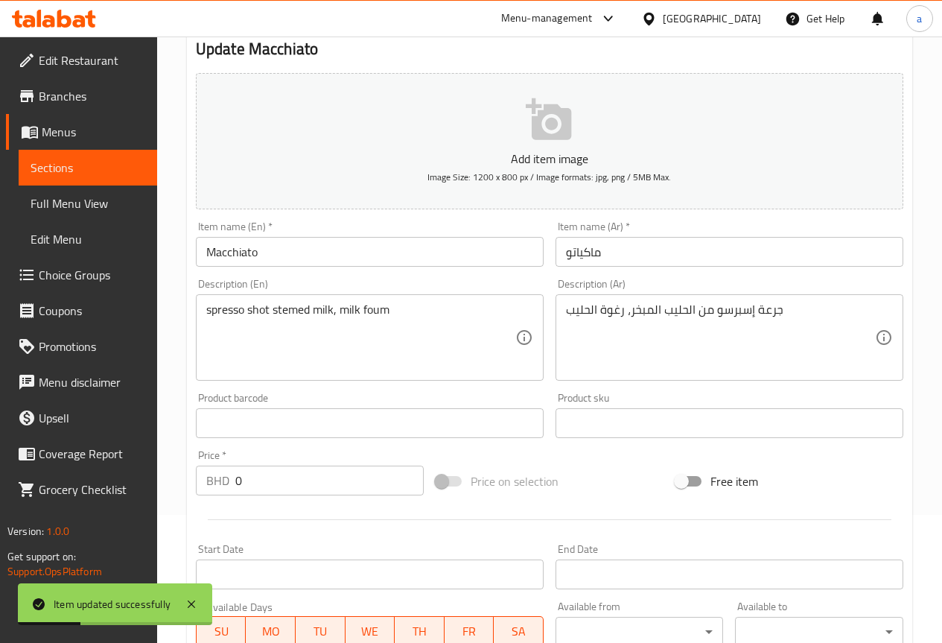
scroll to position [0, 0]
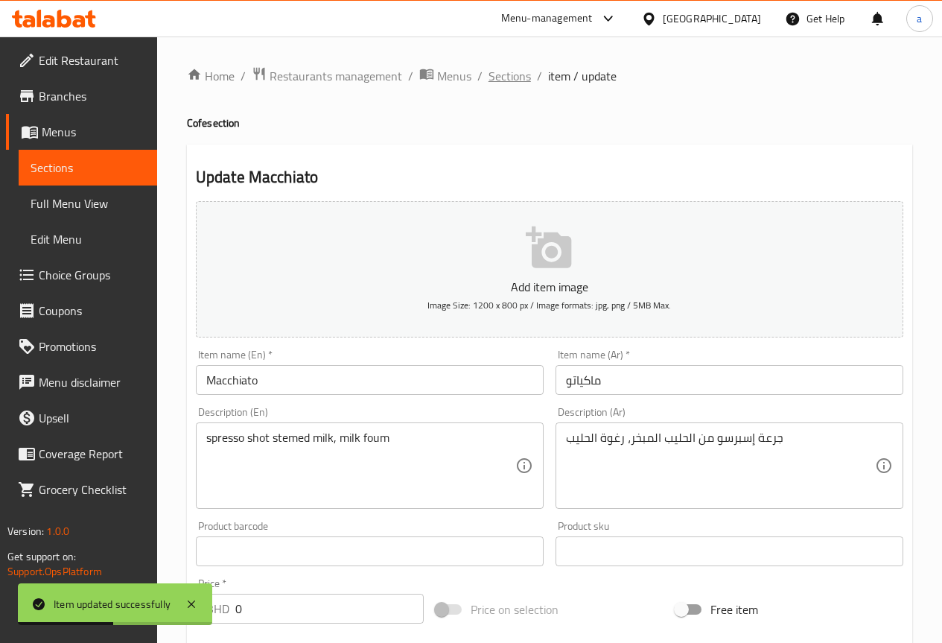
click at [521, 80] on span "Sections" at bounding box center [510, 76] width 42 height 18
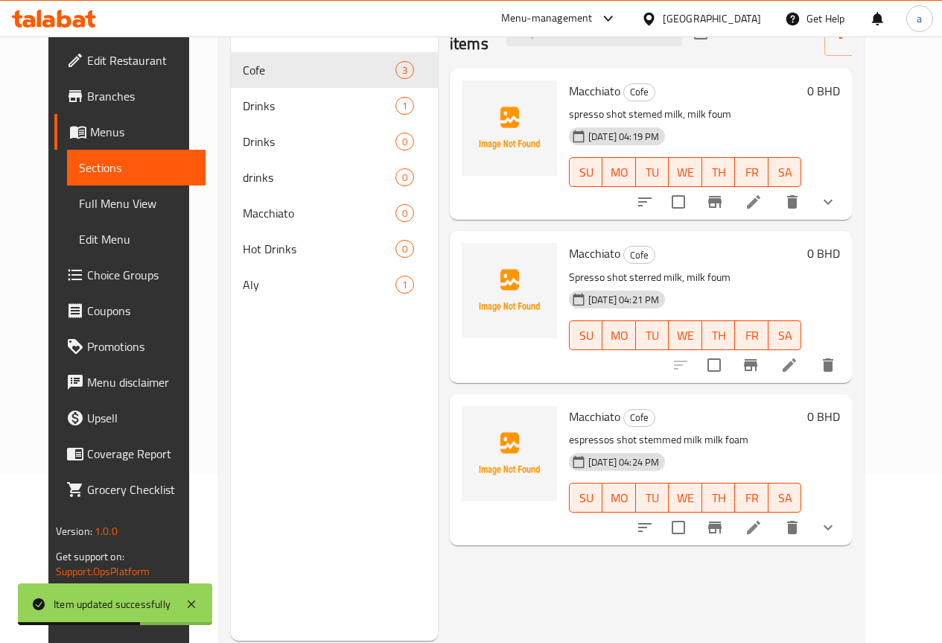
scroll to position [209, 0]
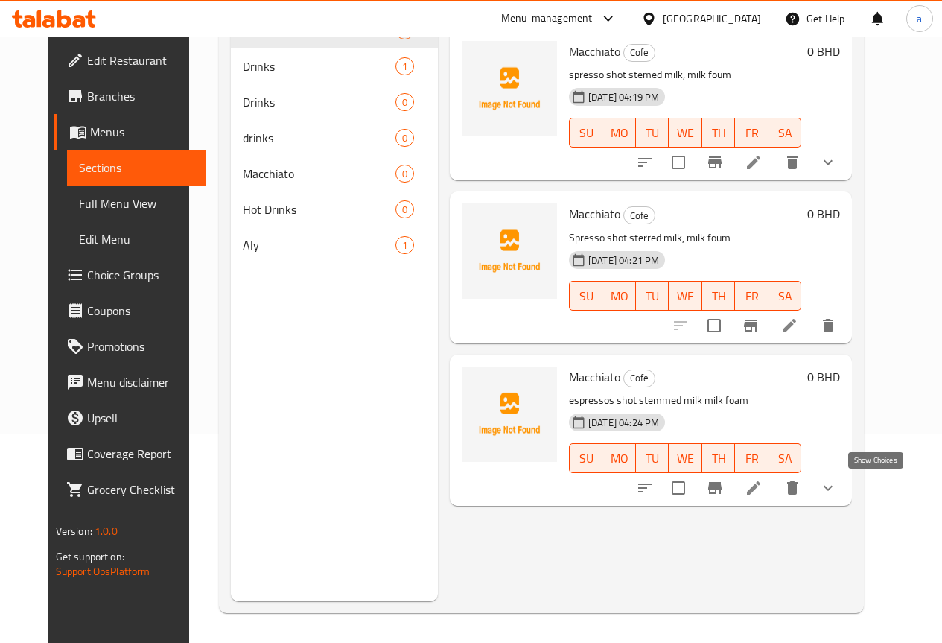
click at [837, 488] on icon "show more" at bounding box center [828, 488] width 18 height 18
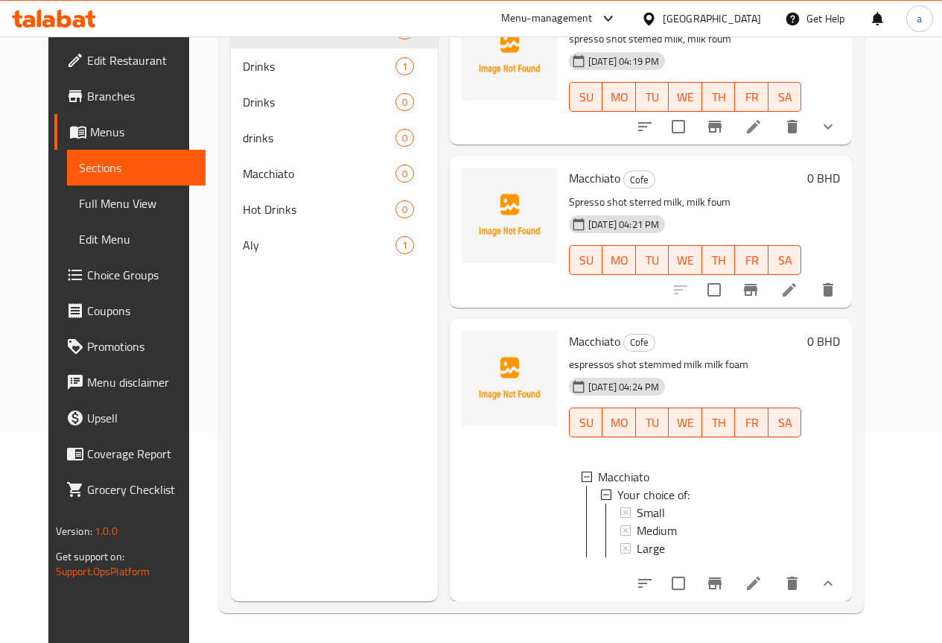
scroll to position [0, 0]
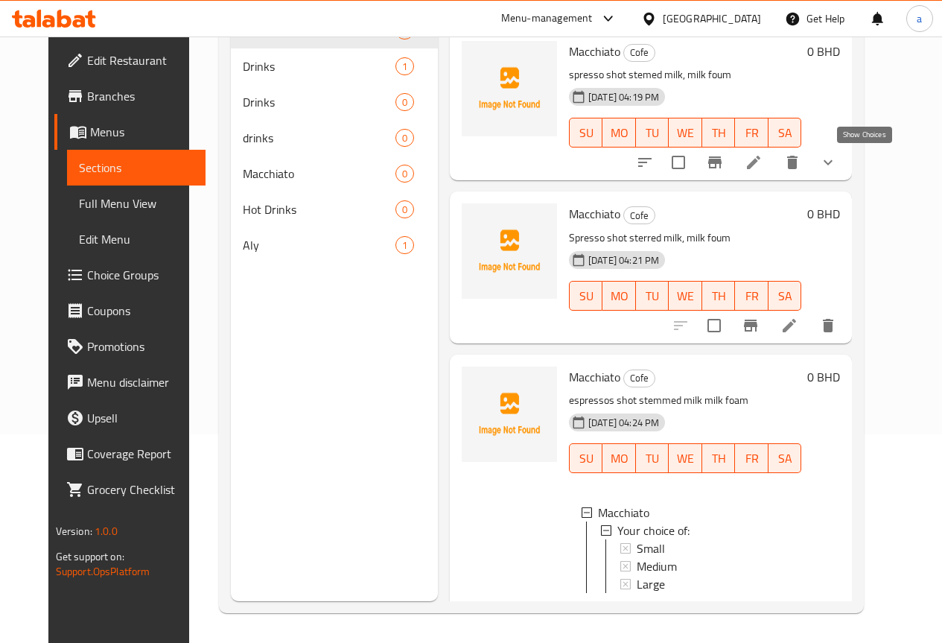
click at [837, 163] on icon "show more" at bounding box center [828, 162] width 18 height 18
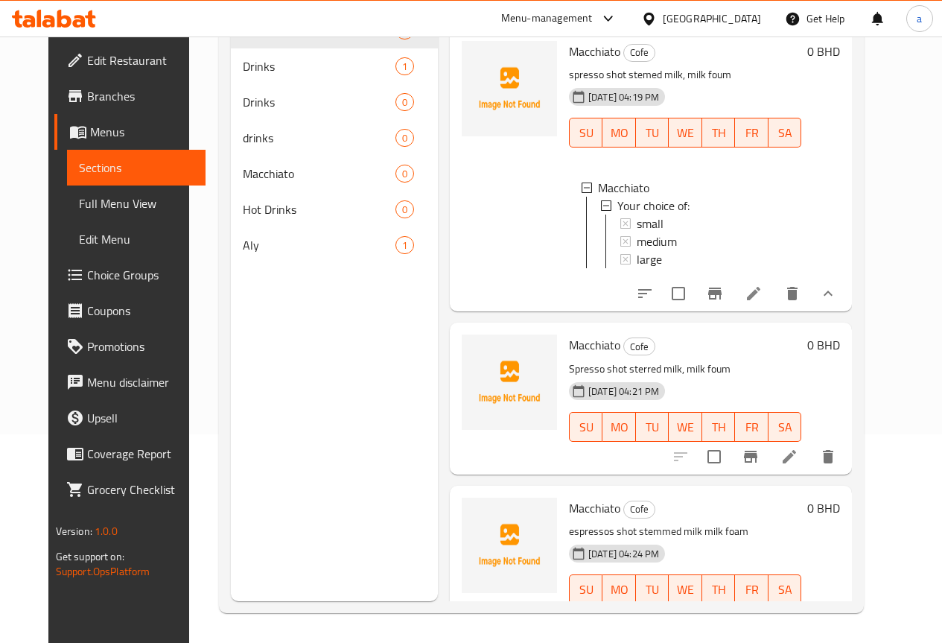
scroll to position [2, 0]
click at [715, 355] on h6 "Macchiato Cofe" at bounding box center [685, 344] width 232 height 21
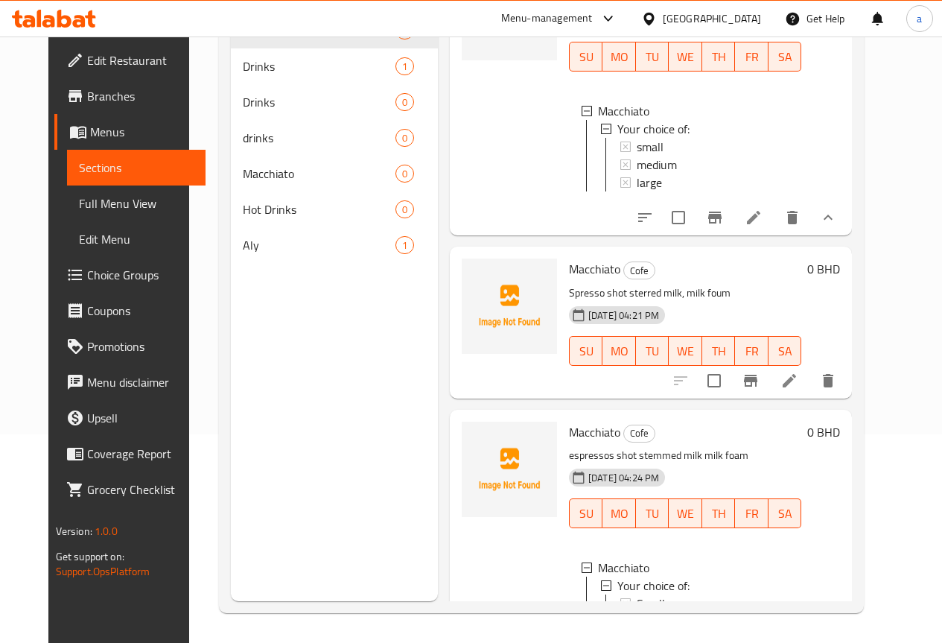
scroll to position [189, 0]
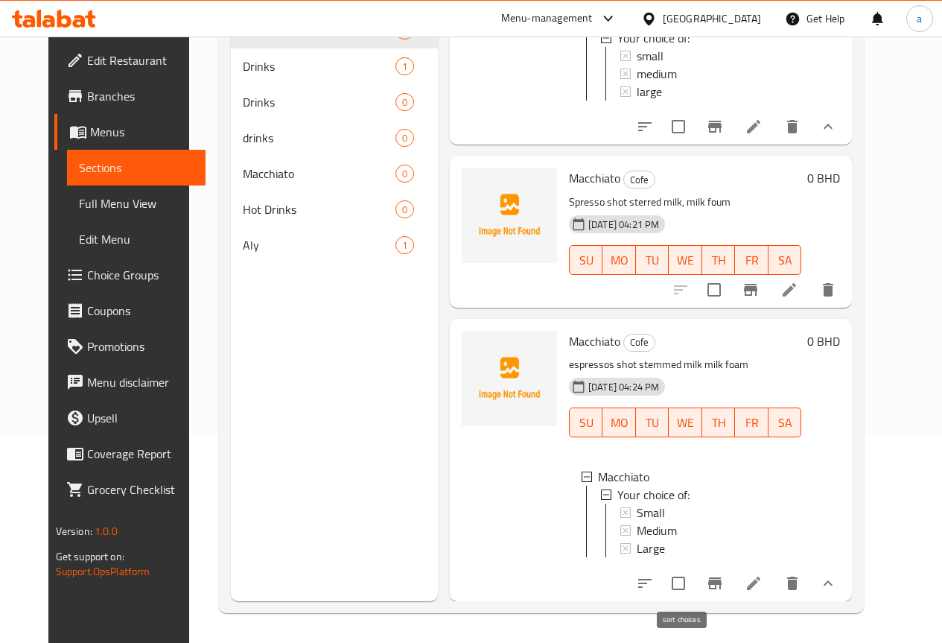
click at [652, 579] on icon "sort-choices" at bounding box center [644, 583] width 13 height 9
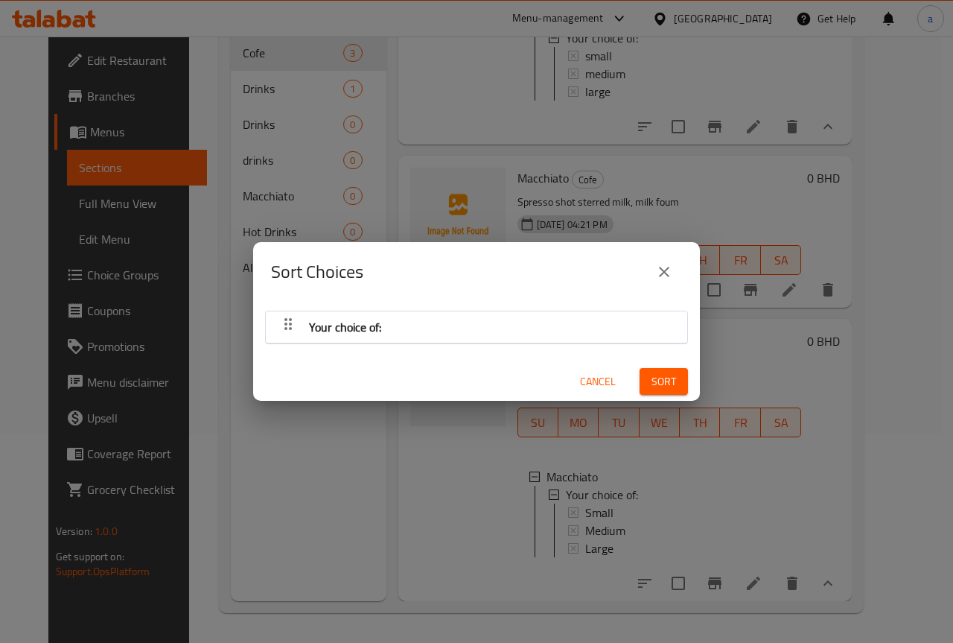
click at [663, 268] on icon "close" at bounding box center [664, 272] width 18 height 18
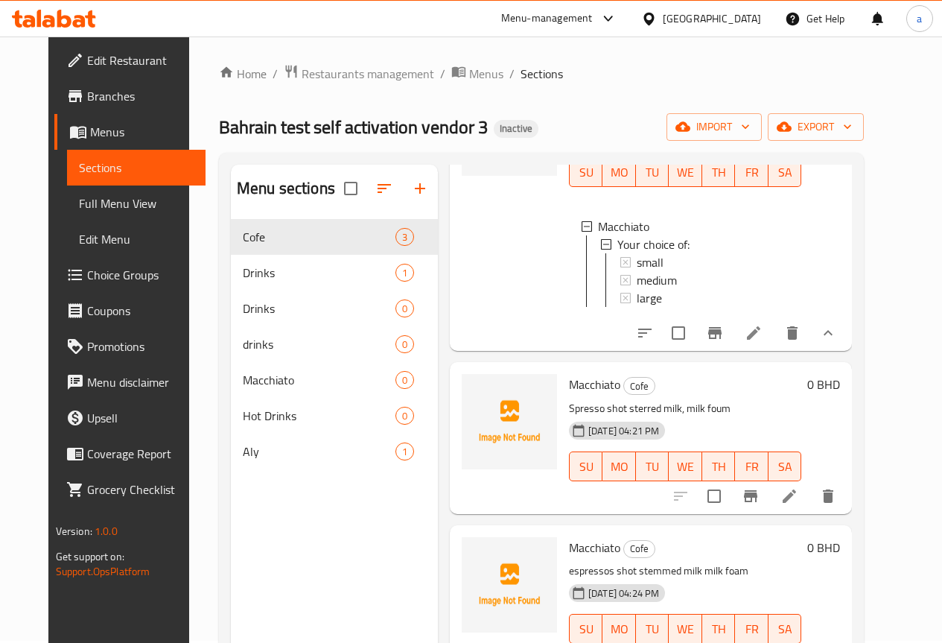
scroll to position [0, 0]
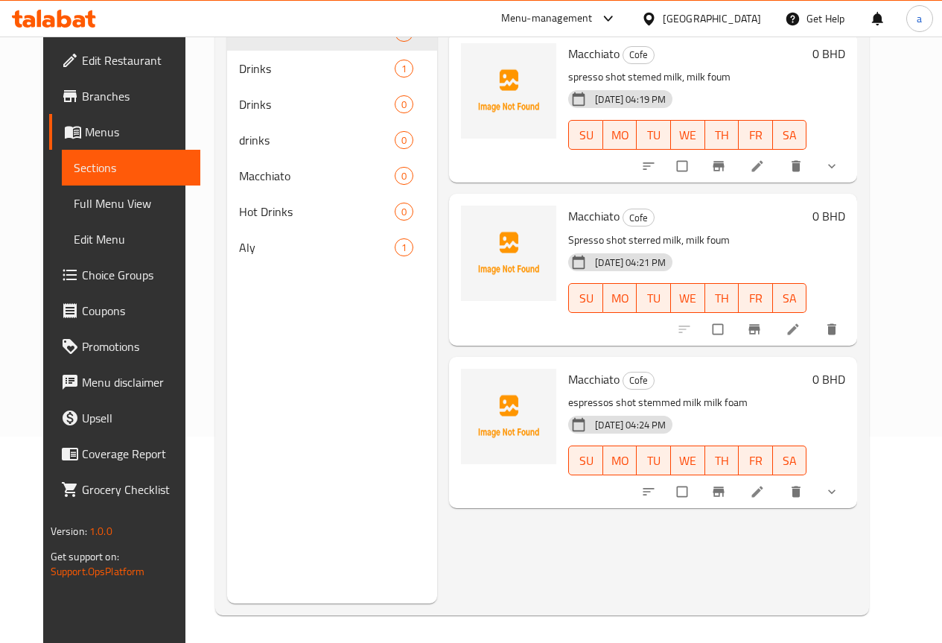
scroll to position [209, 0]
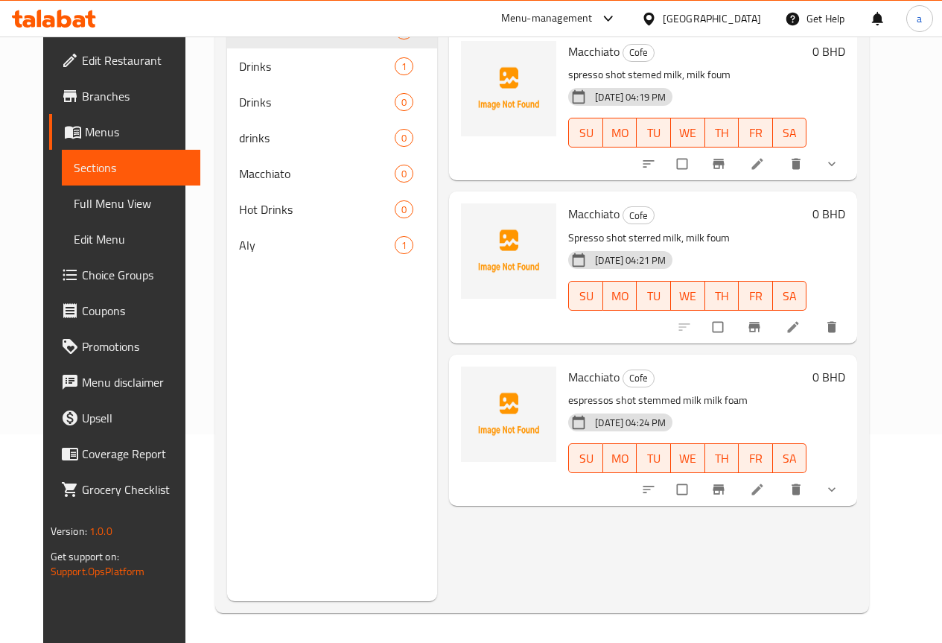
click at [839, 491] on icon "show more" at bounding box center [831, 489] width 15 height 15
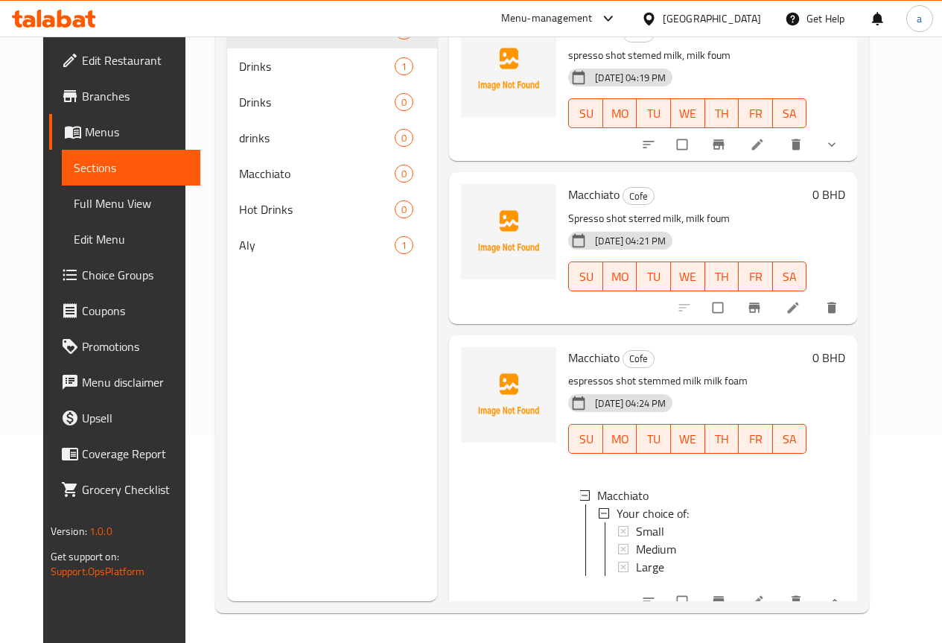
scroll to position [0, 0]
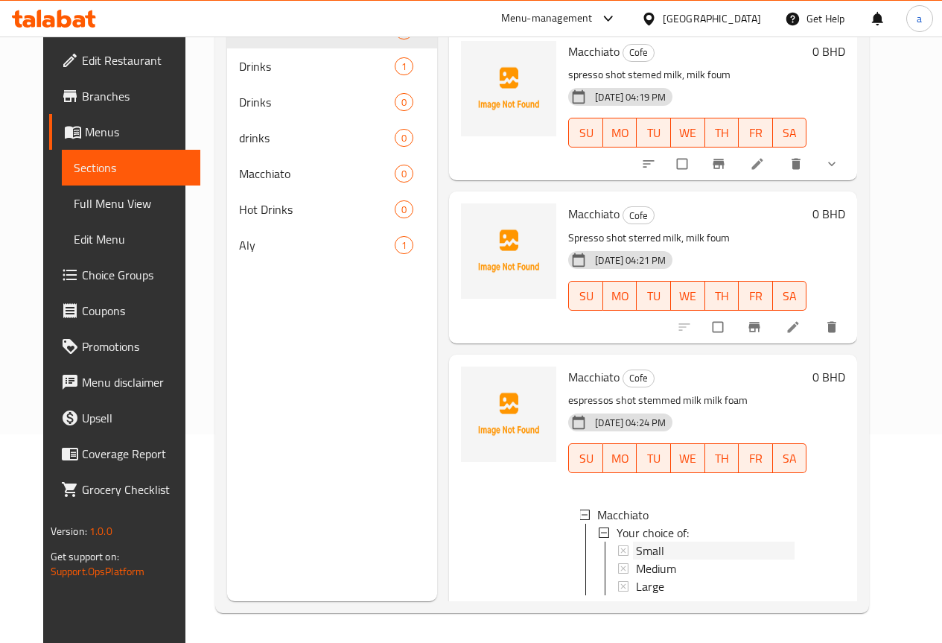
click at [636, 553] on div "Small" at bounding box center [715, 550] width 159 height 18
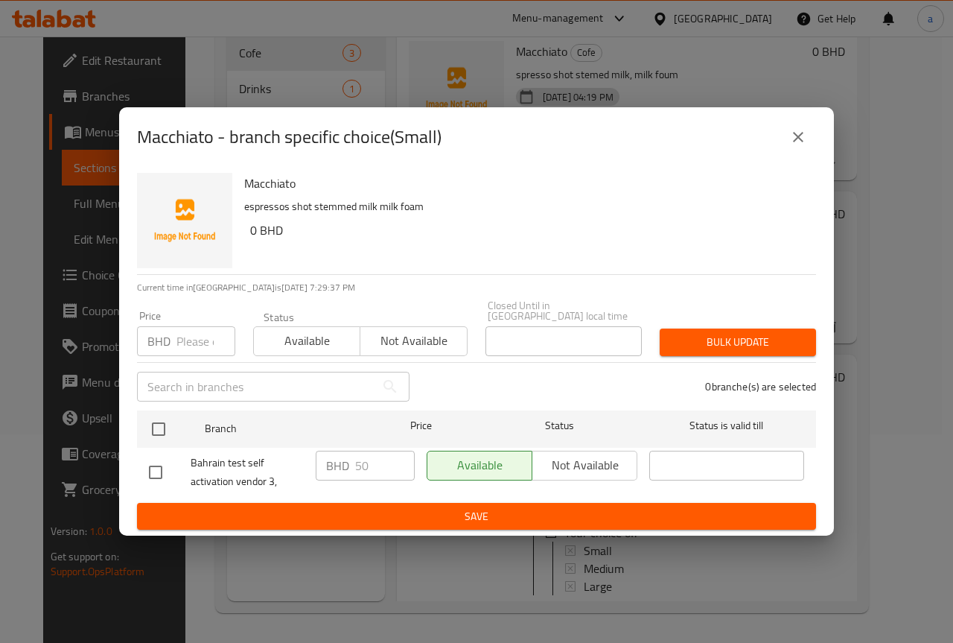
click at [798, 141] on icon "close" at bounding box center [798, 137] width 10 height 10
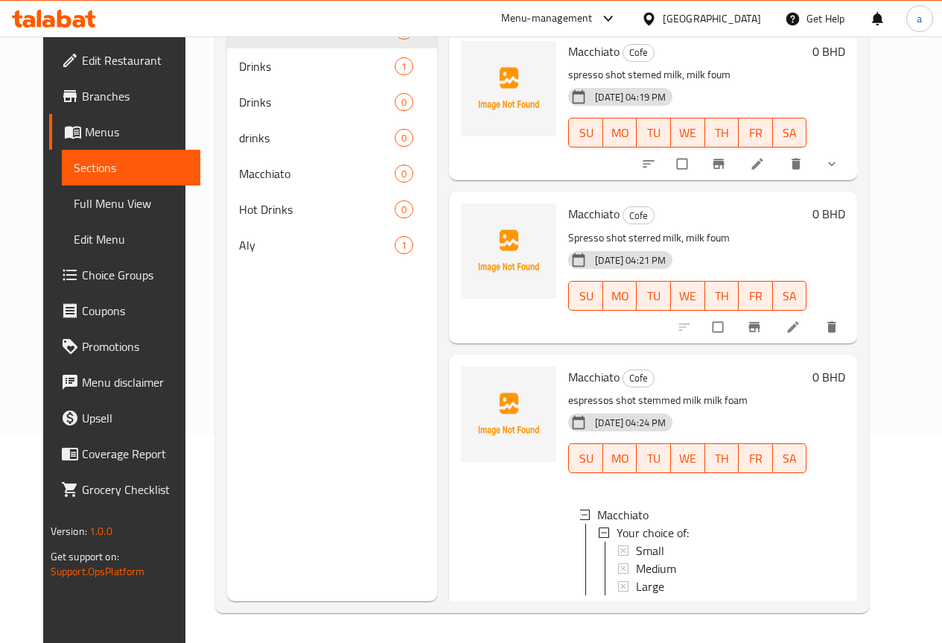
click at [839, 156] on icon "show more" at bounding box center [831, 163] width 15 height 15
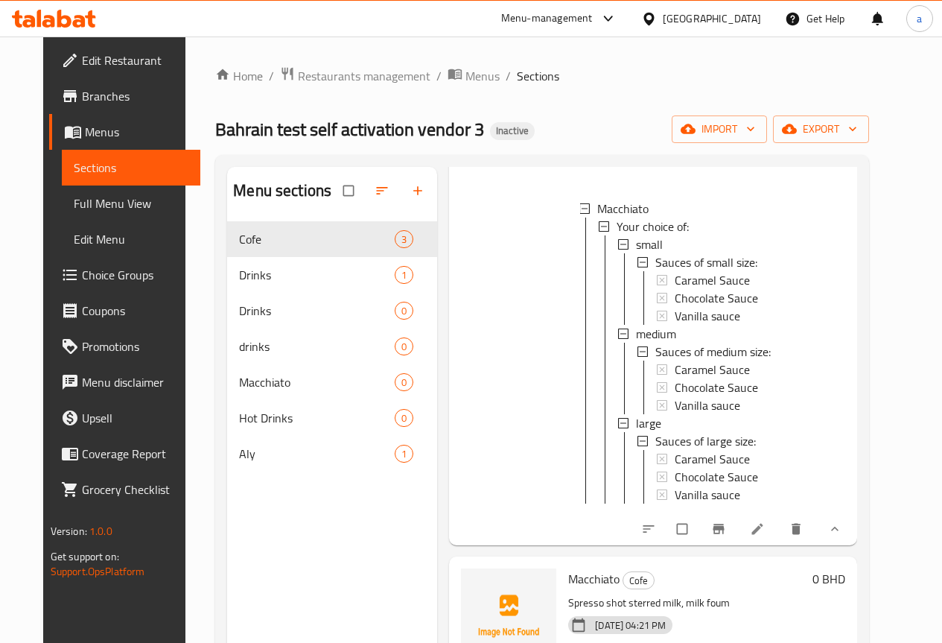
scroll to position [149, 0]
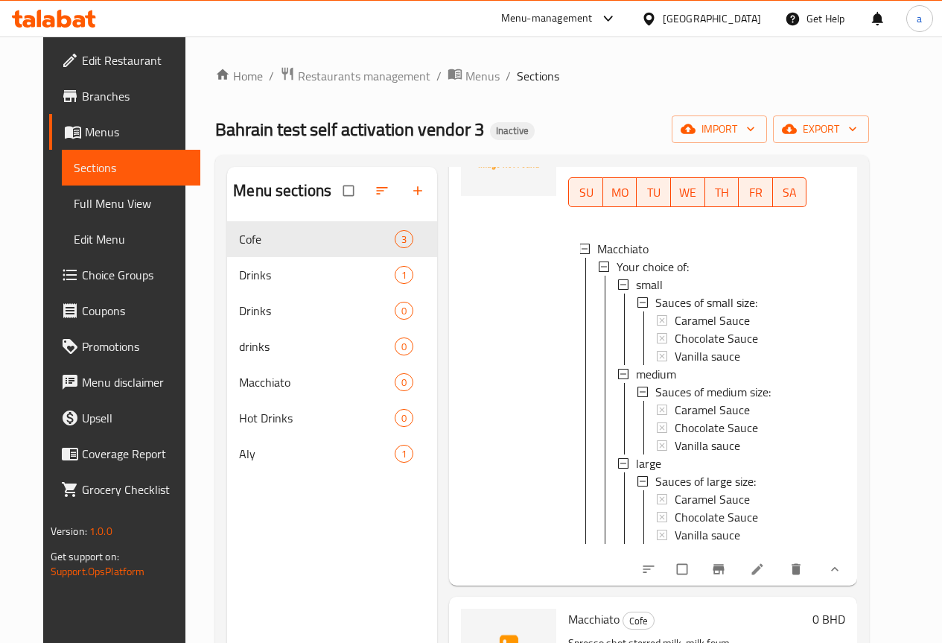
click at [765, 576] on icon at bounding box center [757, 568] width 15 height 15
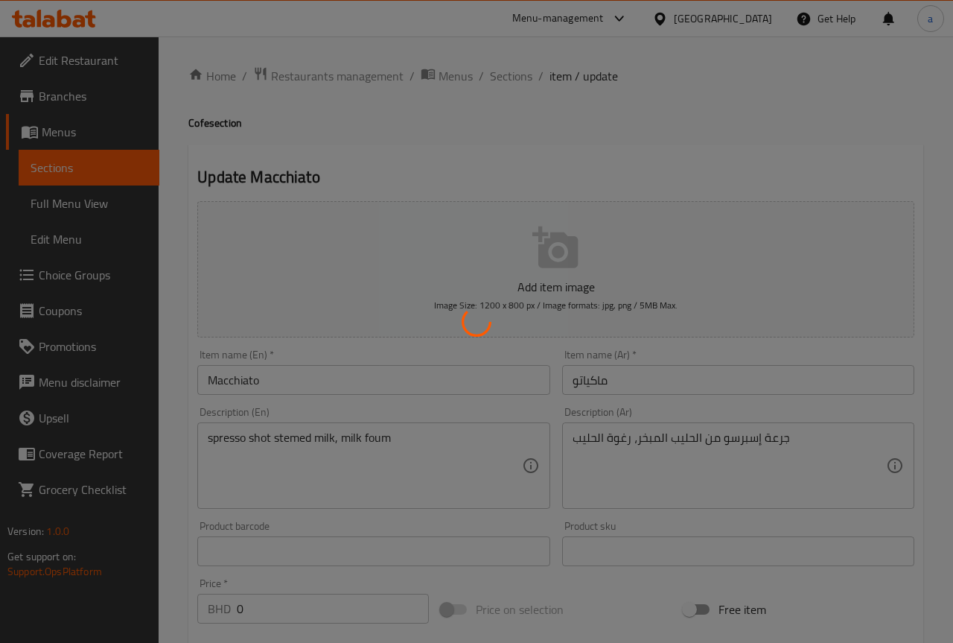
type input "صوصات الحجم الصغير:"
type input "0"
type input "صوصات الحجم الوسط:"
type input "0"
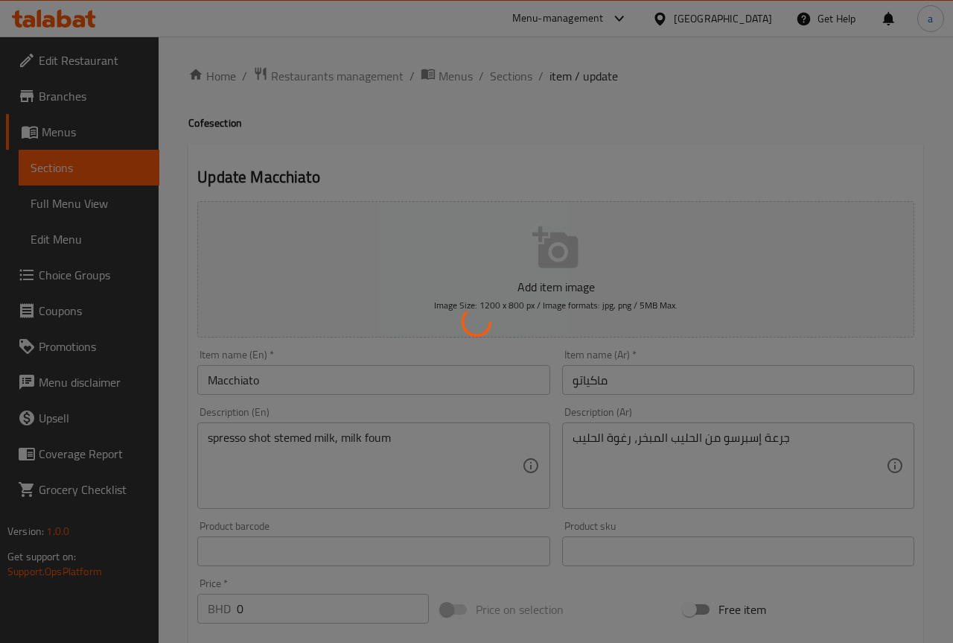
type input "0"
type input "صوصات الحجم الكبير:"
type input "0"
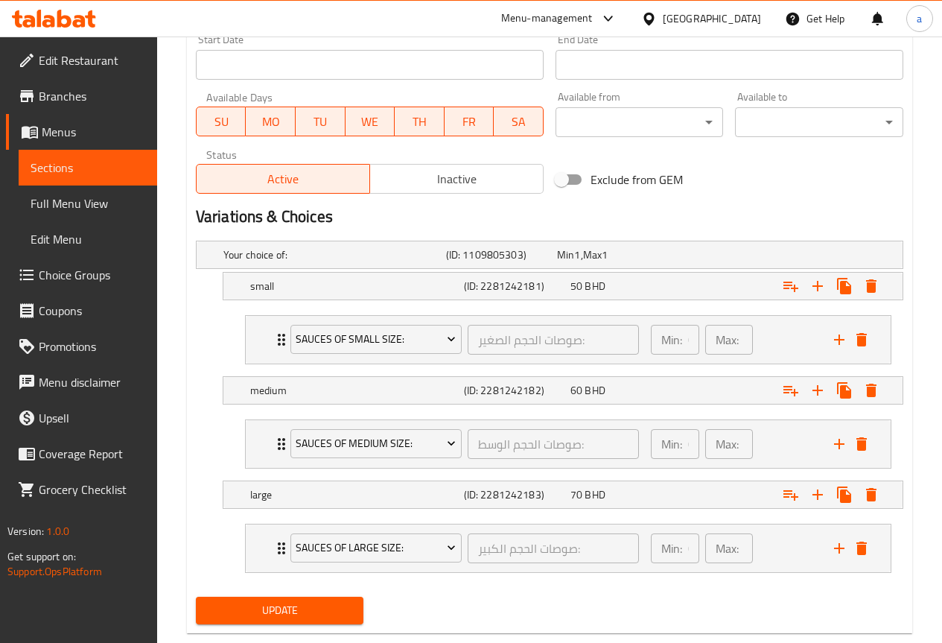
scroll to position [669, 0]
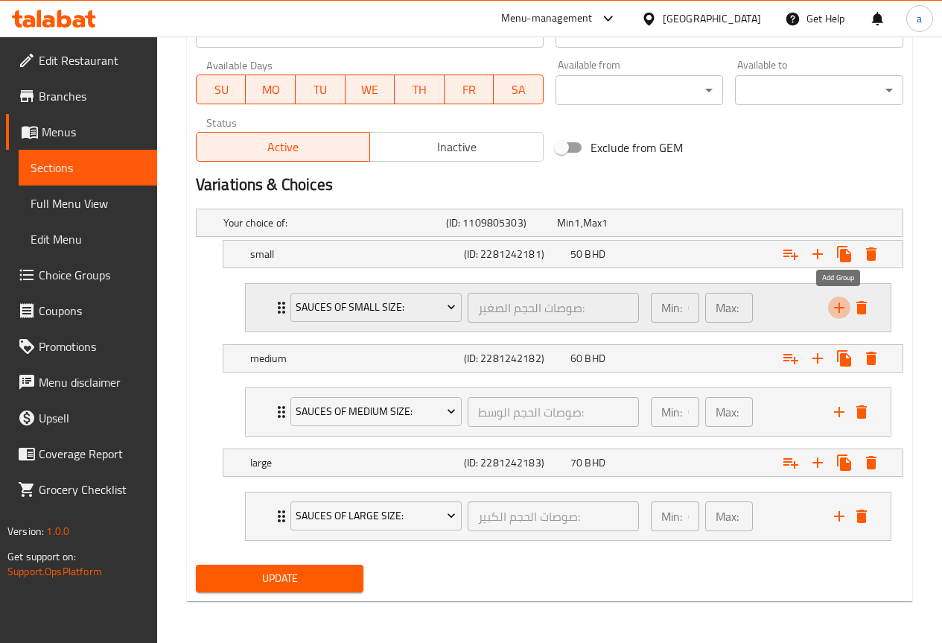
click at [839, 303] on icon "add" at bounding box center [839, 307] width 10 height 10
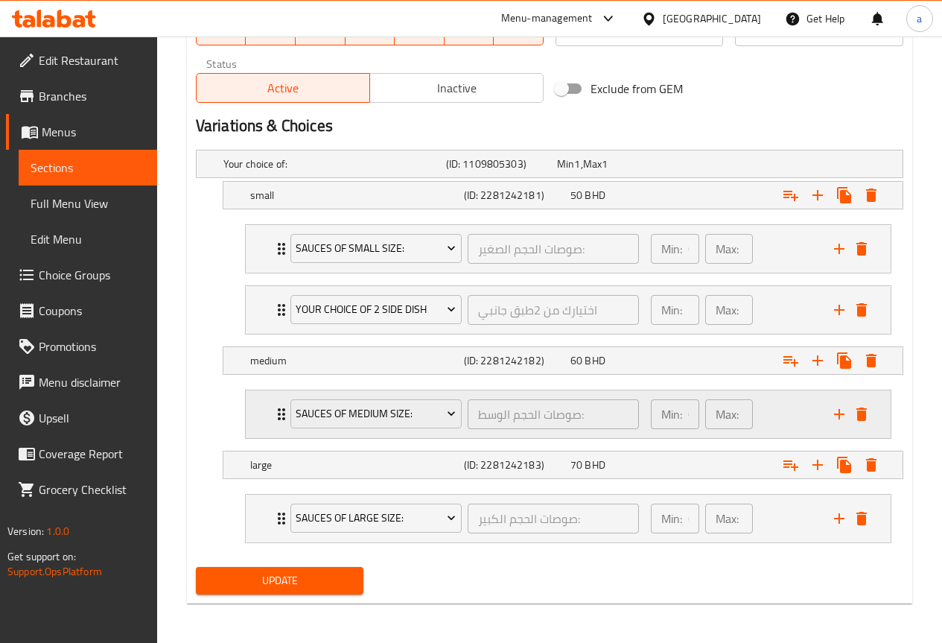
scroll to position [731, 0]
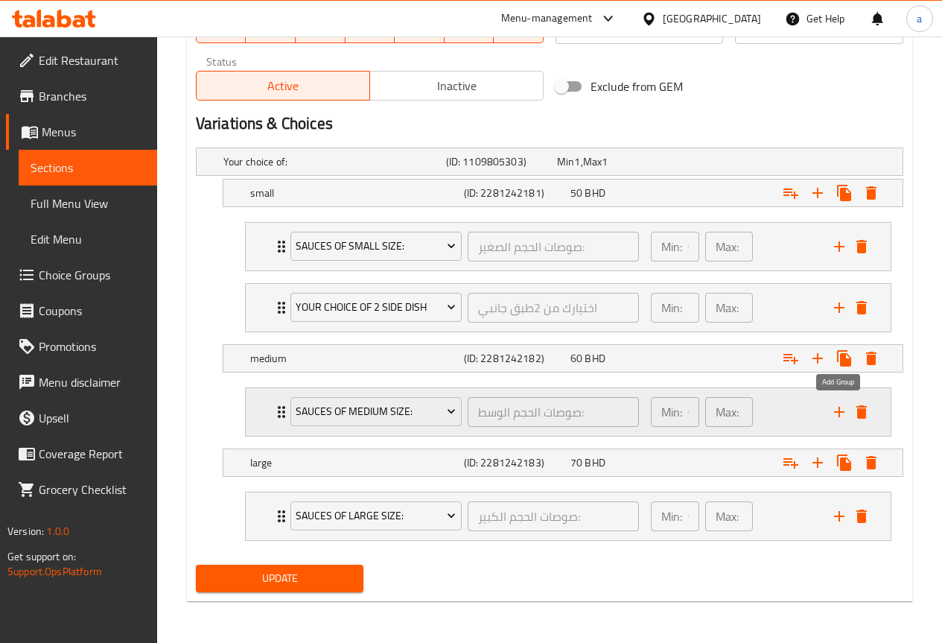
click at [837, 413] on icon "add" at bounding box center [839, 412] width 18 height 18
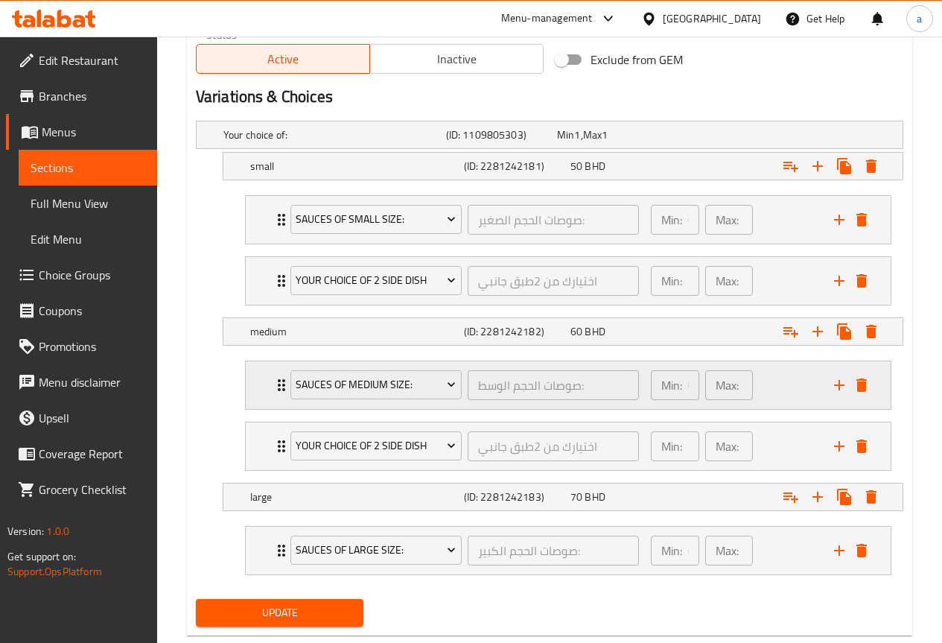
scroll to position [792, 0]
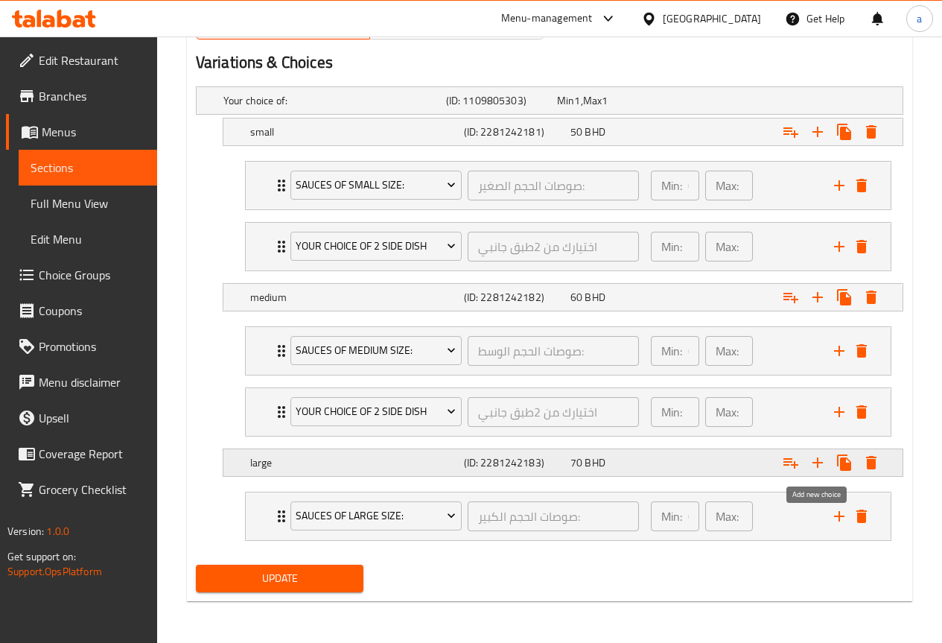
click at [816, 459] on icon "Expand" at bounding box center [818, 463] width 18 height 18
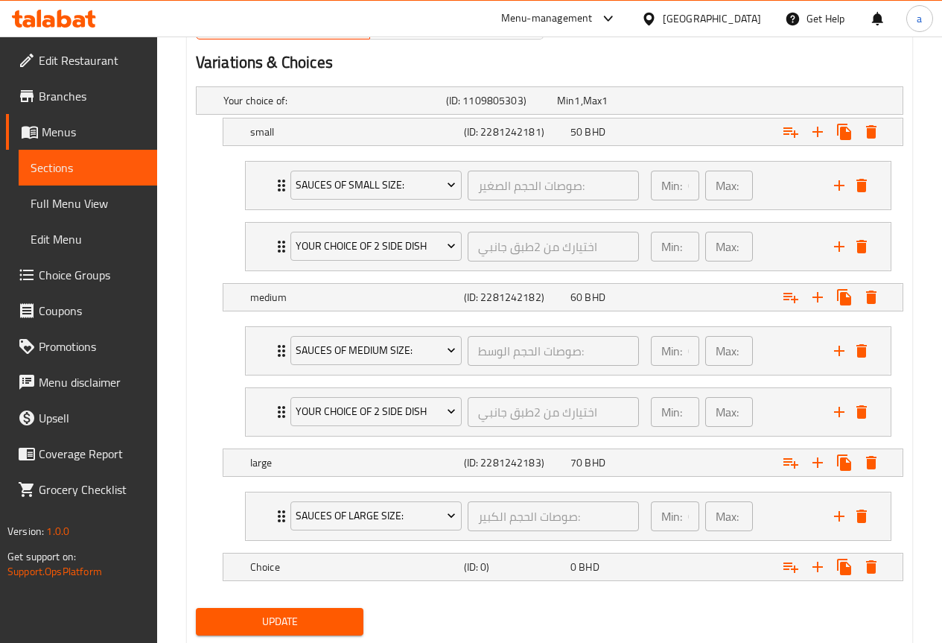
click at [105, 267] on span "Choice Groups" at bounding box center [92, 275] width 106 height 18
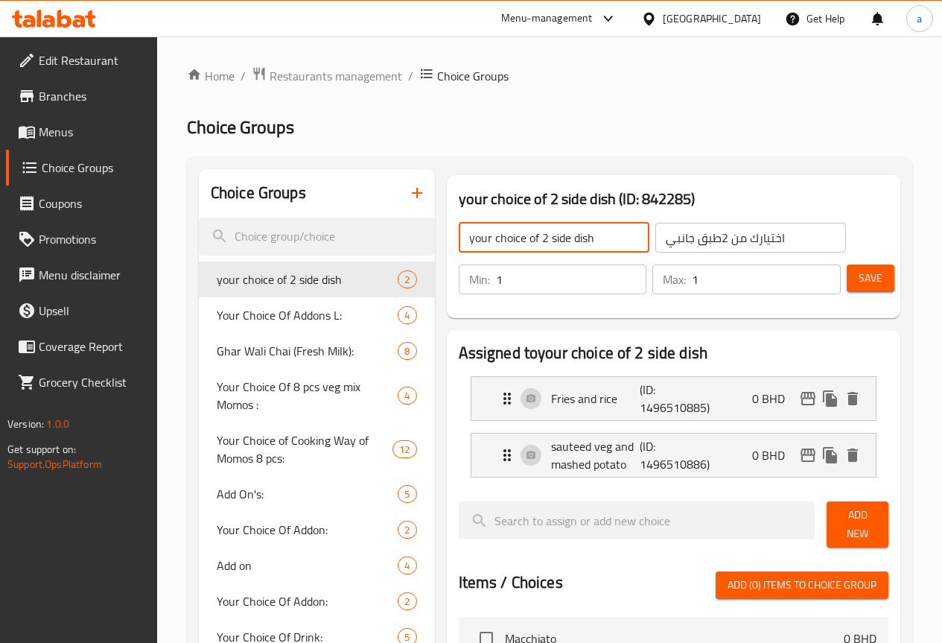
drag, startPoint x: 482, startPoint y: 252, endPoint x: 366, endPoint y: 259, distance: 116.4
type input "sweete"
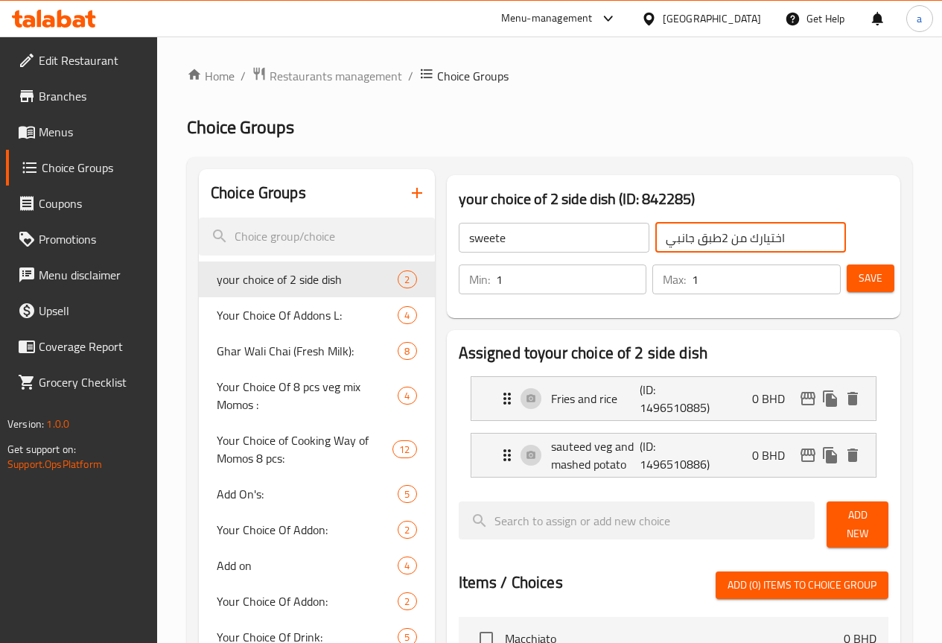
drag, startPoint x: 754, startPoint y: 233, endPoint x: 613, endPoint y: 246, distance: 142.1
click at [613, 246] on div "sweete ​ اختيارك من 2طبق جانبي ​" at bounding box center [652, 238] width 405 height 48
type input "د"
drag, startPoint x: 661, startPoint y: 238, endPoint x: 608, endPoint y: 241, distance: 53.0
click at [608, 241] on div "sweete ​ سكر ​" at bounding box center [652, 238] width 405 height 48
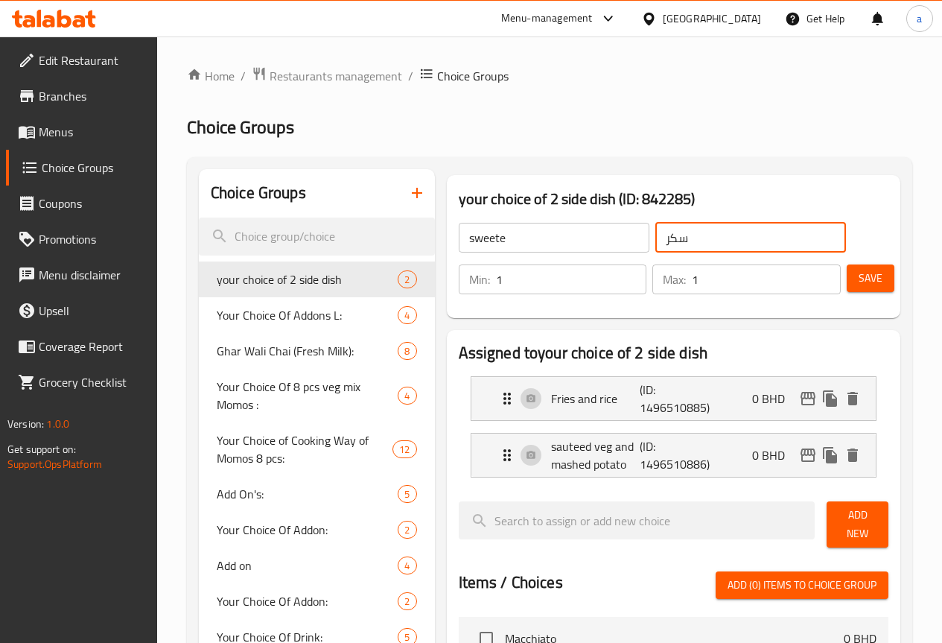
type input "سكر"
click at [512, 226] on input "sweete" at bounding box center [554, 238] width 191 height 30
type input "s"
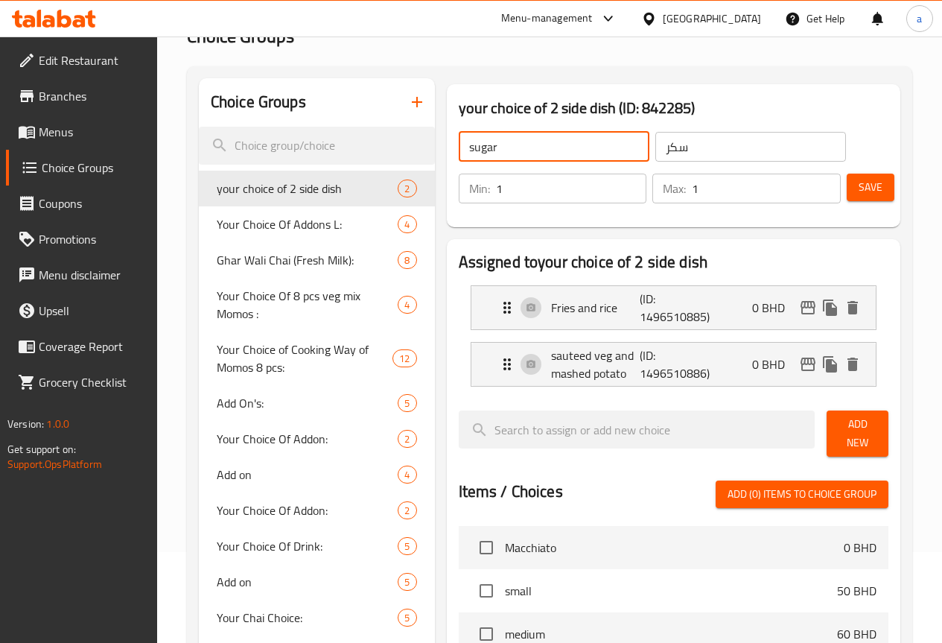
scroll to position [149, 0]
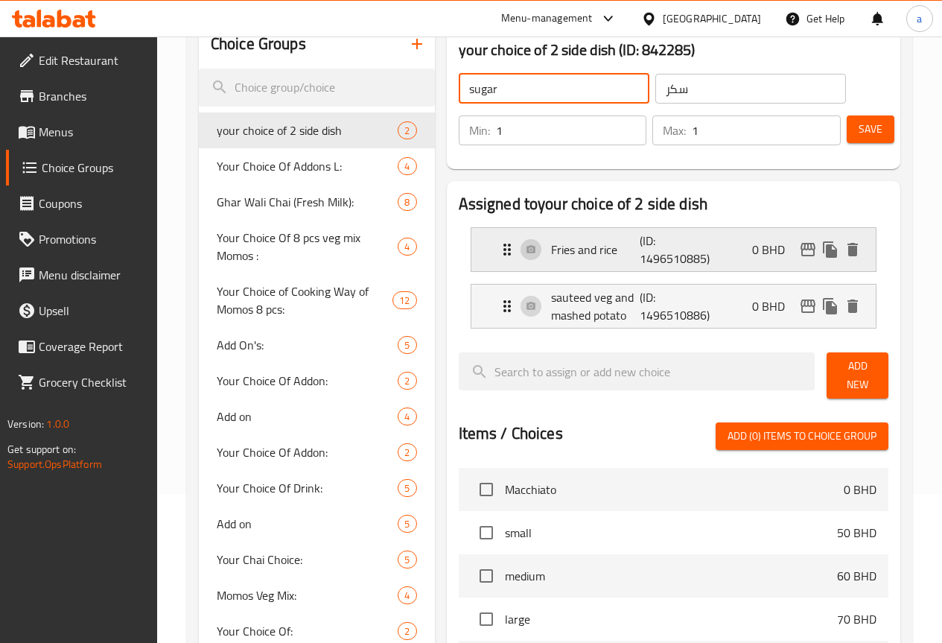
click at [498, 246] on icon "Expand" at bounding box center [507, 250] width 18 height 18
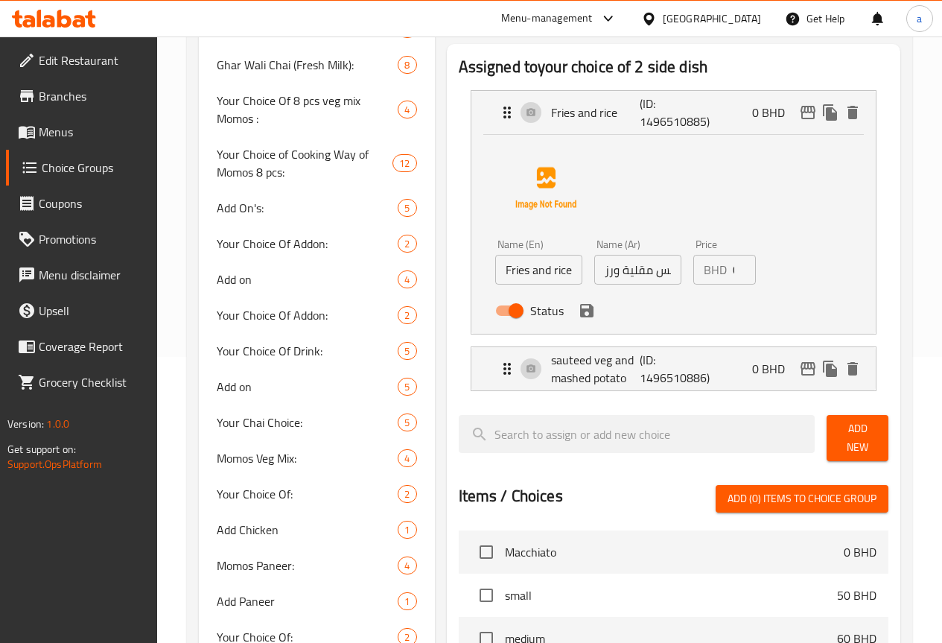
scroll to position [298, 0]
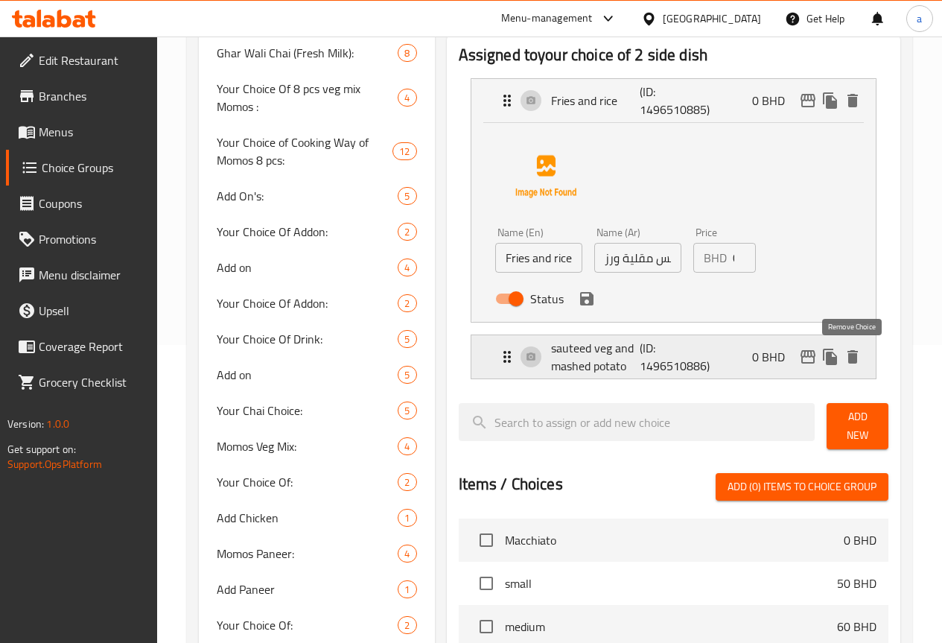
click at [847, 357] on icon "delete" at bounding box center [853, 357] width 18 height 18
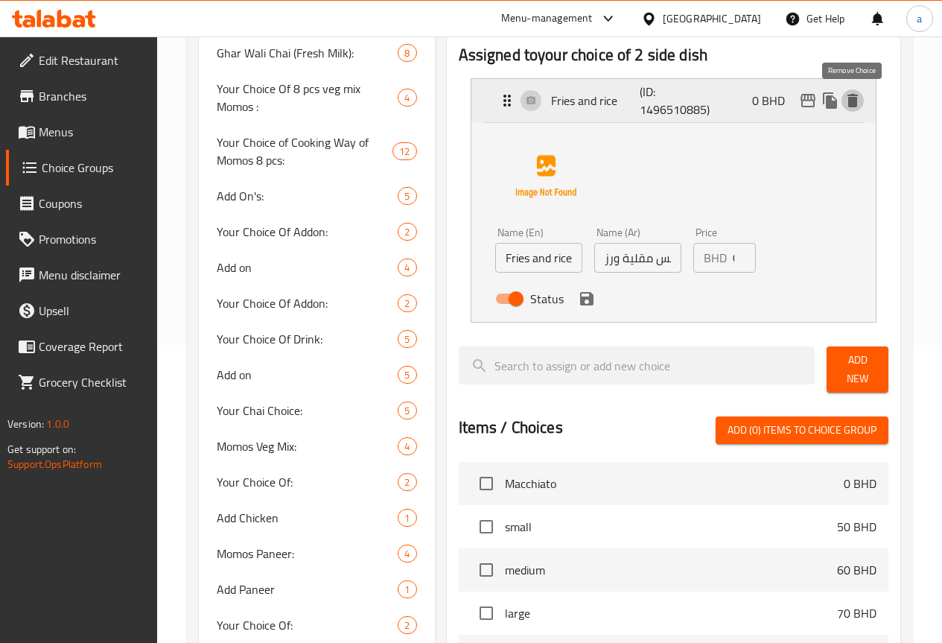
click at [850, 99] on icon "delete" at bounding box center [852, 100] width 10 height 13
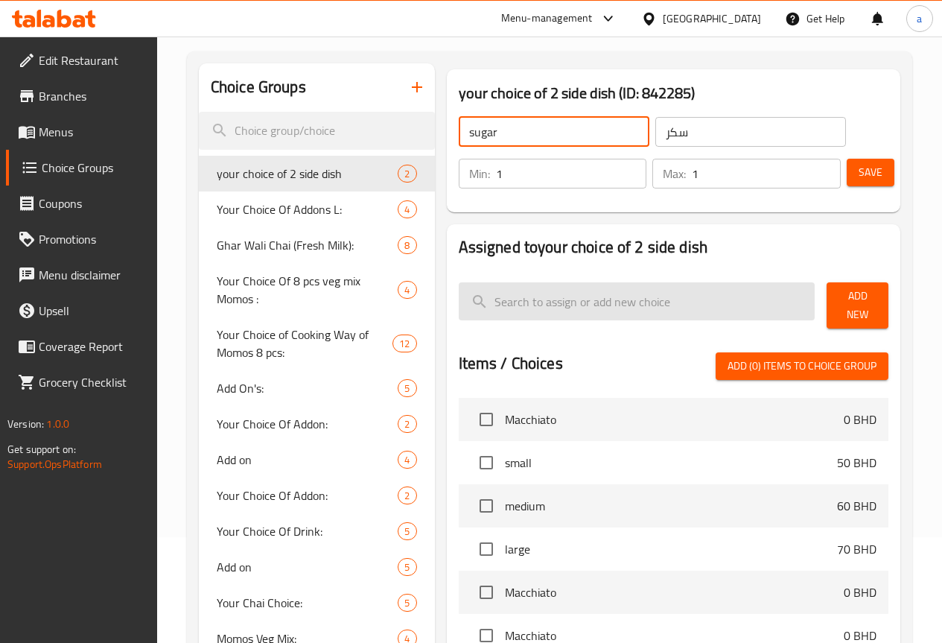
scroll to position [0, 0]
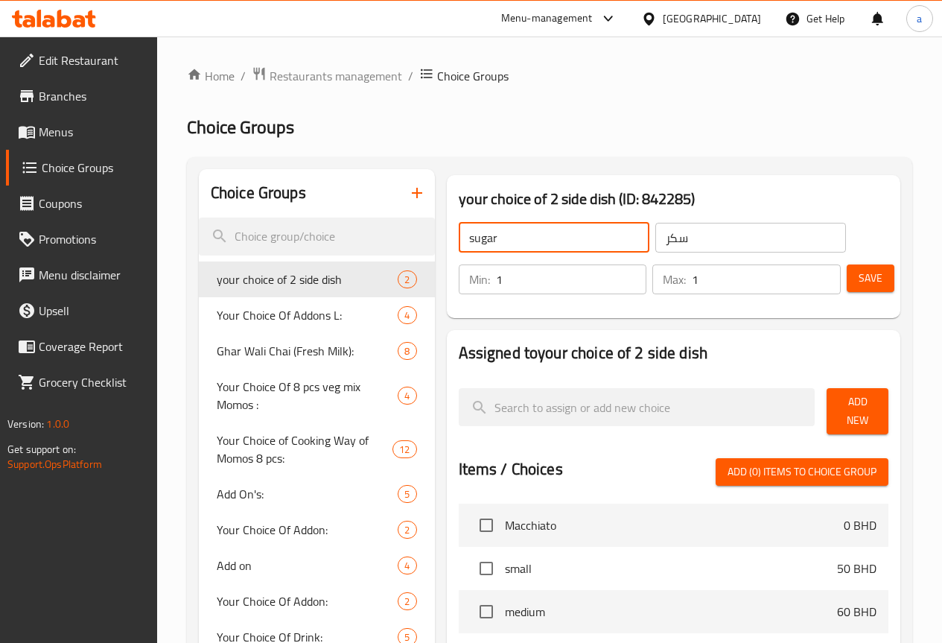
type input "sugar"
click at [827, 404] on button "Add New" at bounding box center [858, 411] width 62 height 46
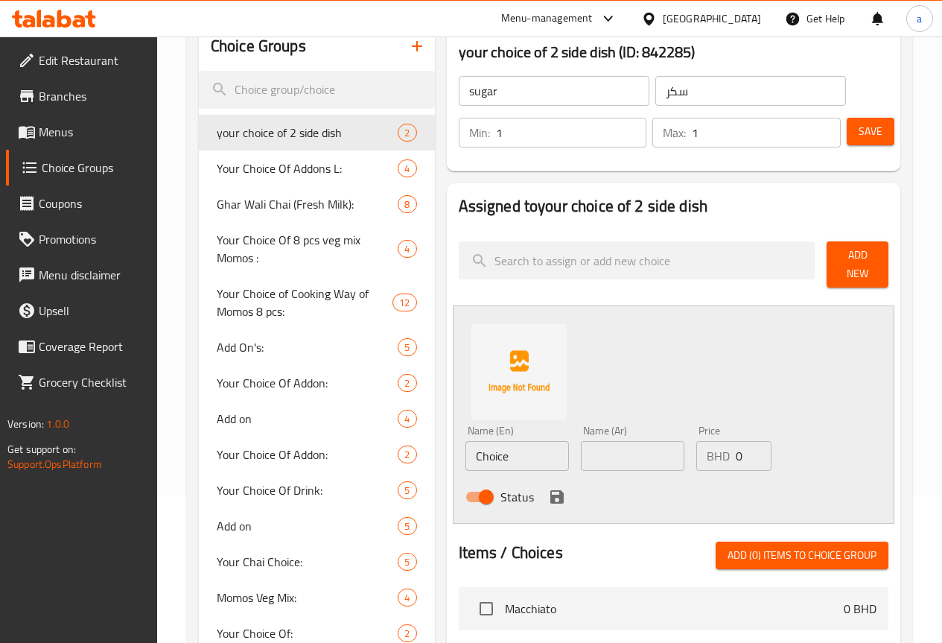
scroll to position [149, 0]
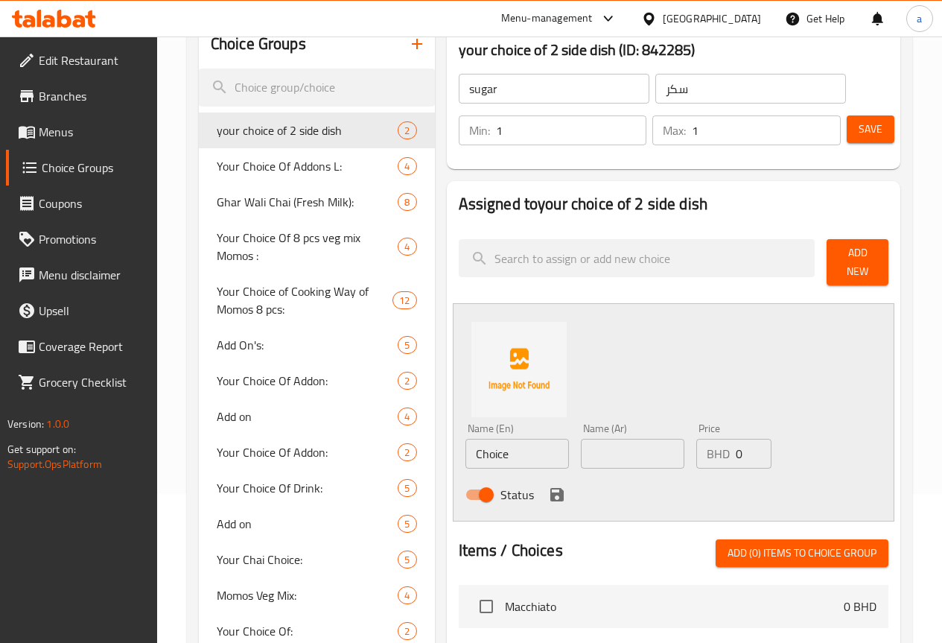
click at [477, 448] on input "Choice" at bounding box center [517, 454] width 104 height 30
type input "C"
type input "with sugar"
click at [624, 440] on input "text" at bounding box center [633, 454] width 104 height 30
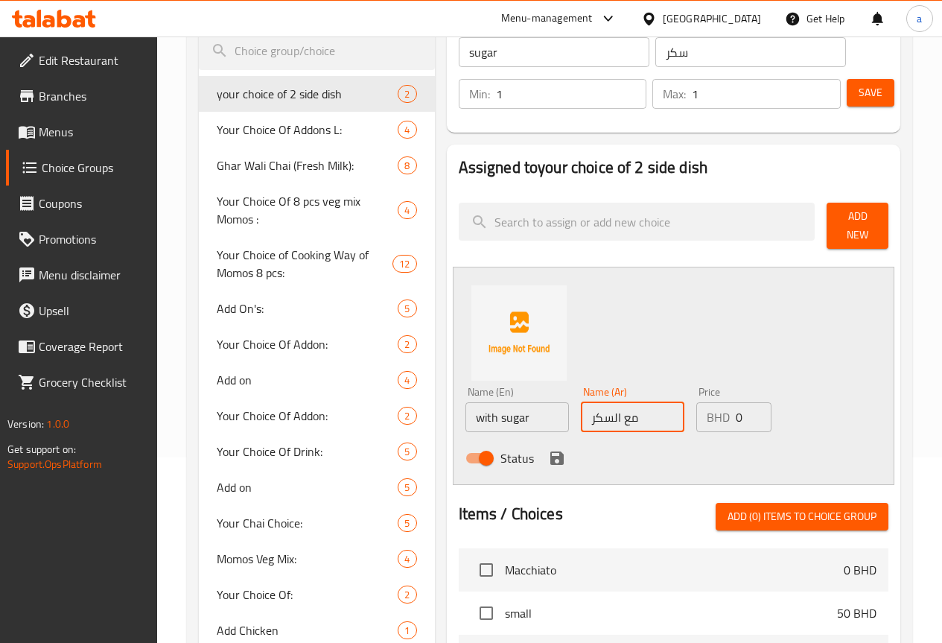
scroll to position [298, 0]
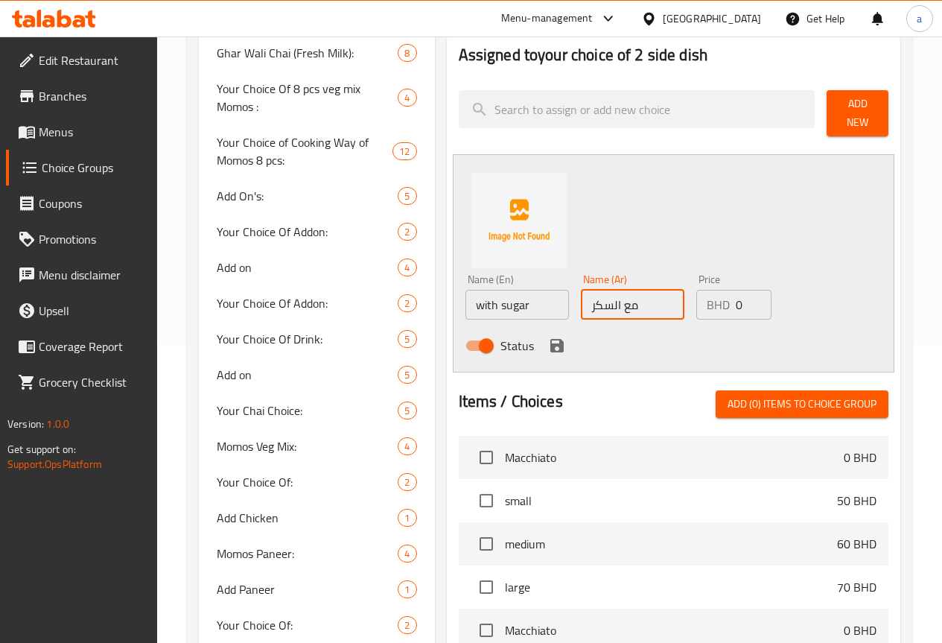
type input "مع السكر"
click at [550, 339] on icon "save" at bounding box center [556, 345] width 13 height 13
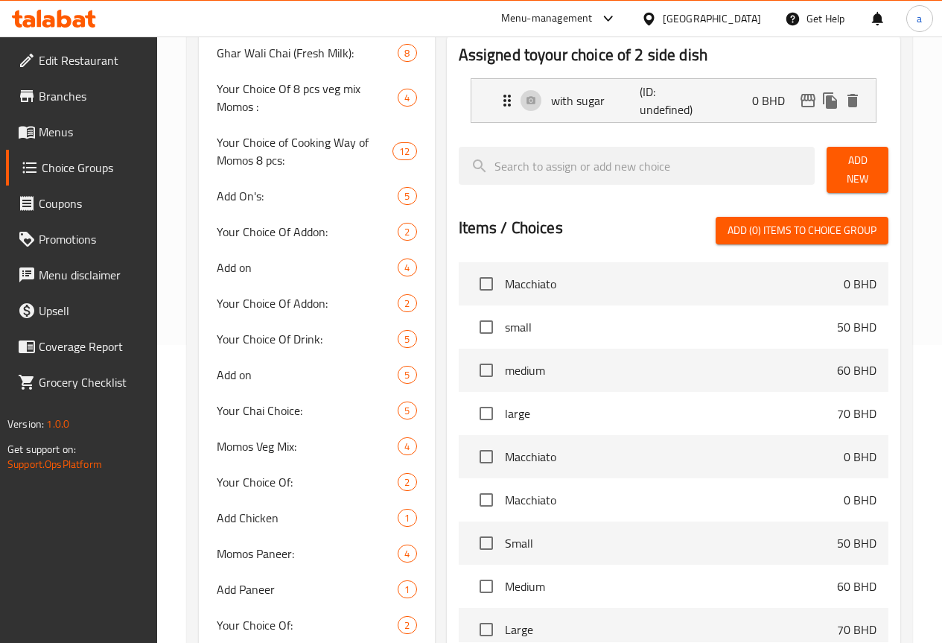
click at [853, 162] on span "Add New" at bounding box center [858, 169] width 38 height 37
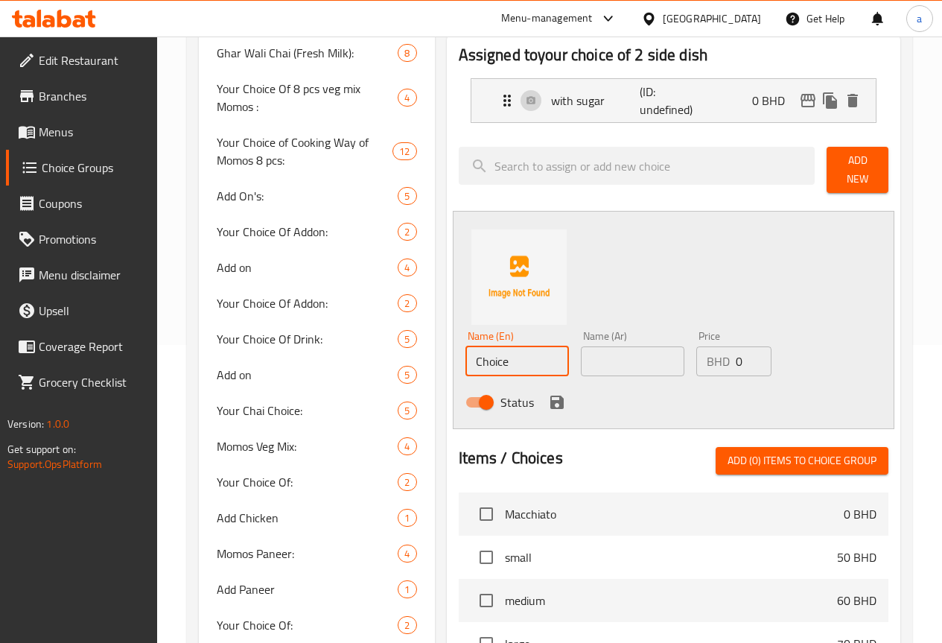
click at [487, 352] on input "Choice" at bounding box center [517, 361] width 104 height 30
type input "C"
type input "ص"
type input "with out sugar"
click at [607, 360] on input "text" at bounding box center [633, 361] width 104 height 30
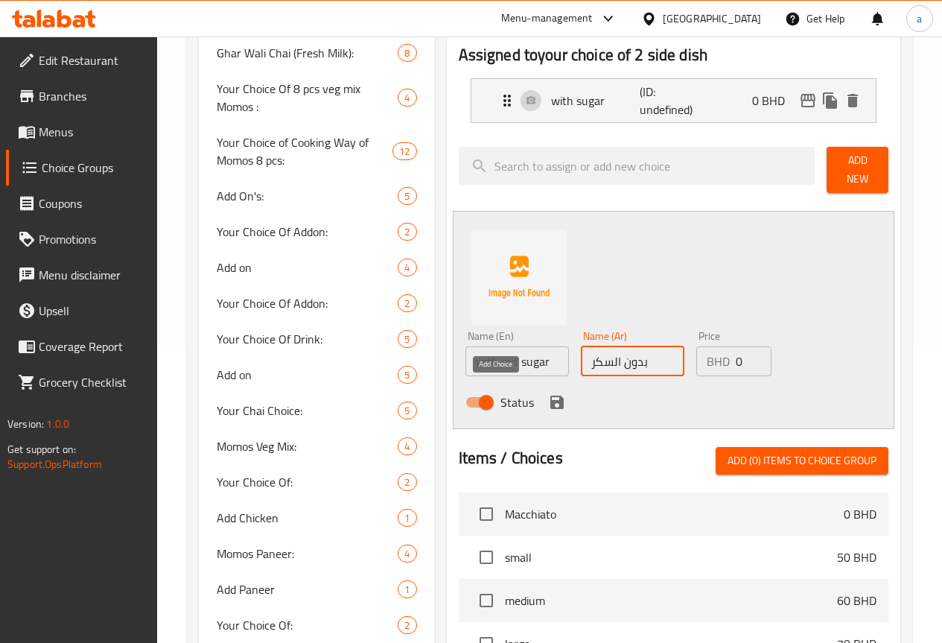
type input "بدون السكر"
click at [550, 395] on icon "save" at bounding box center [556, 401] width 13 height 13
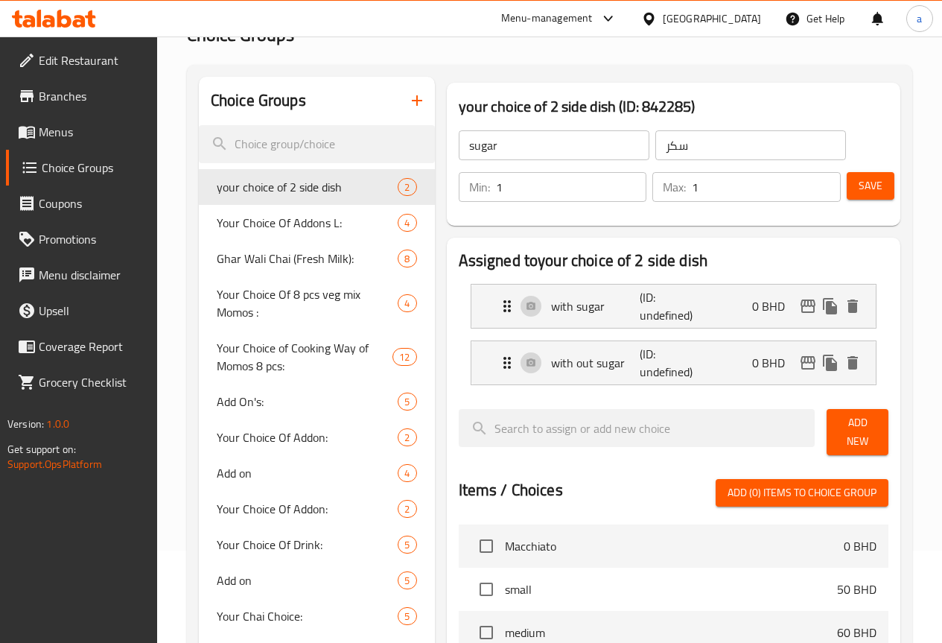
scroll to position [74, 0]
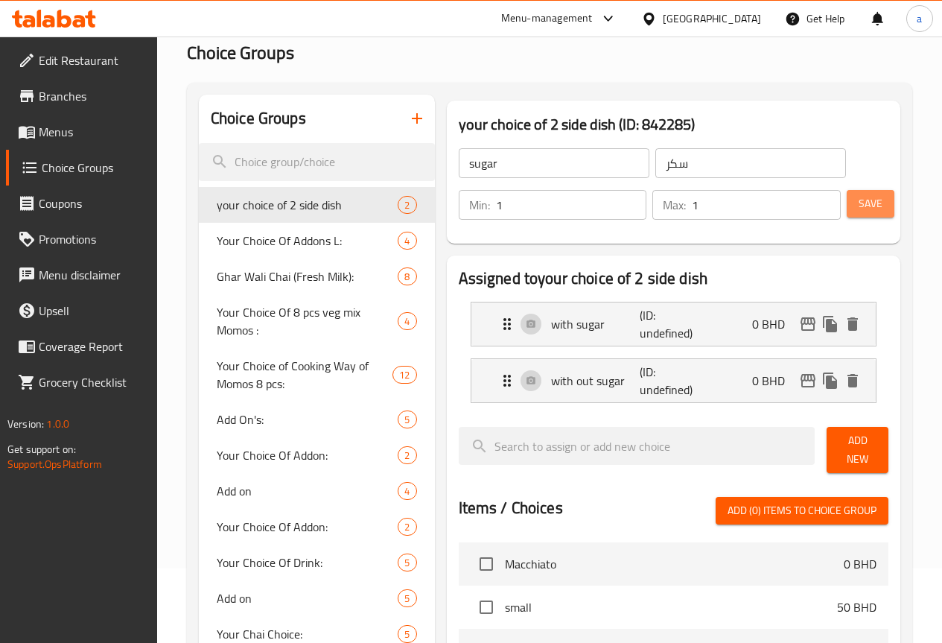
click at [866, 201] on span "Save" at bounding box center [871, 203] width 24 height 19
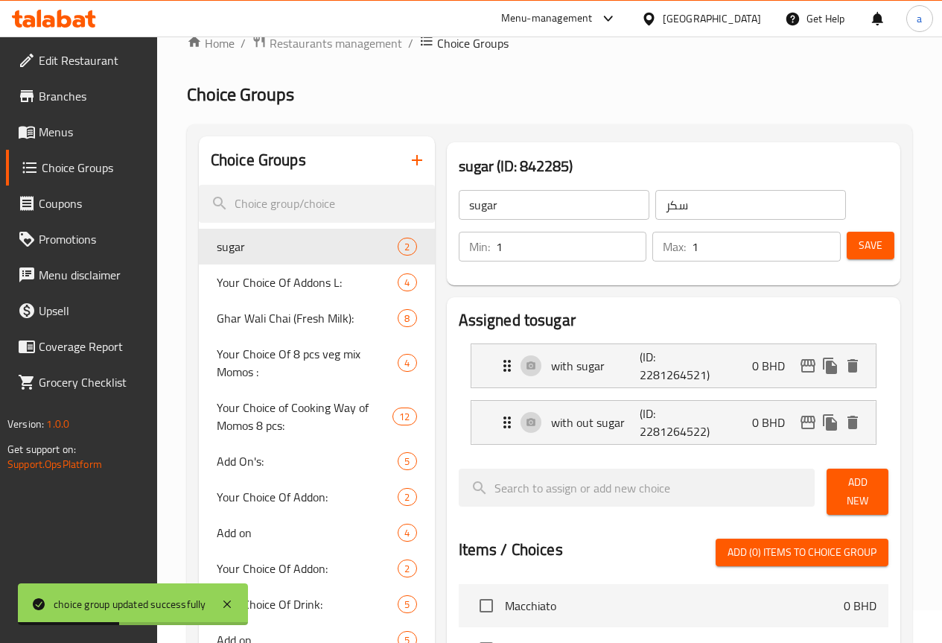
scroll to position [0, 0]
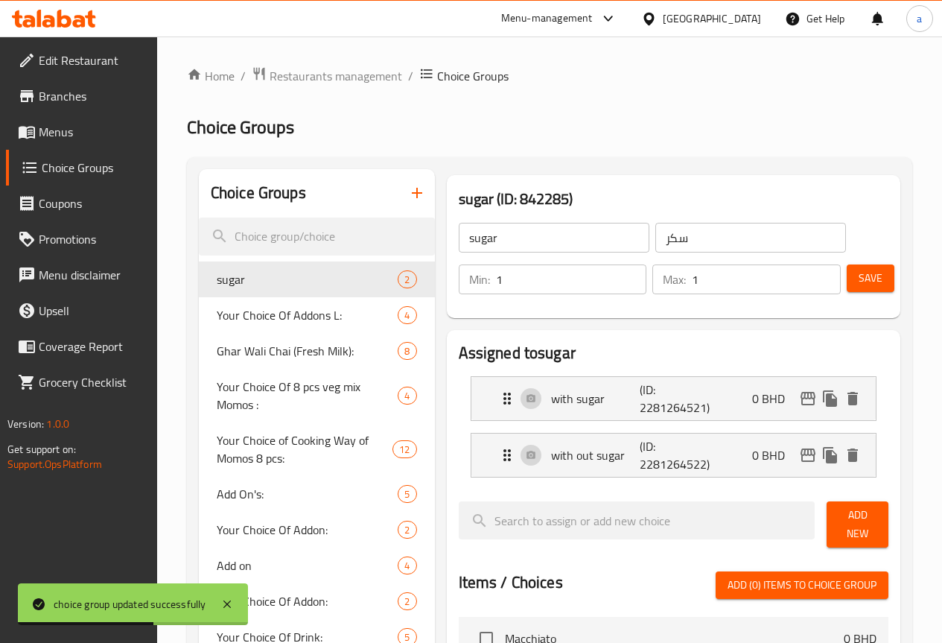
click at [107, 141] on link "Menus" at bounding box center [81, 132] width 151 height 36
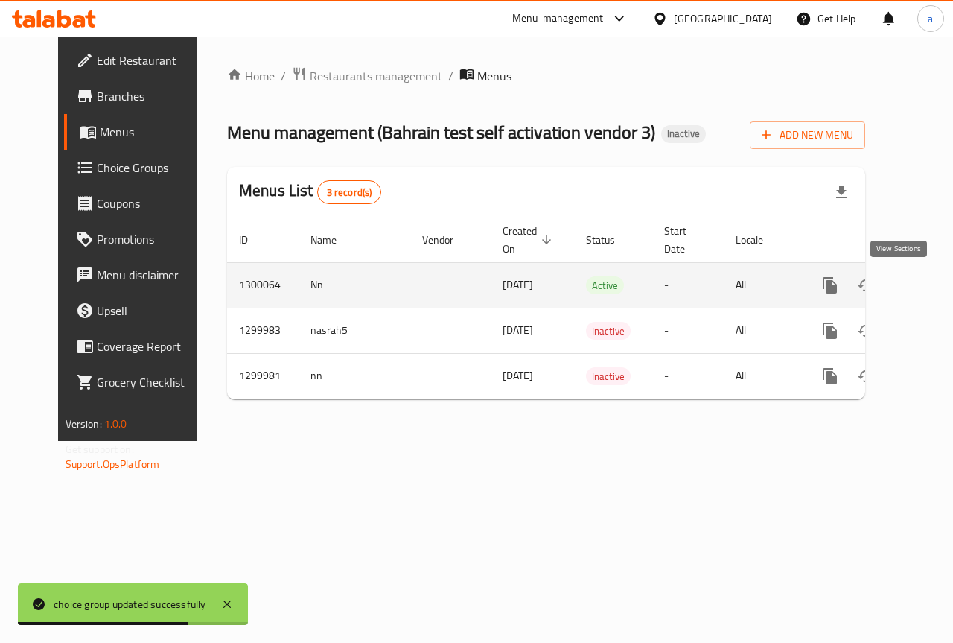
click at [931, 282] on icon "enhanced table" at bounding box center [937, 285] width 13 height 13
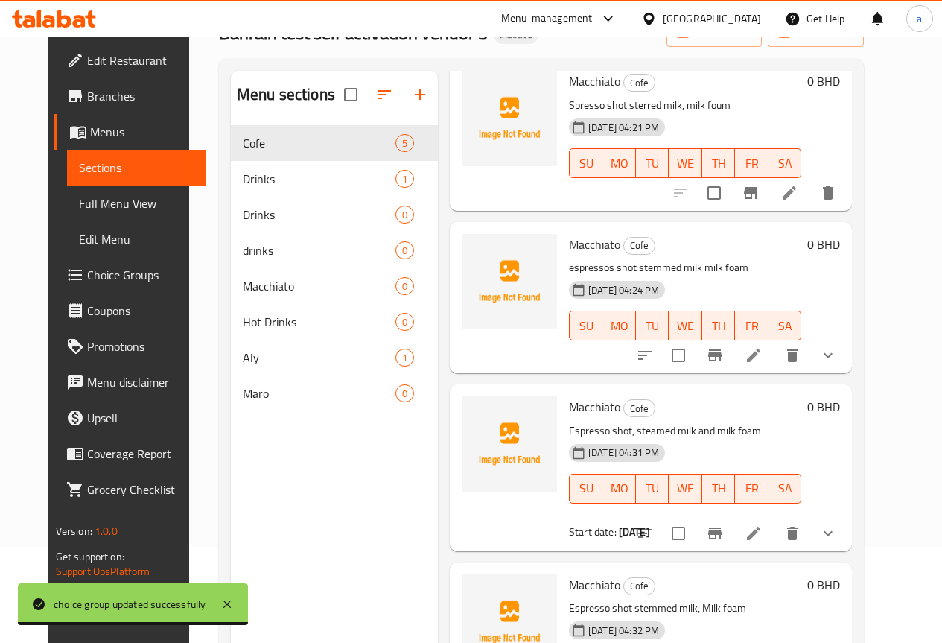
scroll to position [209, 0]
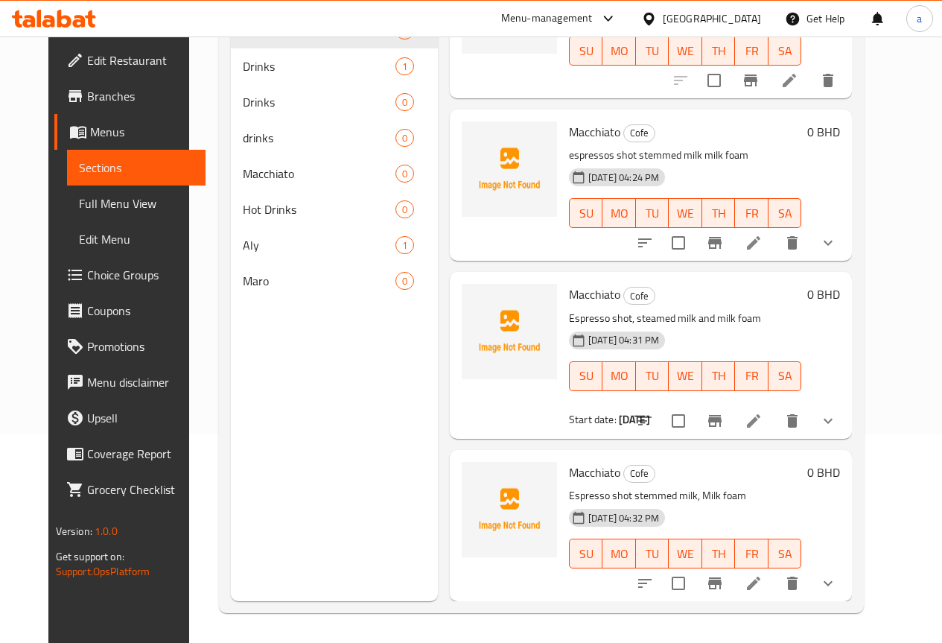
click at [837, 424] on icon "show more" at bounding box center [828, 421] width 18 height 18
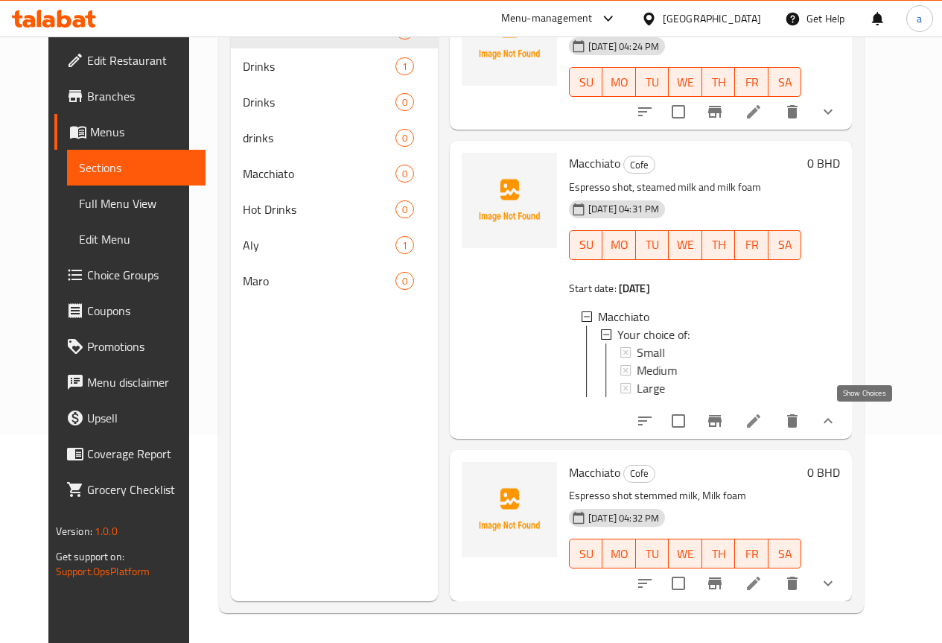
scroll to position [387, 0]
click at [837, 576] on icon "show more" at bounding box center [828, 583] width 18 height 18
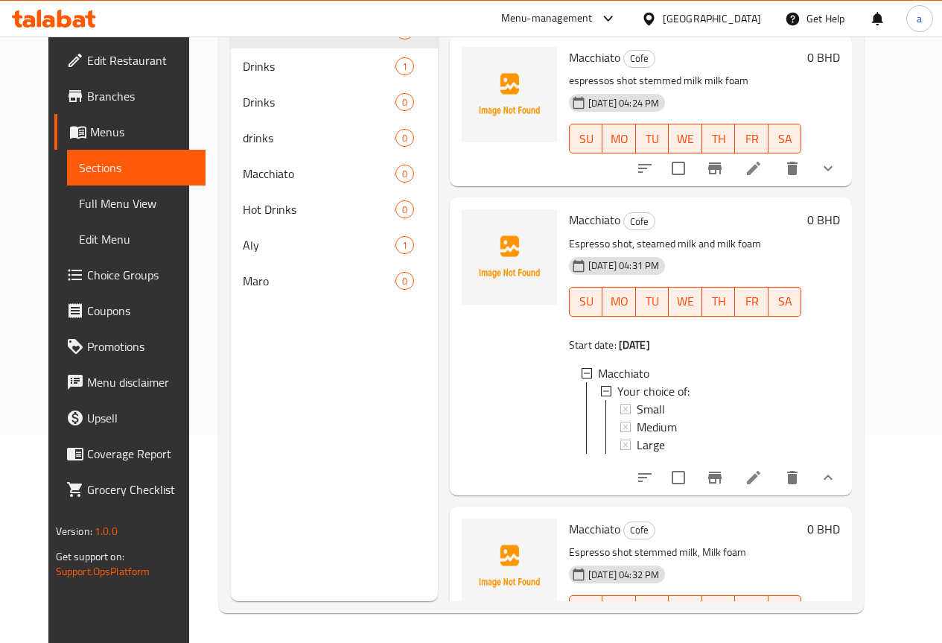
scroll to position [83, 0]
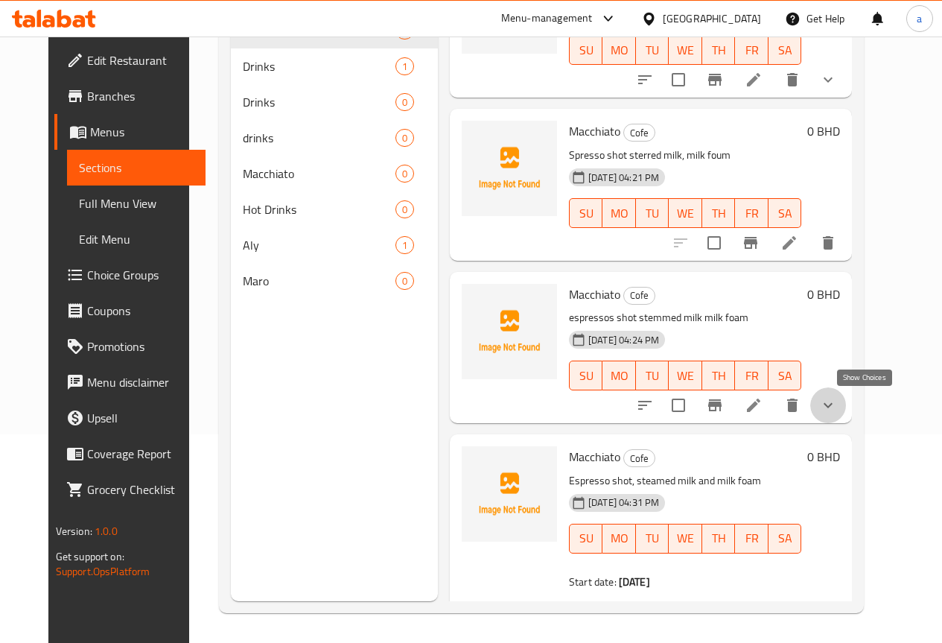
click at [837, 399] on icon "show more" at bounding box center [828, 405] width 18 height 18
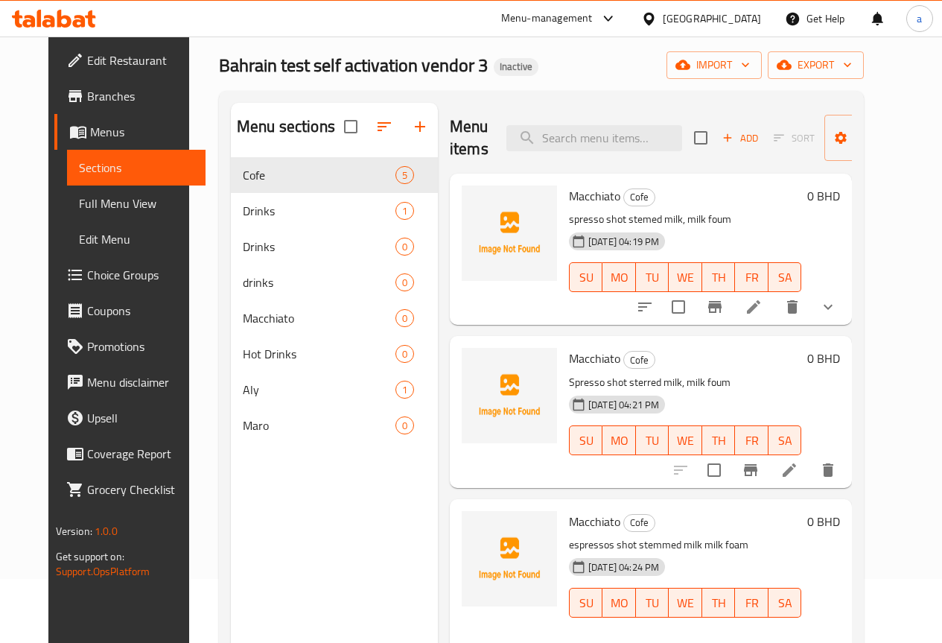
scroll to position [60, 0]
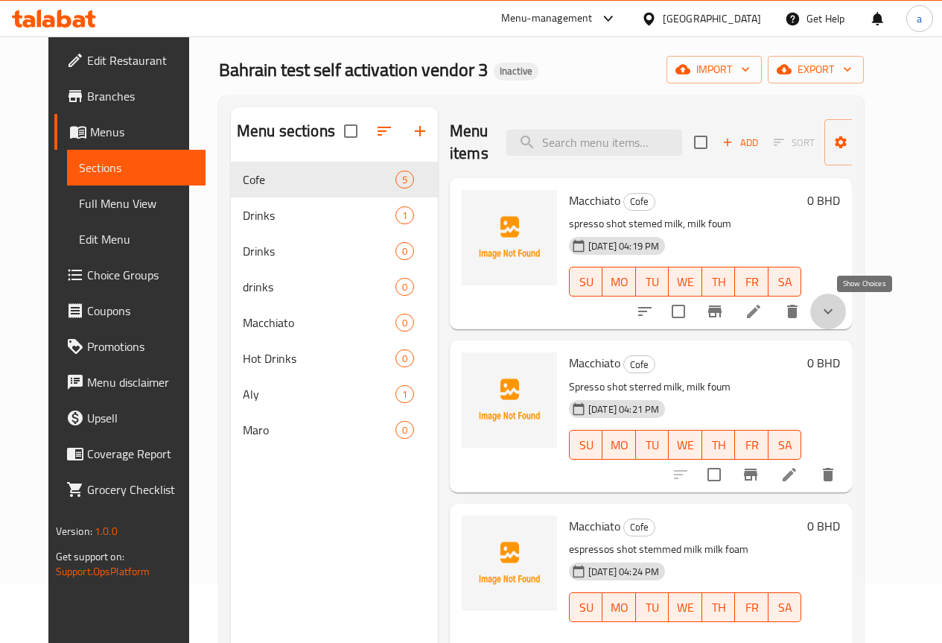
click at [837, 316] on icon "show more" at bounding box center [828, 311] width 18 height 18
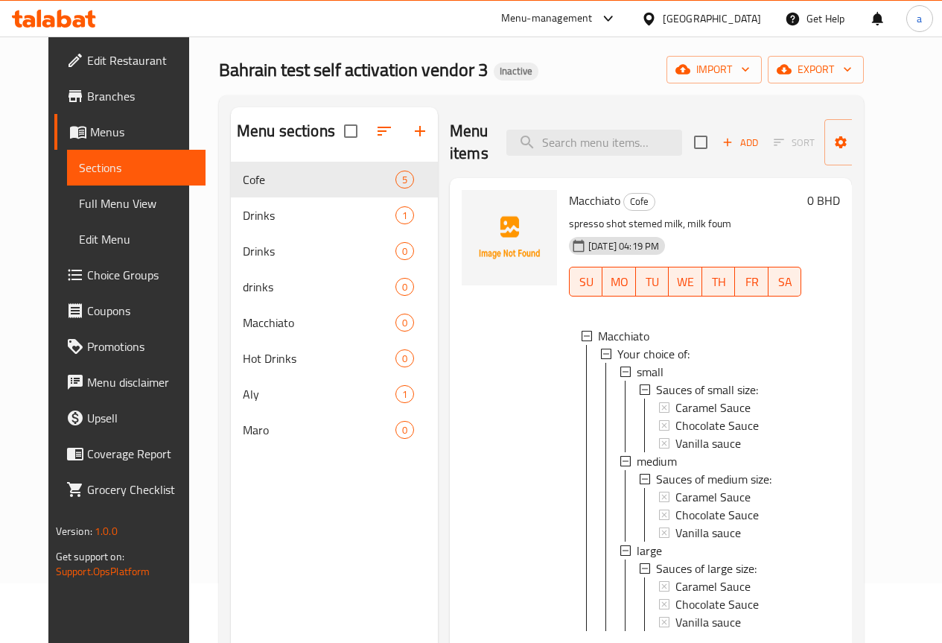
scroll to position [298, 0]
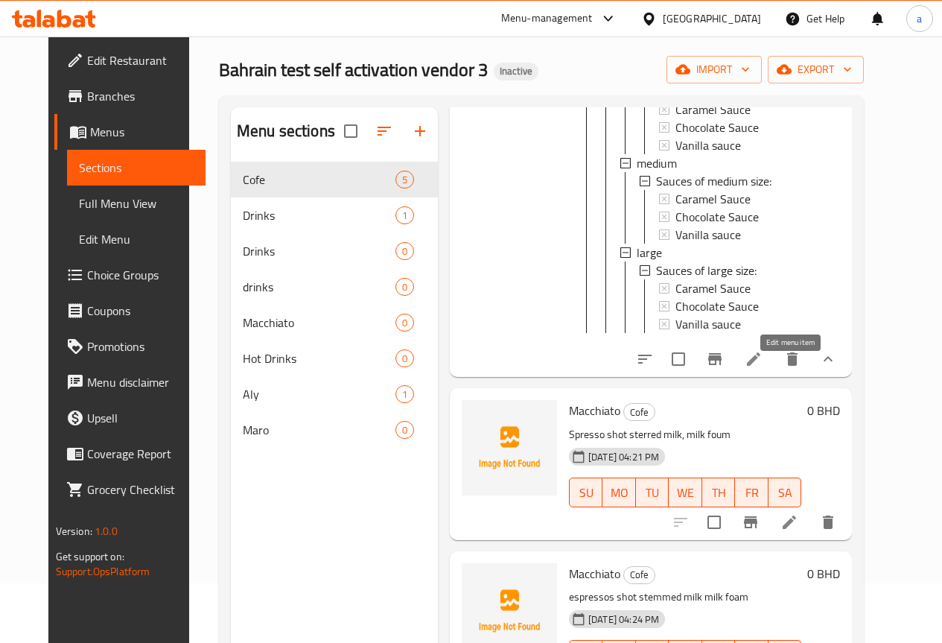
click at [763, 368] on icon at bounding box center [754, 359] width 18 height 18
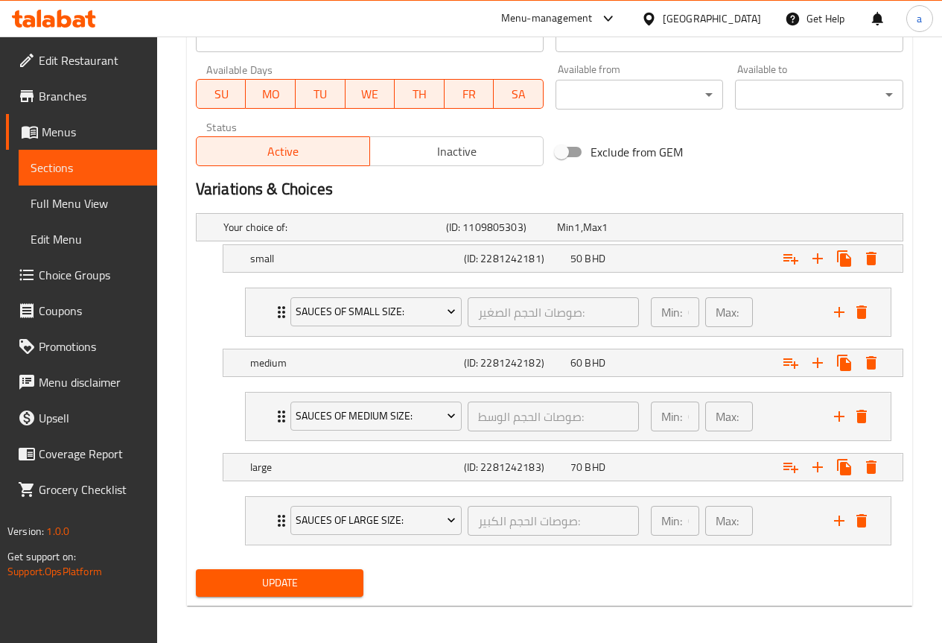
scroll to position [669, 0]
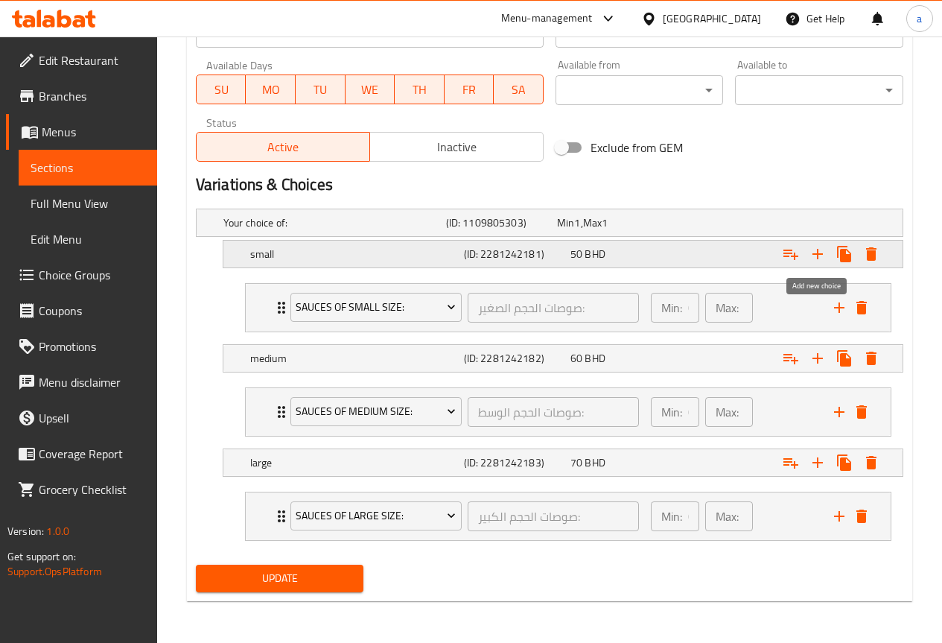
click at [818, 255] on icon "Expand" at bounding box center [817, 254] width 10 height 10
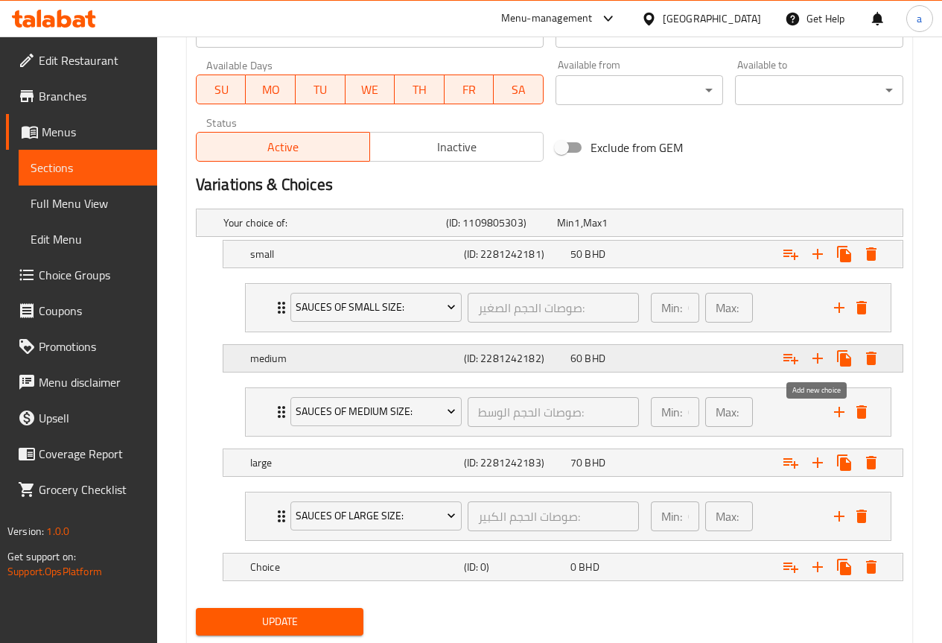
click at [816, 361] on icon "Expand" at bounding box center [818, 358] width 18 height 18
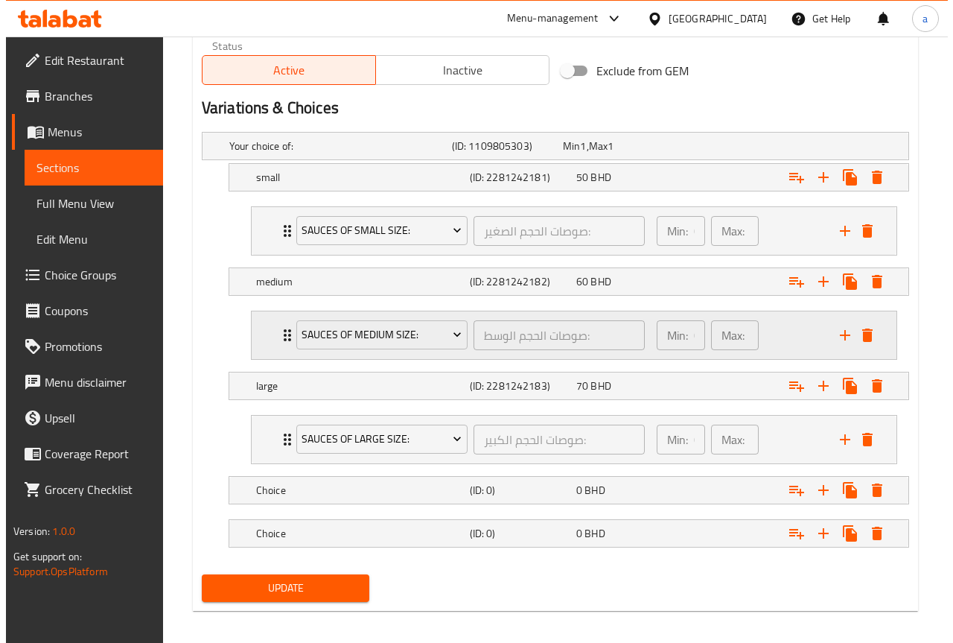
scroll to position [756, 0]
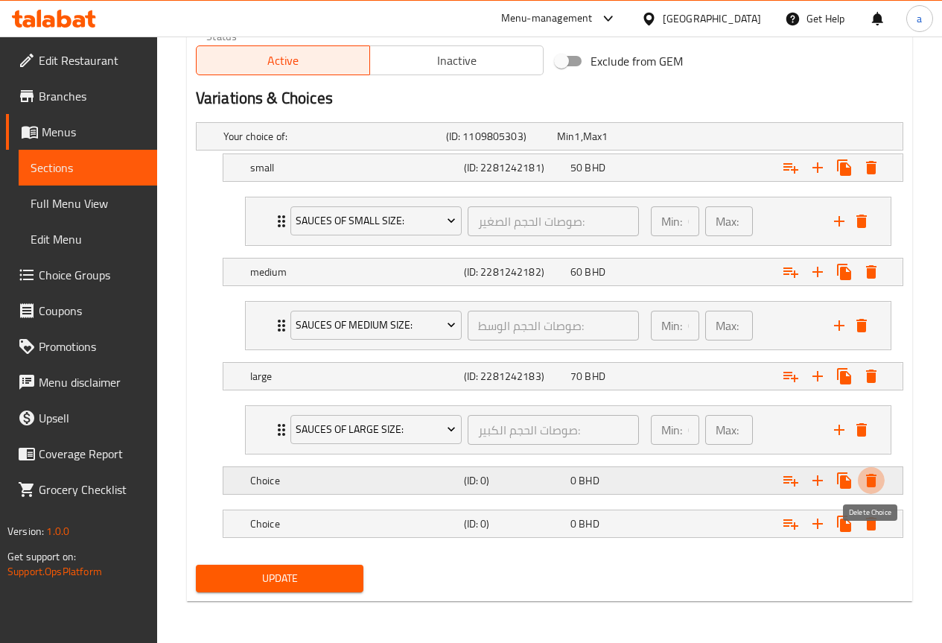
click at [869, 480] on icon "Expand" at bounding box center [871, 480] width 10 height 13
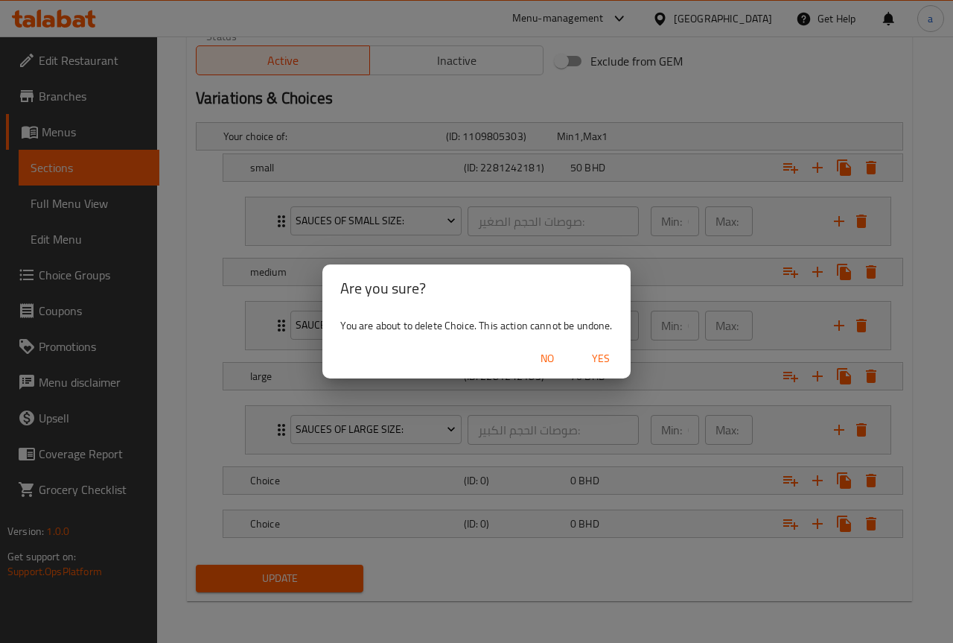
click at [611, 354] on span "Yes" at bounding box center [601, 358] width 36 height 19
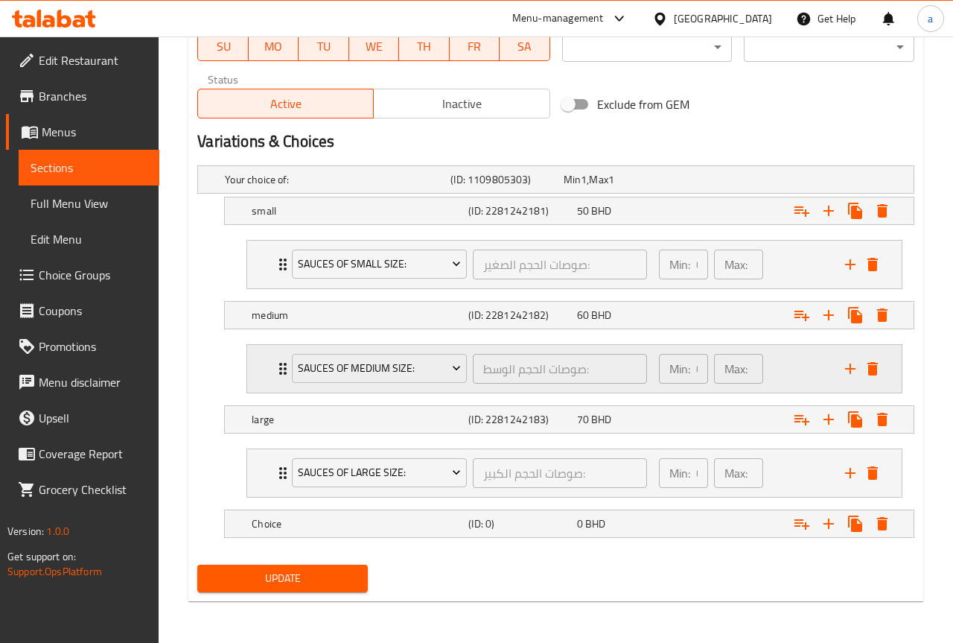
scroll to position [713, 0]
click at [875, 524] on icon "Expand" at bounding box center [871, 523] width 10 height 13
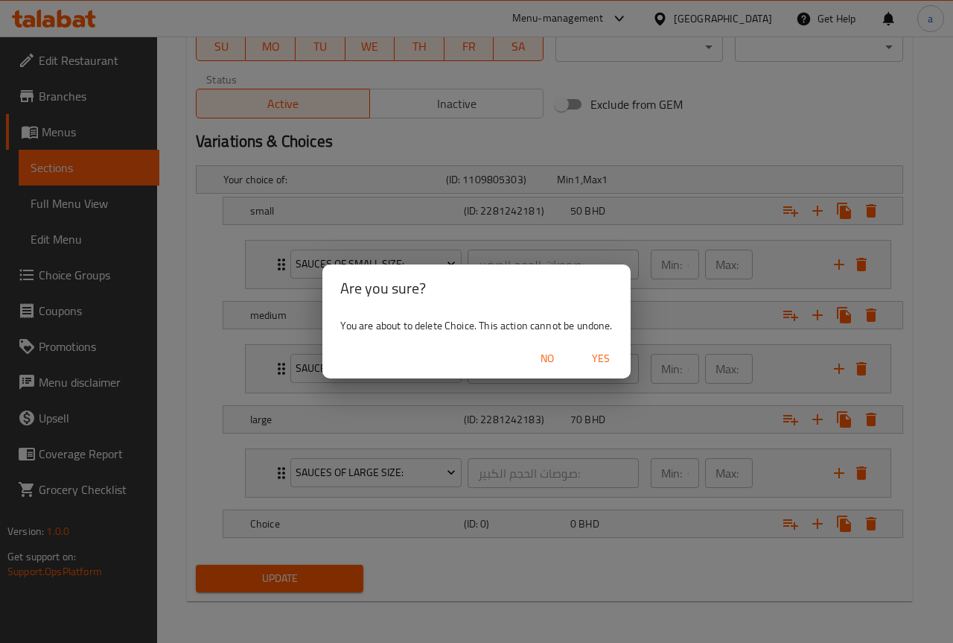
click at [620, 365] on button "Yes" at bounding box center [601, 359] width 48 height 28
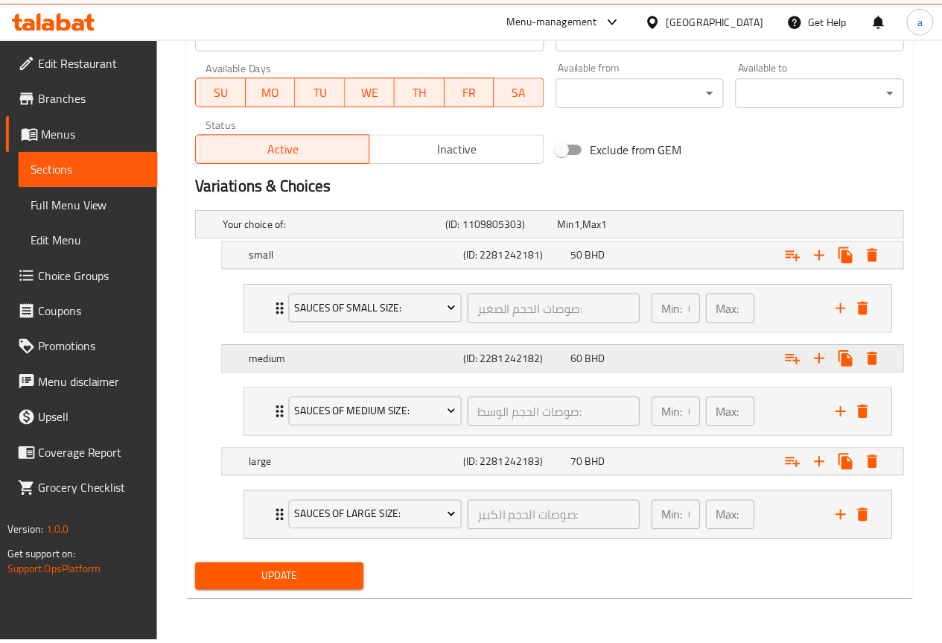
scroll to position [669, 0]
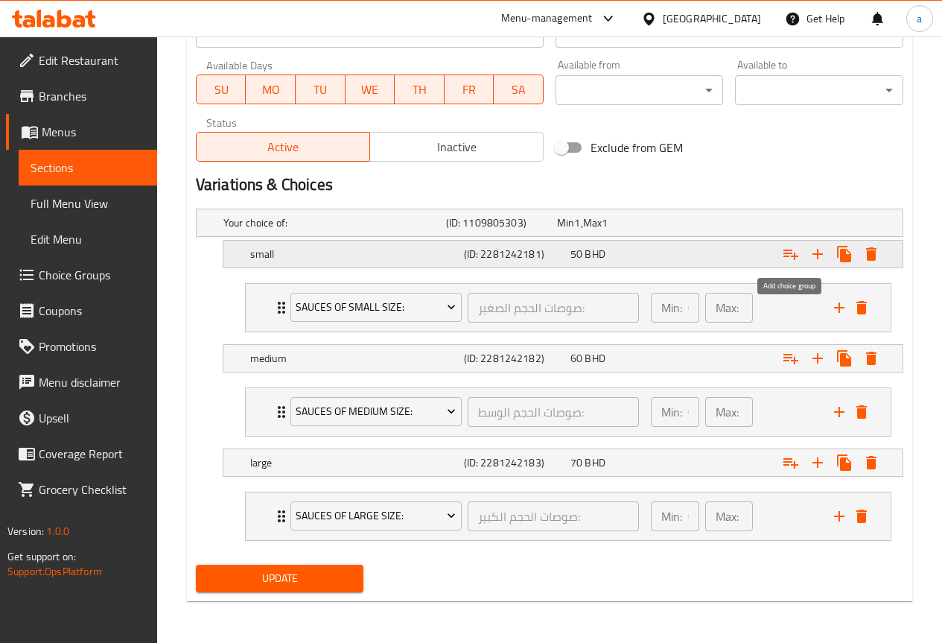
click at [789, 256] on icon "Expand" at bounding box center [791, 254] width 18 height 18
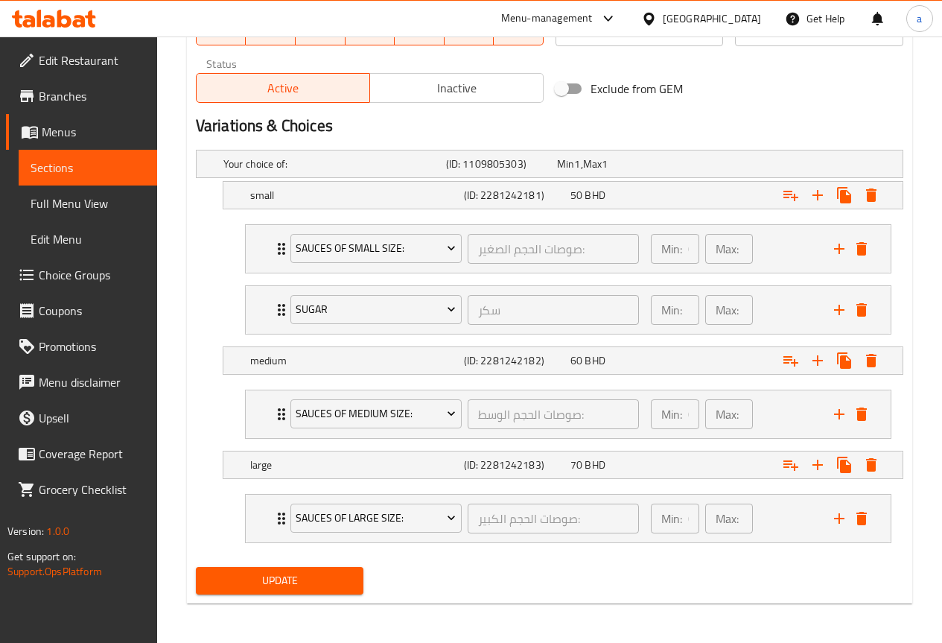
scroll to position [731, 0]
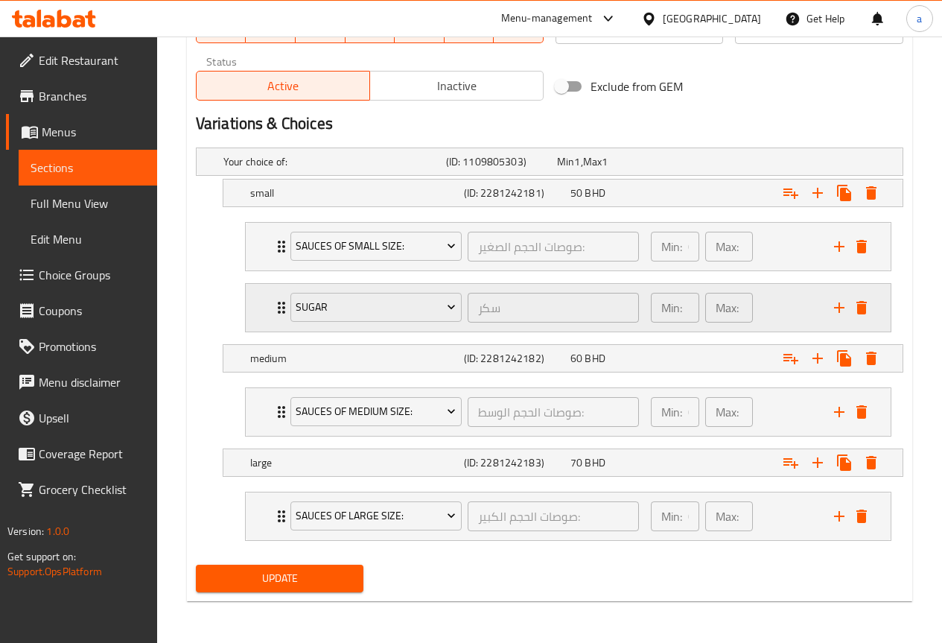
click at [279, 305] on icon "Expand" at bounding box center [282, 308] width 18 height 18
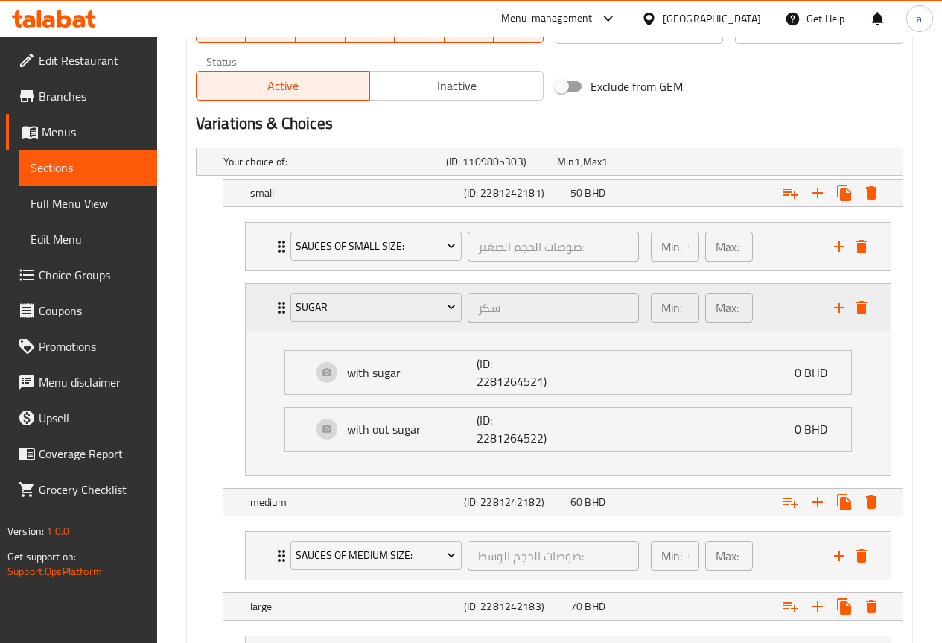
click at [279, 305] on icon "Expand" at bounding box center [282, 308] width 18 height 18
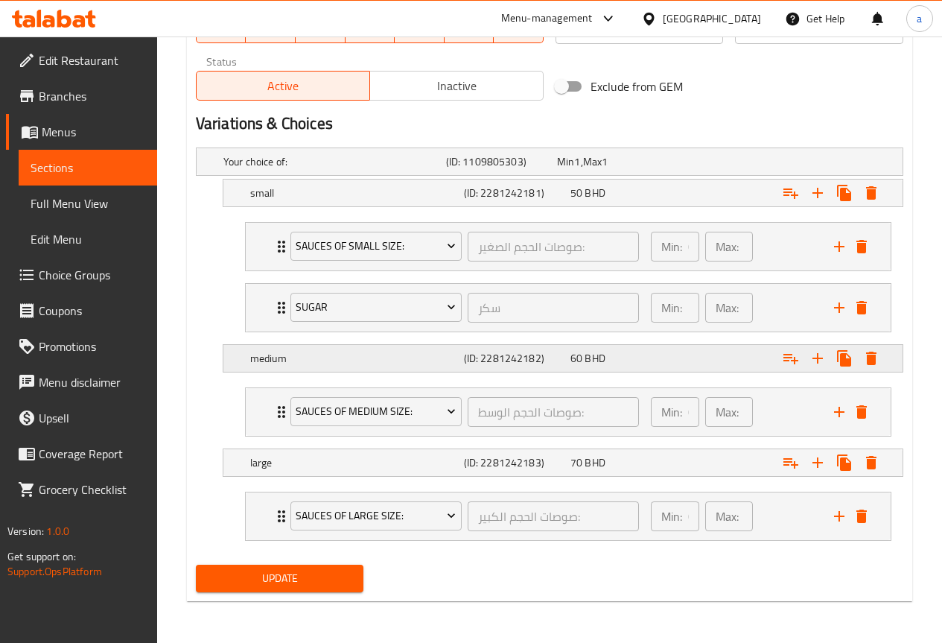
click at [790, 359] on icon "Expand" at bounding box center [791, 358] width 18 height 18
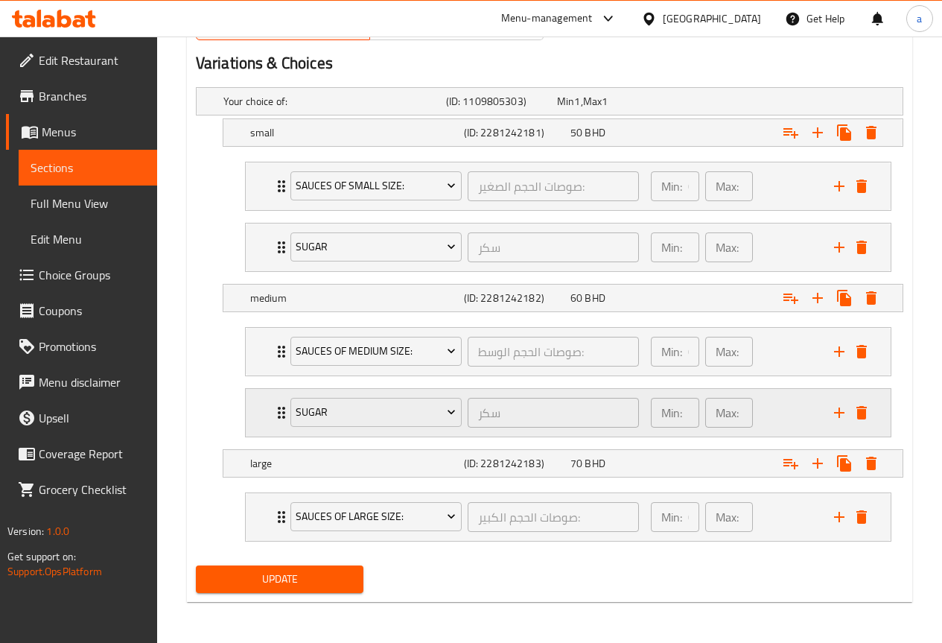
scroll to position [792, 0]
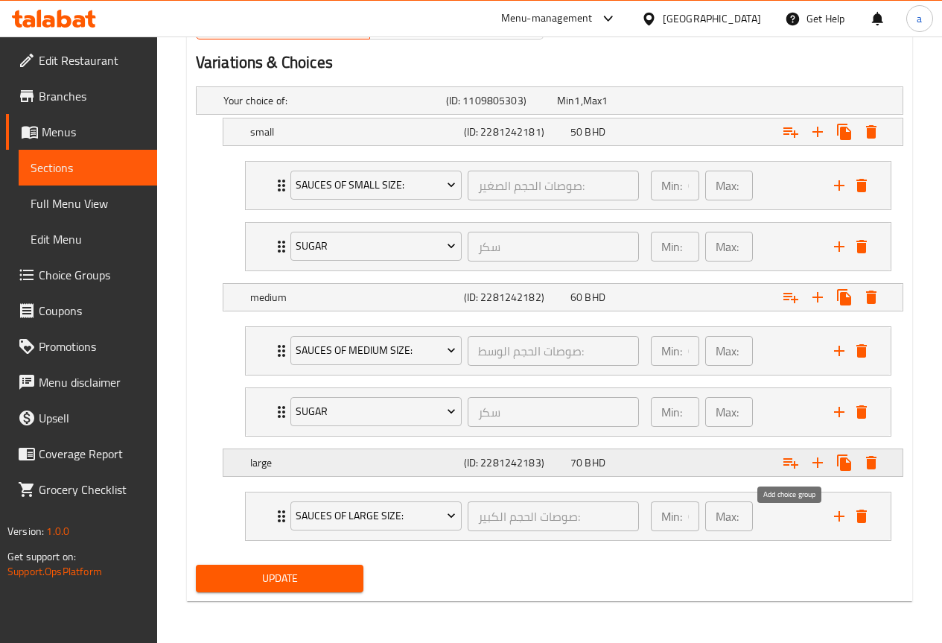
click at [789, 461] on icon "Expand" at bounding box center [790, 463] width 15 height 10
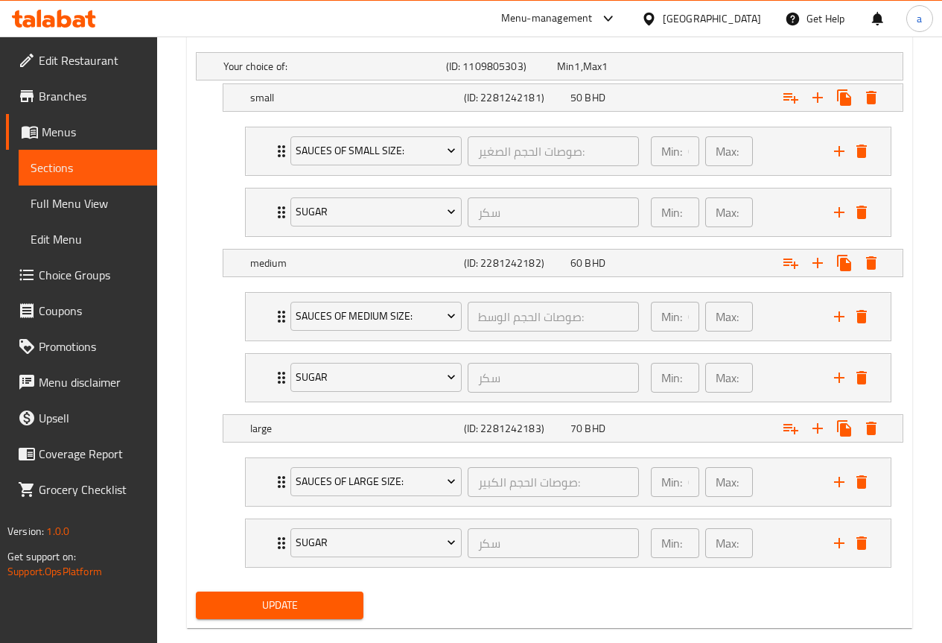
scroll to position [853, 0]
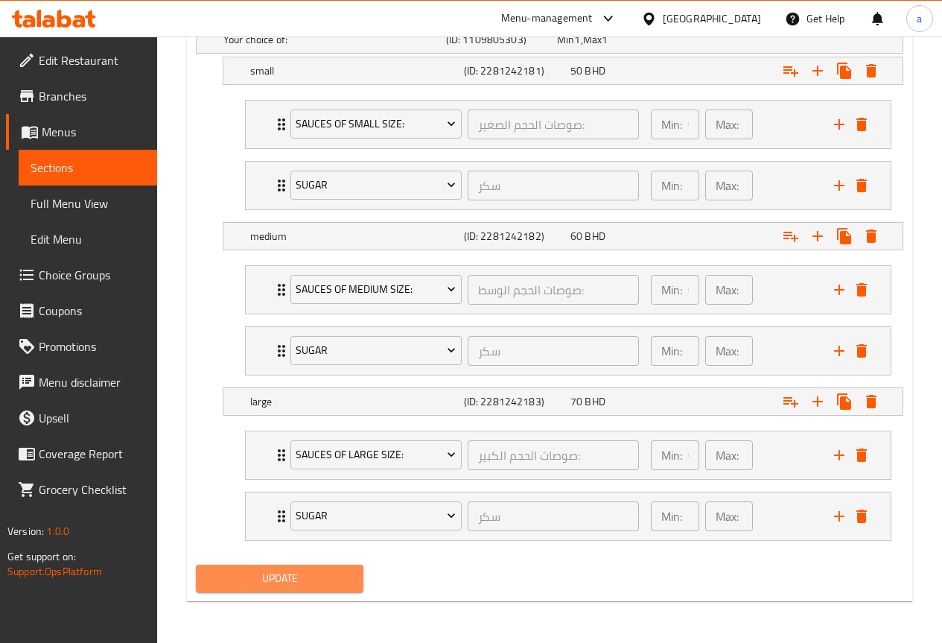
click at [313, 578] on span "Update" at bounding box center [280, 578] width 144 height 19
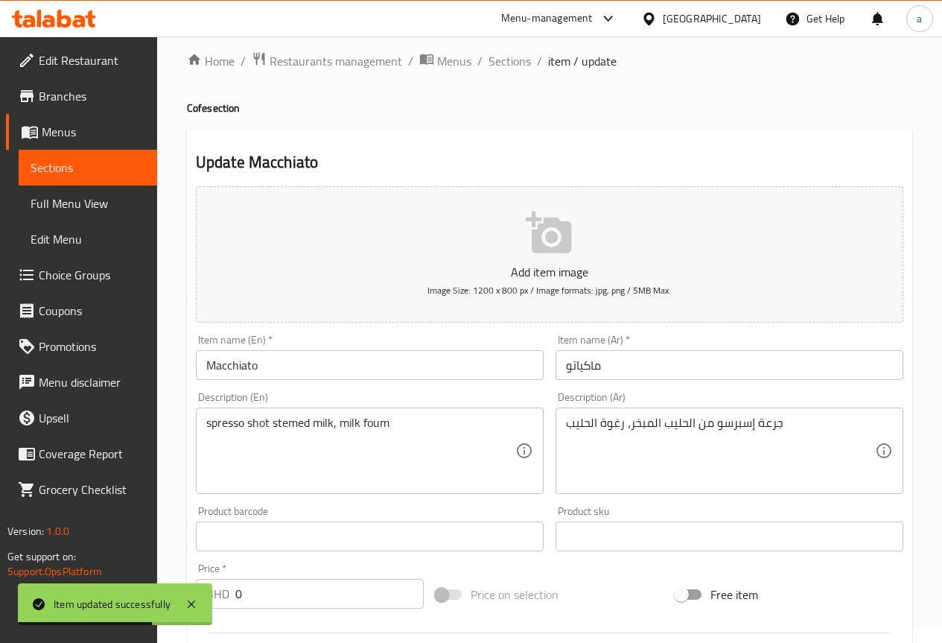
scroll to position [0, 0]
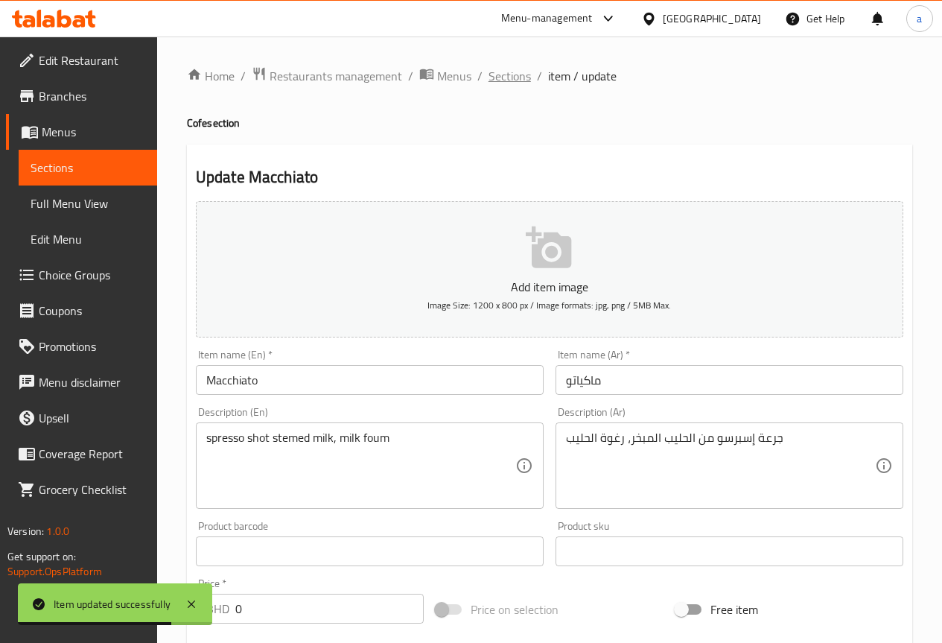
click at [515, 79] on span "Sections" at bounding box center [510, 76] width 42 height 18
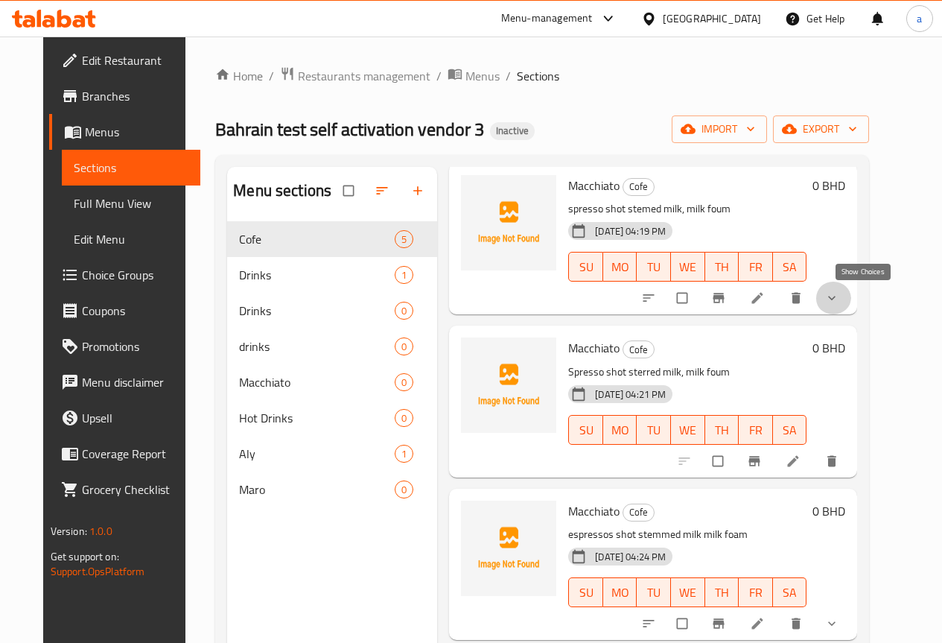
click at [839, 305] on icon "show more" at bounding box center [831, 297] width 15 height 15
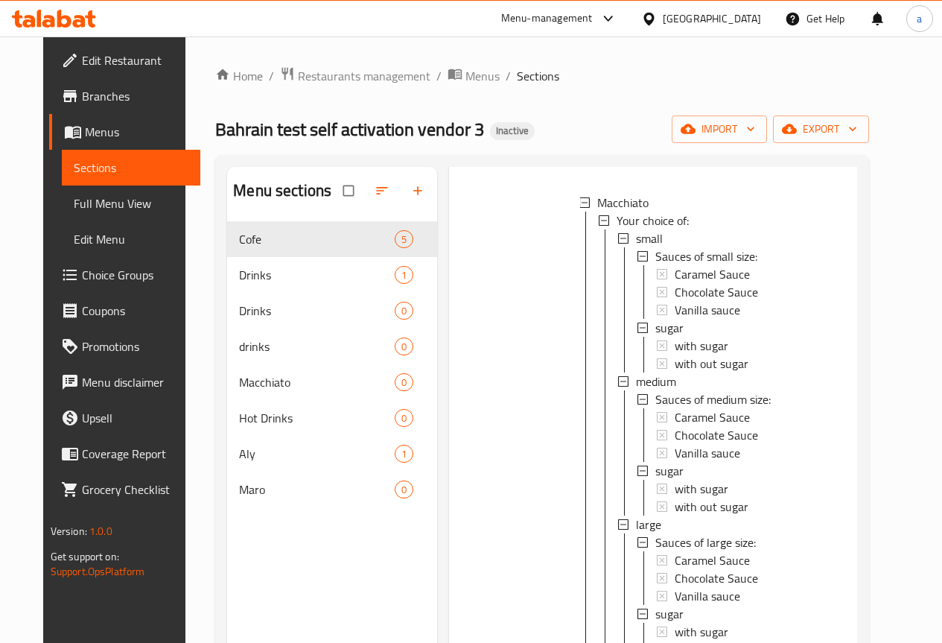
scroll to position [223, 0]
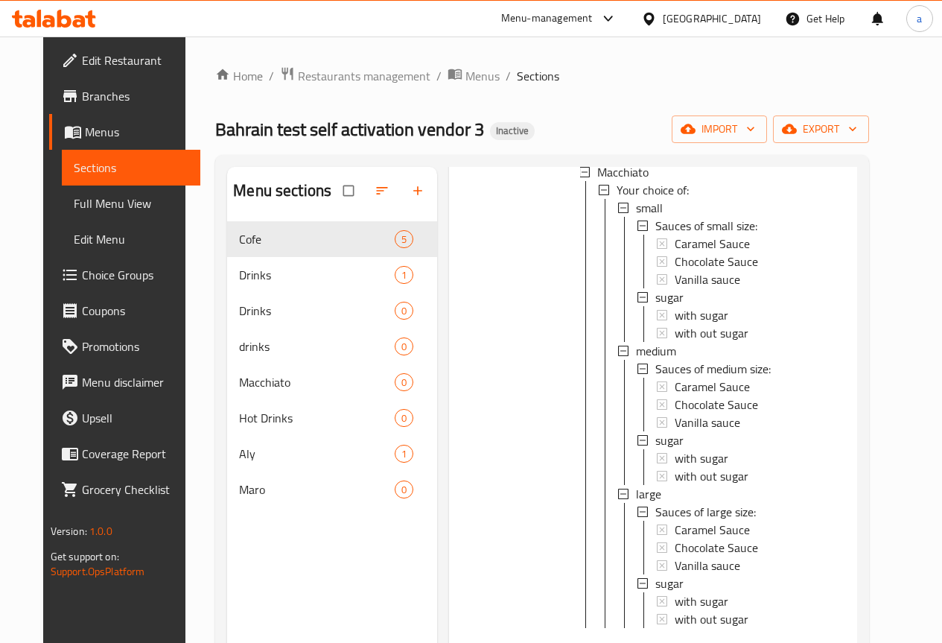
click at [138, 206] on span "Full Menu View" at bounding box center [131, 203] width 115 height 18
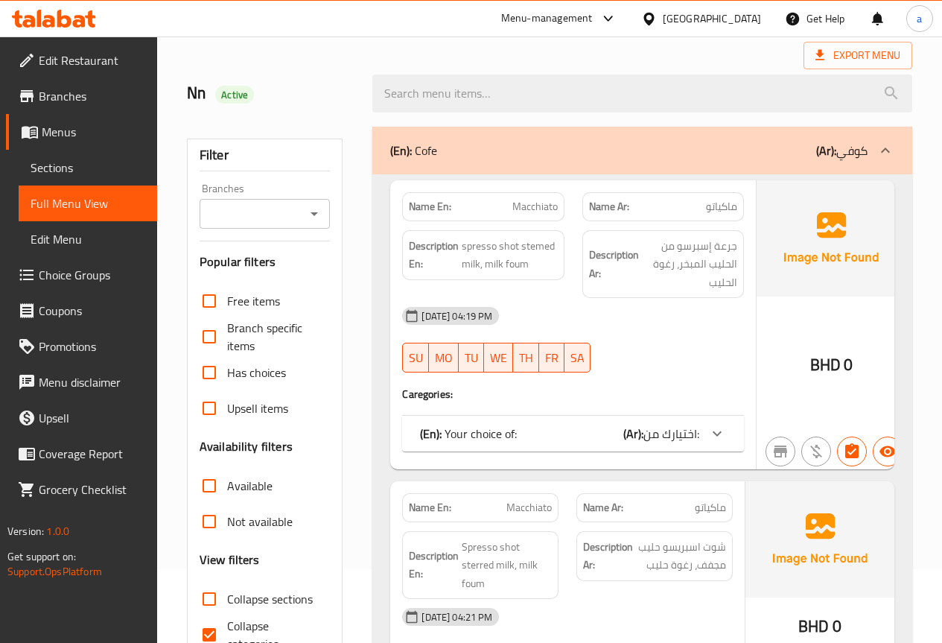
scroll to position [74, 0]
click at [719, 437] on icon at bounding box center [717, 433] width 18 height 18
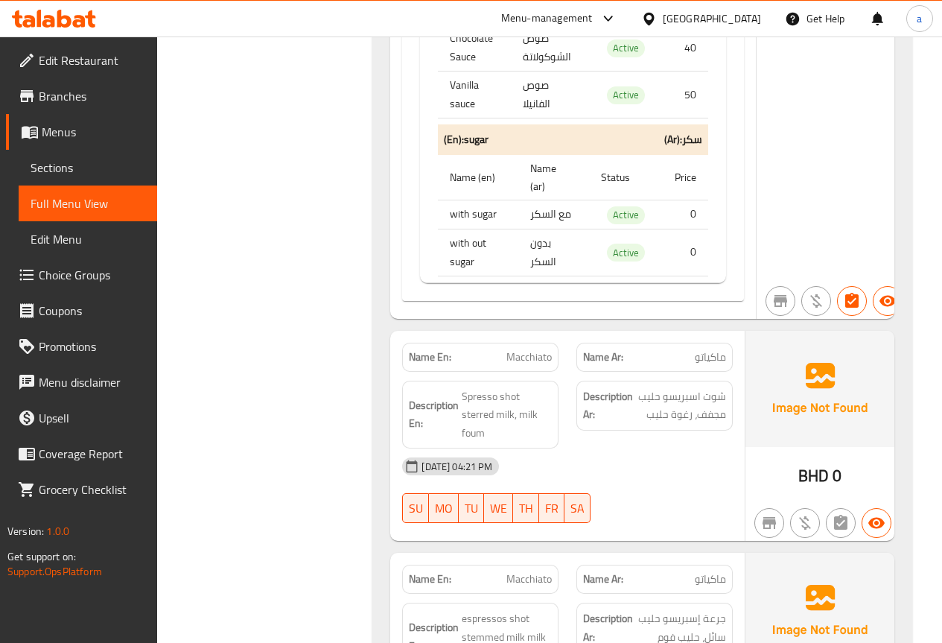
scroll to position [1564, 0]
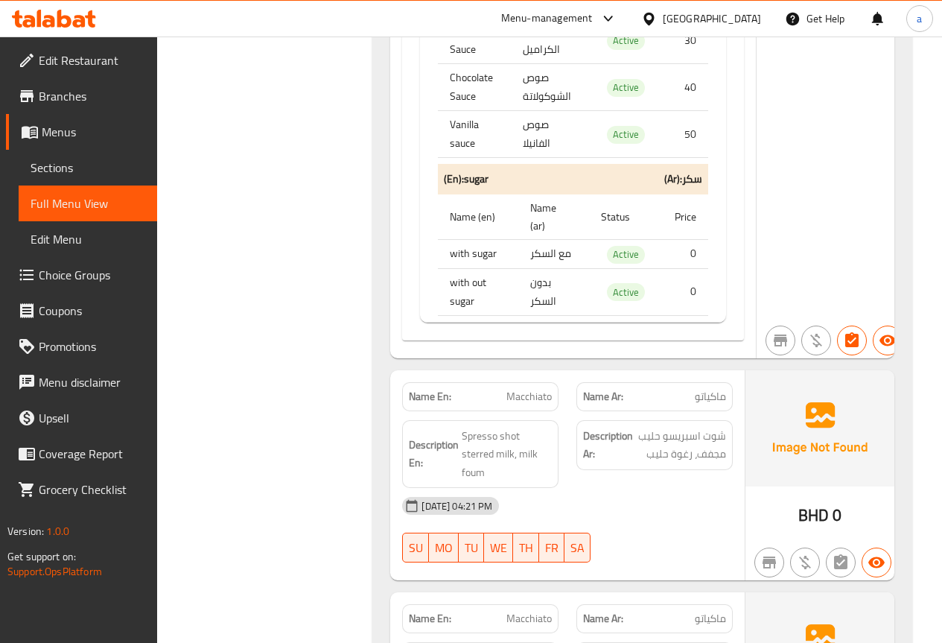
click at [678, 521] on div "[DATE] 04:21 PM" at bounding box center [567, 506] width 349 height 36
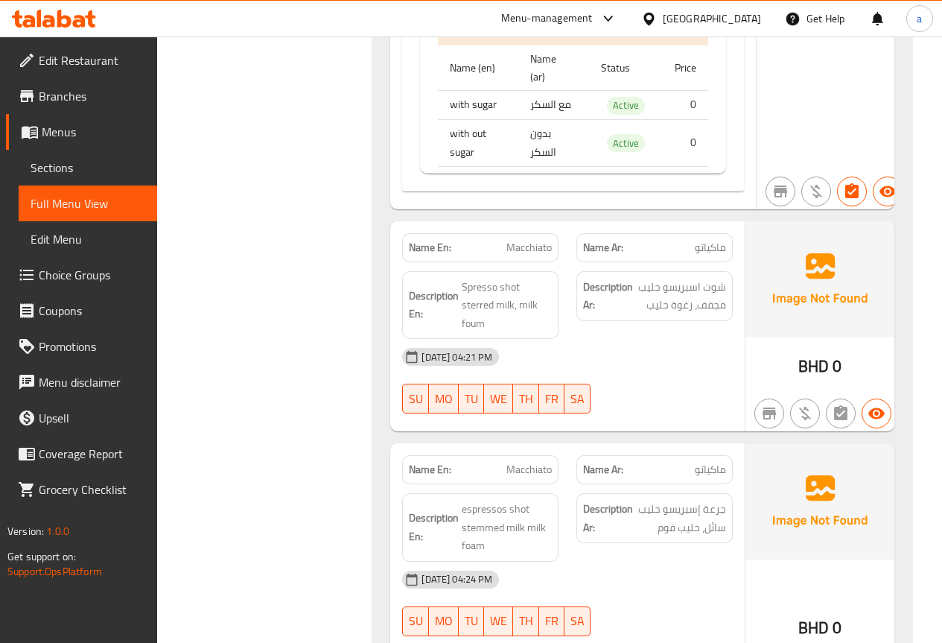
scroll to position [2085, 0]
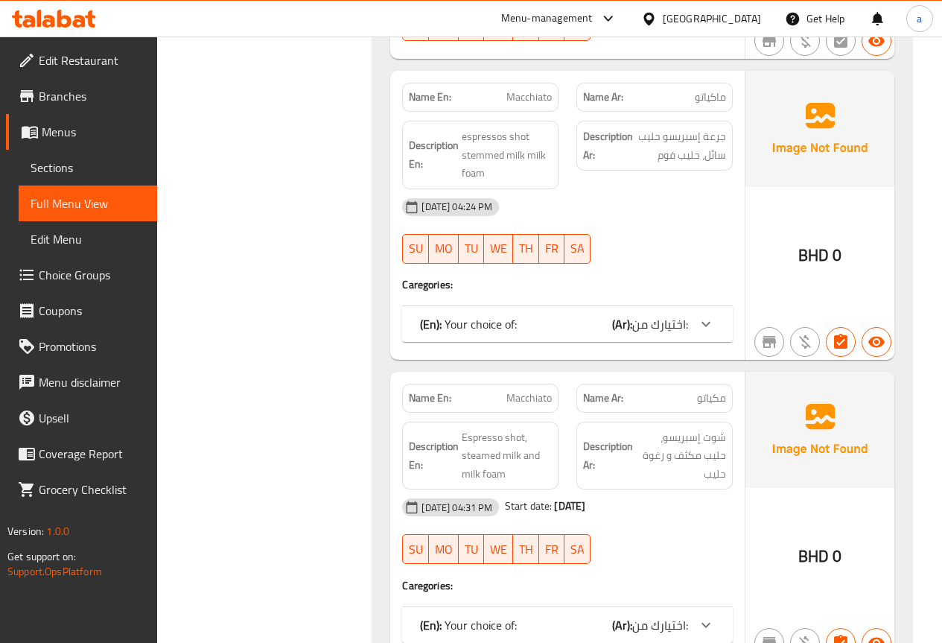
click at [701, 318] on icon at bounding box center [706, 324] width 18 height 18
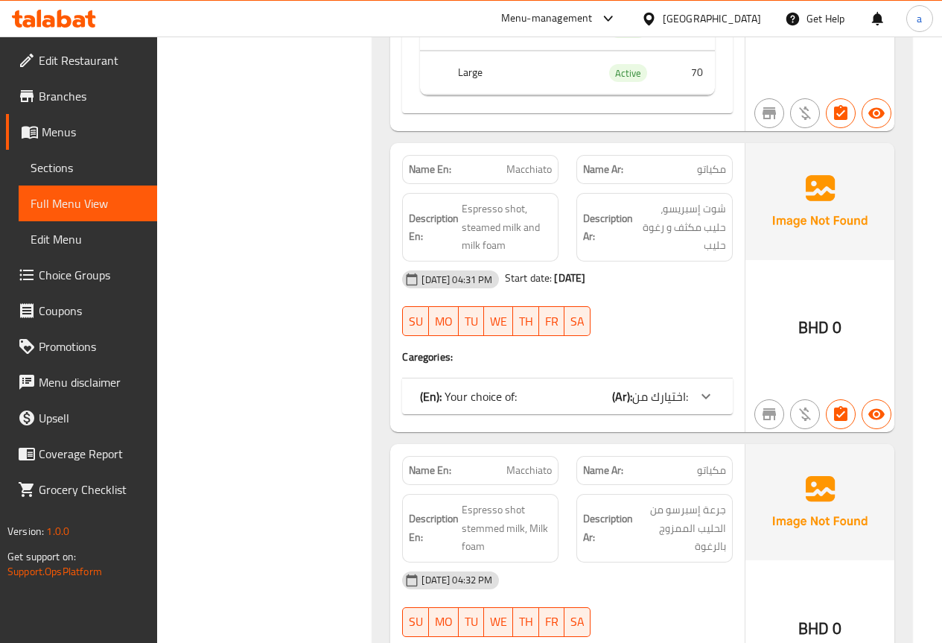
scroll to position [2532, 0]
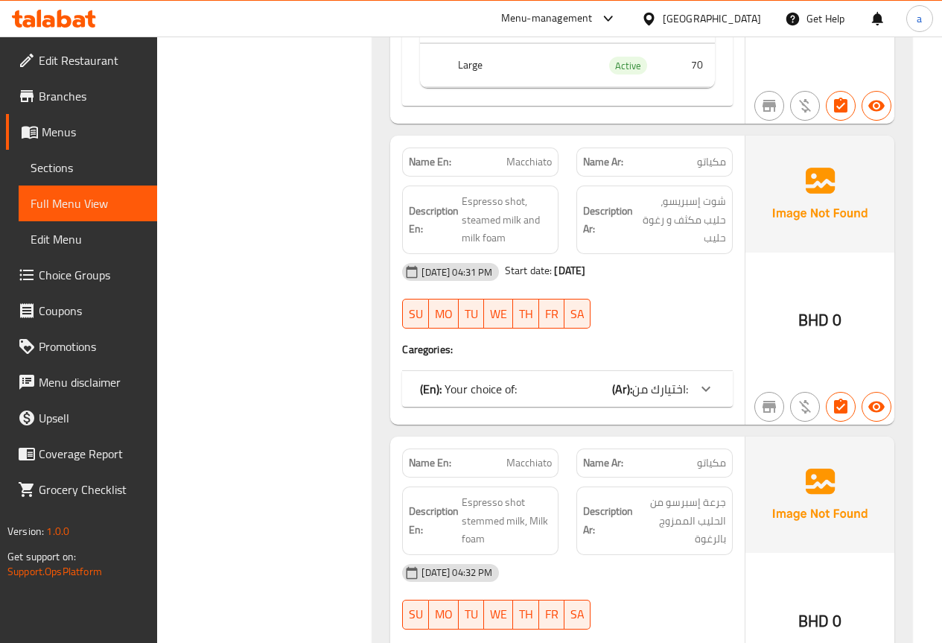
click at [689, 393] on div at bounding box center [706, 389] width 36 height 36
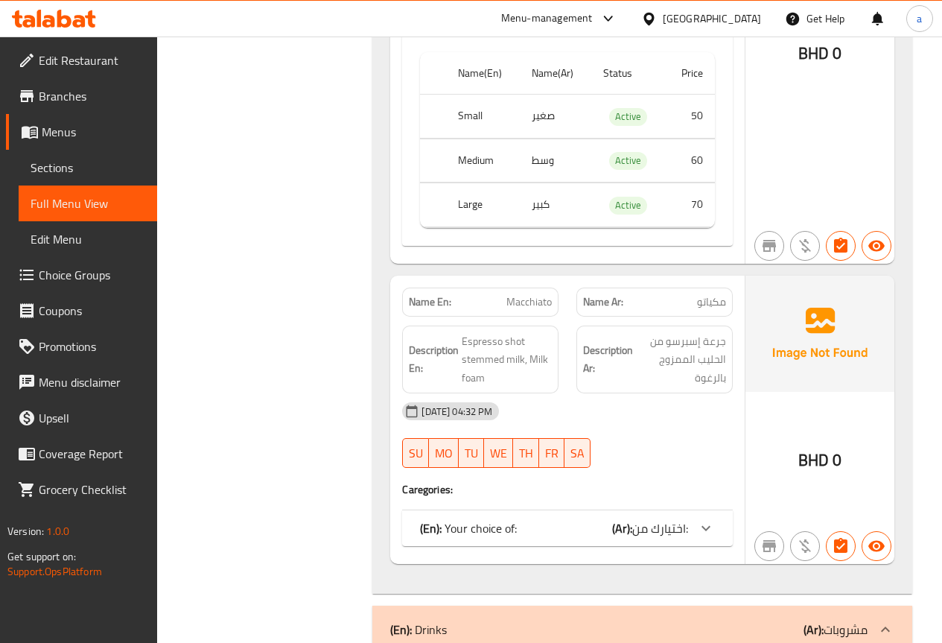
scroll to position [2979, 0]
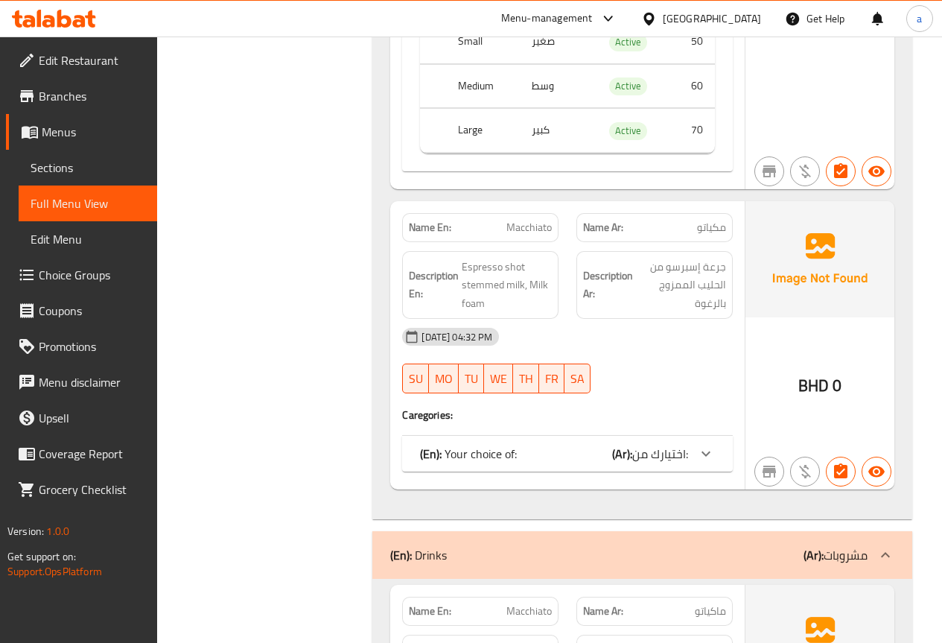
click at [686, 434] on div "Name En: Macchiato Name Ar: مكياتو Description En: Espresso shot stemmed milk, …" at bounding box center [567, 345] width 354 height 289
click at [693, 445] on div at bounding box center [706, 454] width 36 height 36
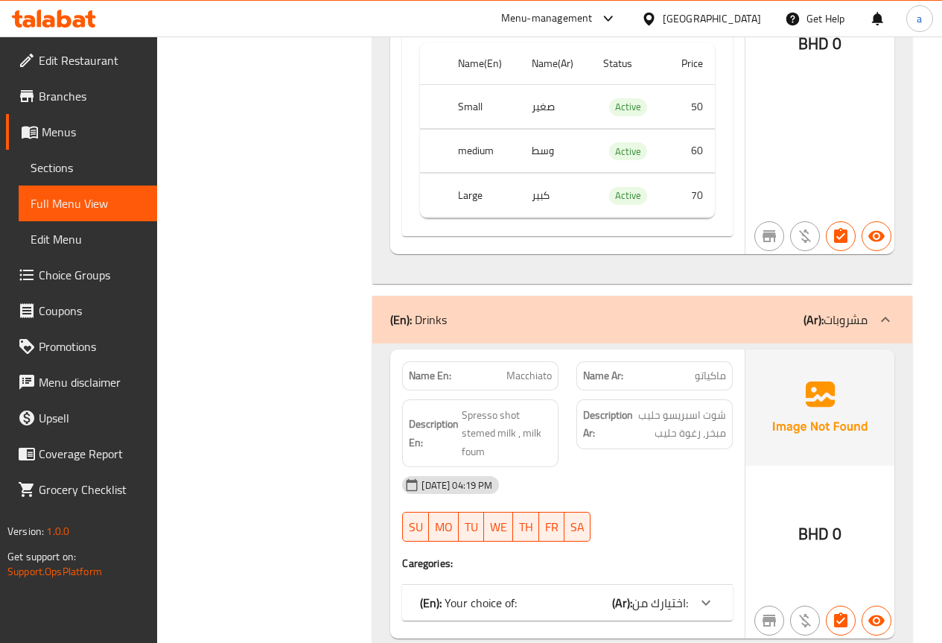
scroll to position [3798, 0]
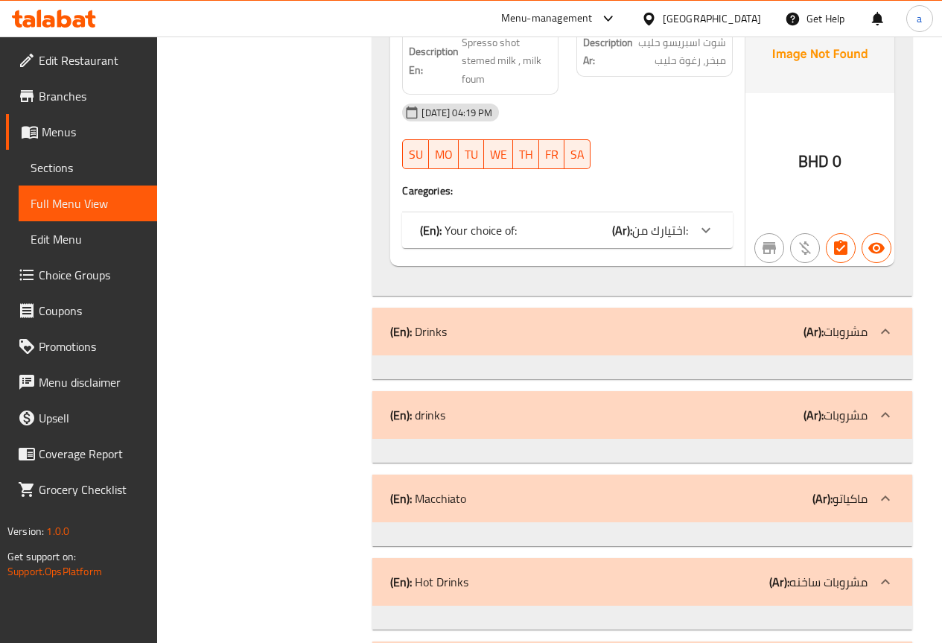
click at [729, 225] on div "(En): Your choice of: (Ar): اختيارك من:" at bounding box center [567, 230] width 331 height 36
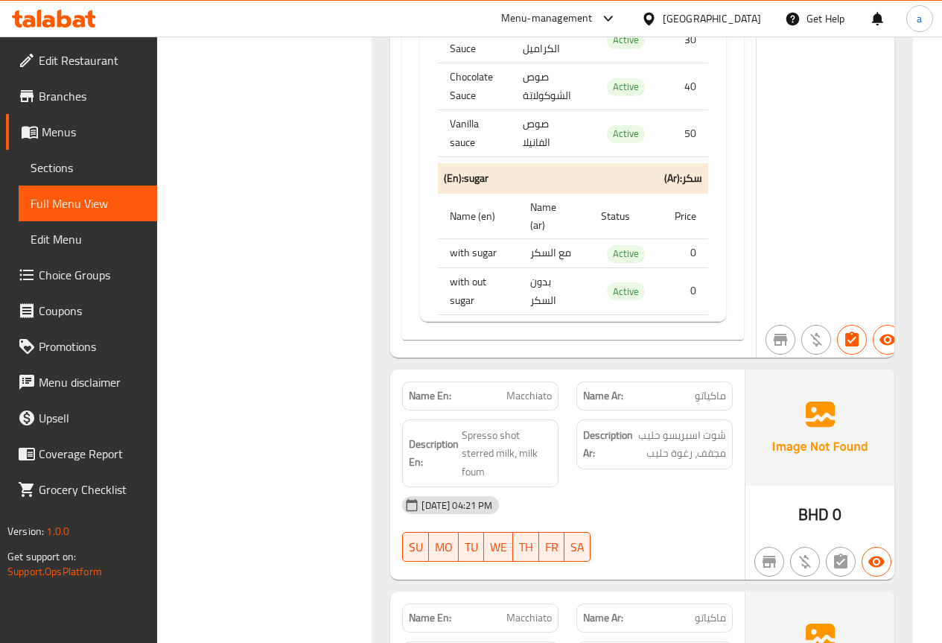
scroll to position [1564, 0]
click at [879, 341] on icon "button" at bounding box center [888, 340] width 18 height 18
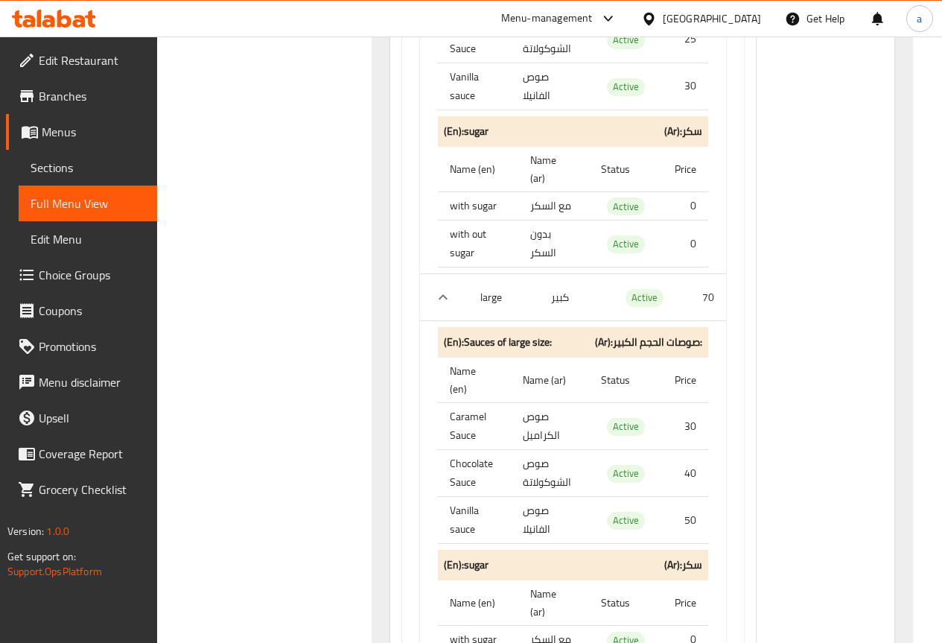
scroll to position [1117, 0]
